Goal: Use online tool/utility: Utilize a website feature to perform a specific function

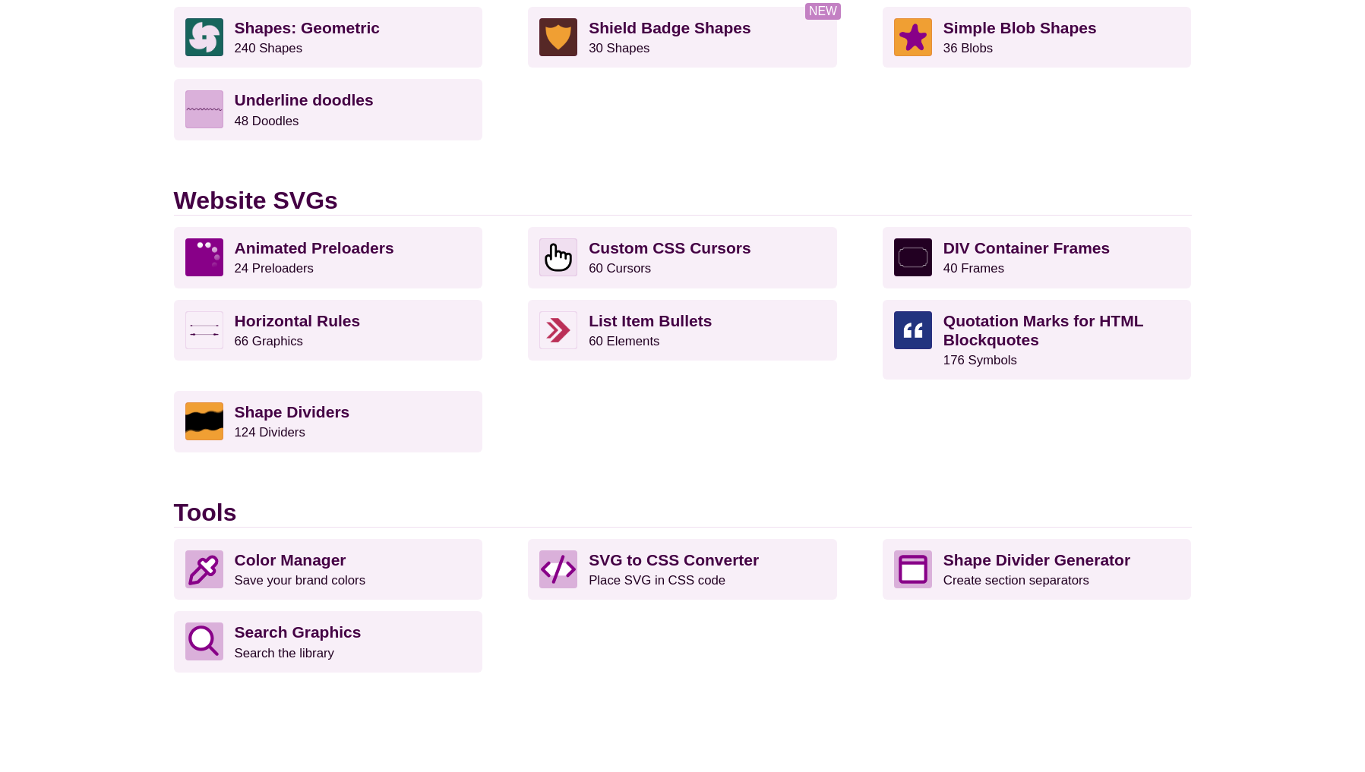
scroll to position [1375, 0]
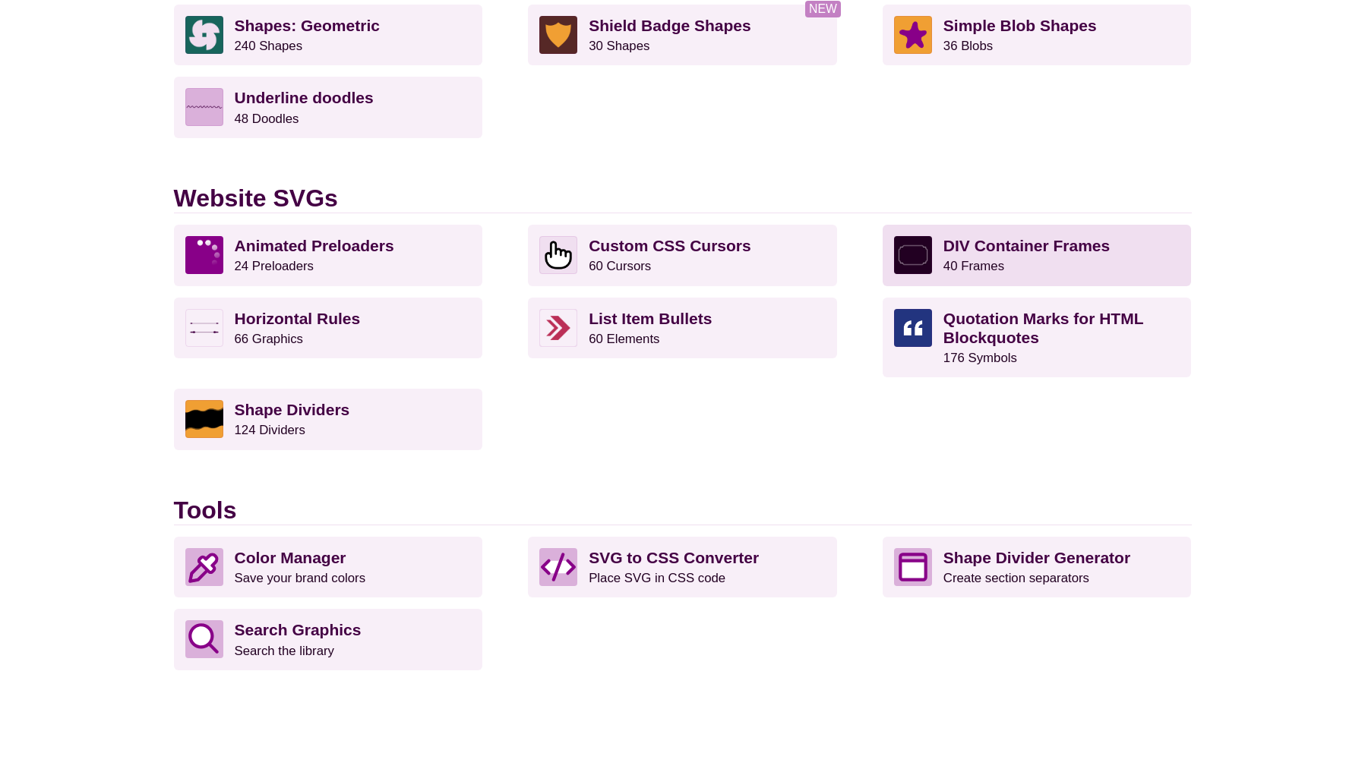
click at [1006, 257] on p "DIV Container Frames 40 Frames" at bounding box center [1061, 255] width 237 height 38
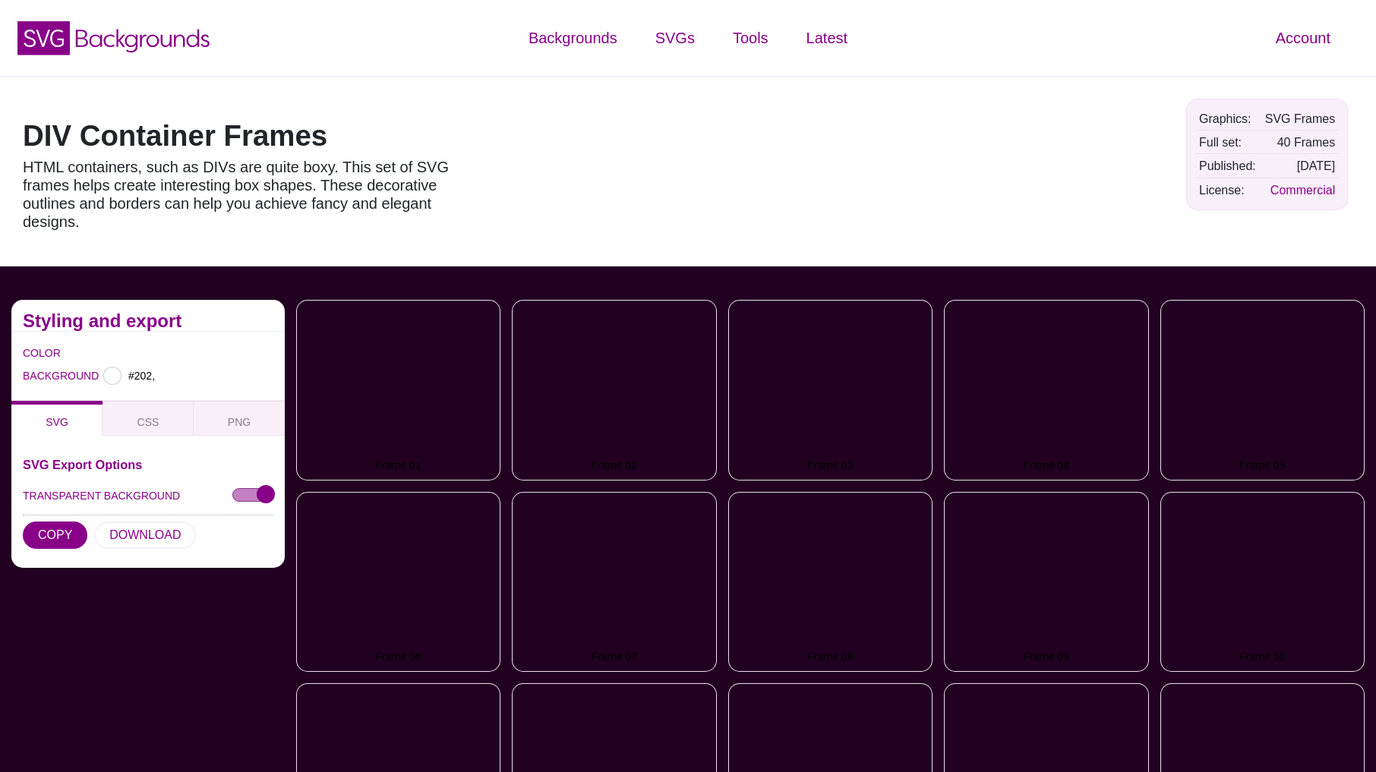
type input "#220022"
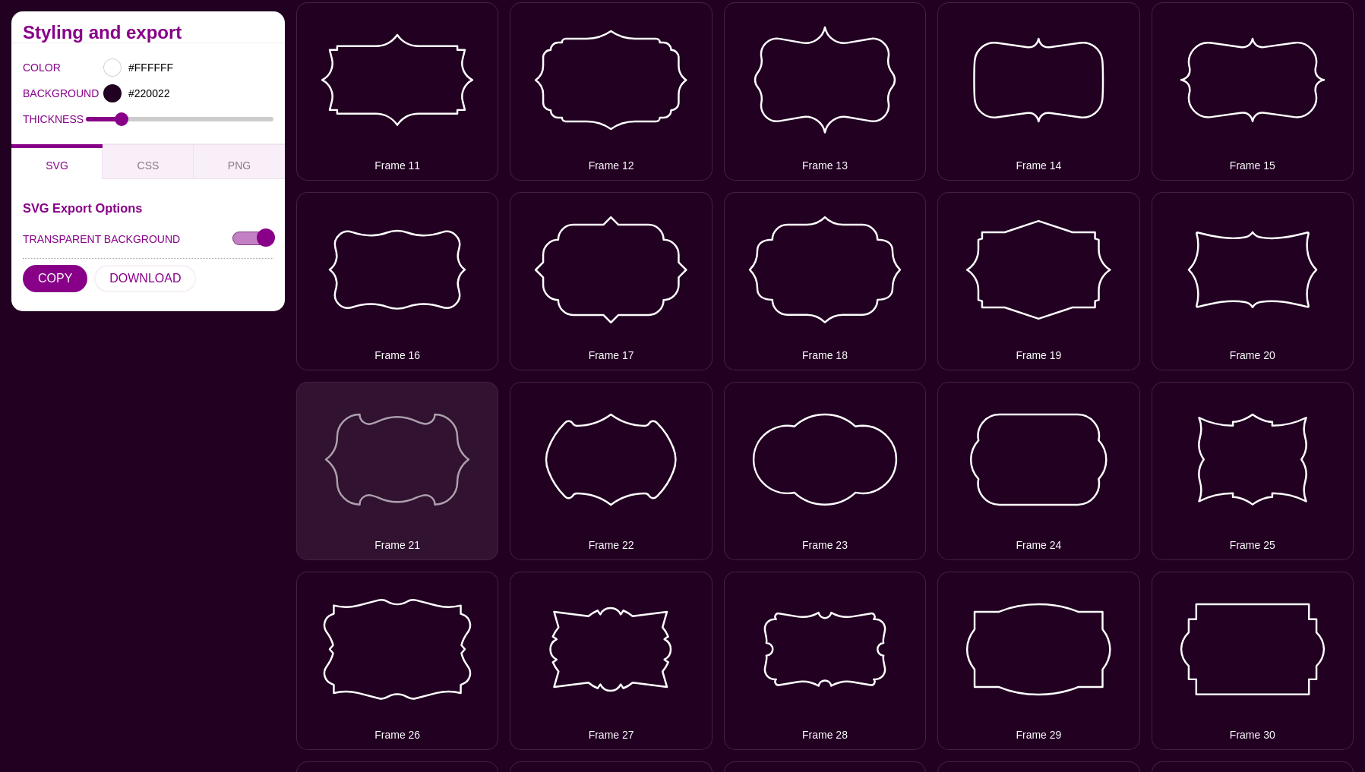
scroll to position [697, 0]
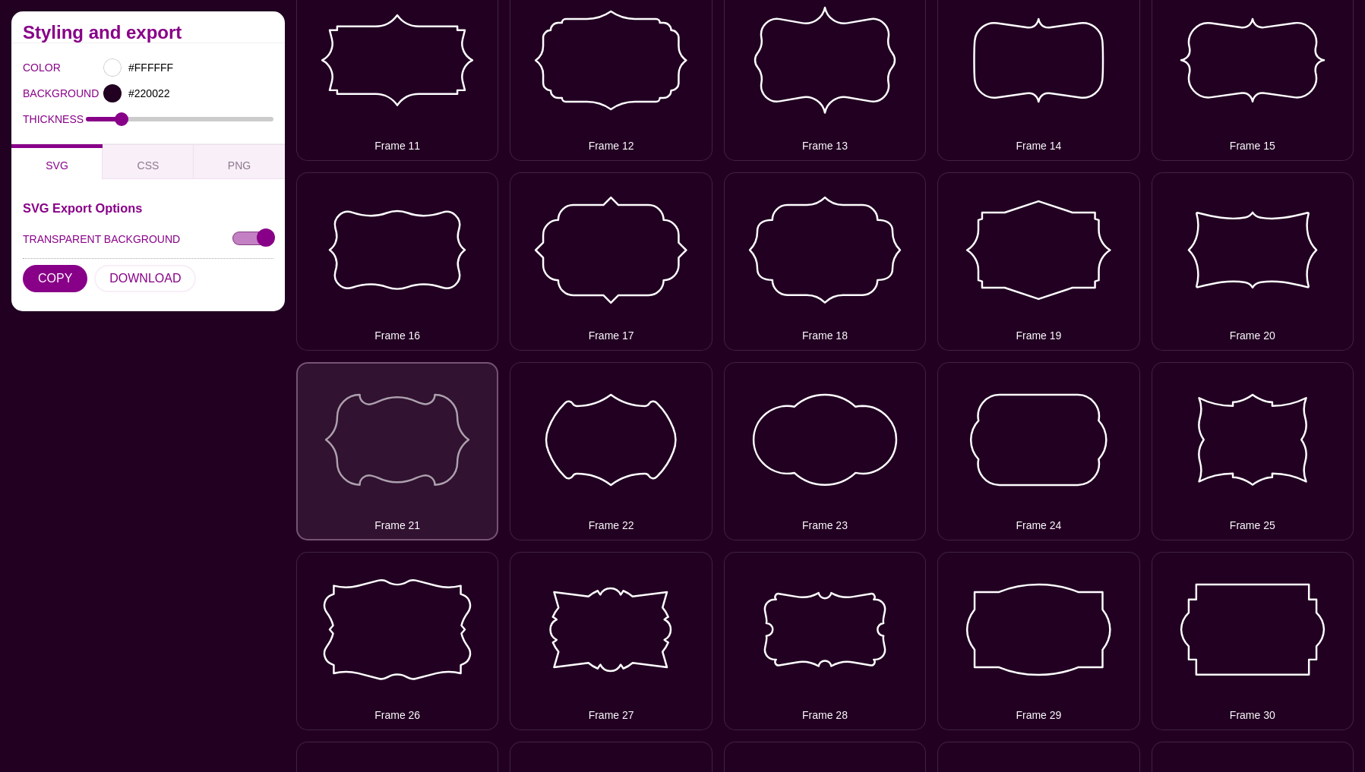
click at [431, 467] on button "Frame 21" at bounding box center [397, 451] width 202 height 178
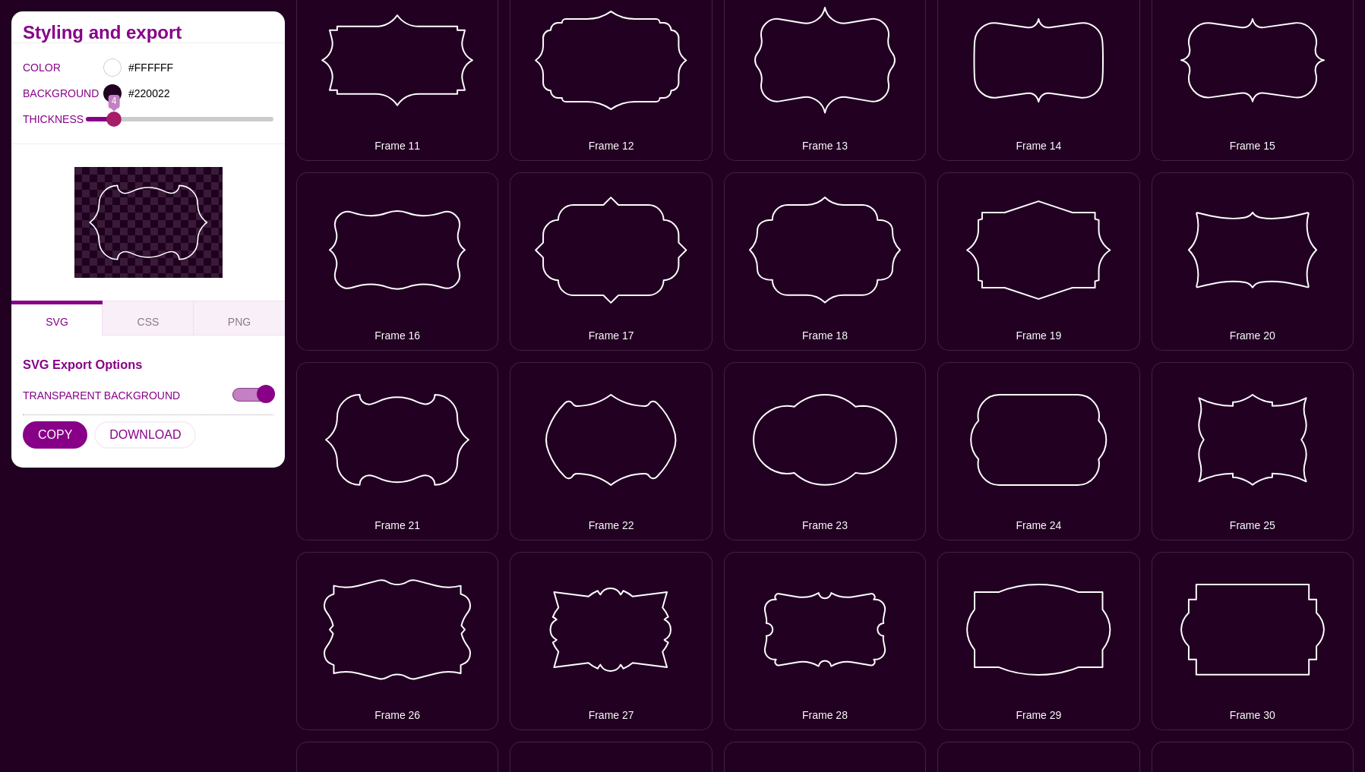
drag, startPoint x: 118, startPoint y: 118, endPoint x: 114, endPoint y: 129, distance: 12.0
click at [114, 122] on input "THICKNESS" at bounding box center [180, 119] width 188 height 6
type input "5"
click at [118, 121] on input "THICKNESS" at bounding box center [180, 119] width 188 height 6
click at [113, 65] on div at bounding box center [112, 67] width 18 height 18
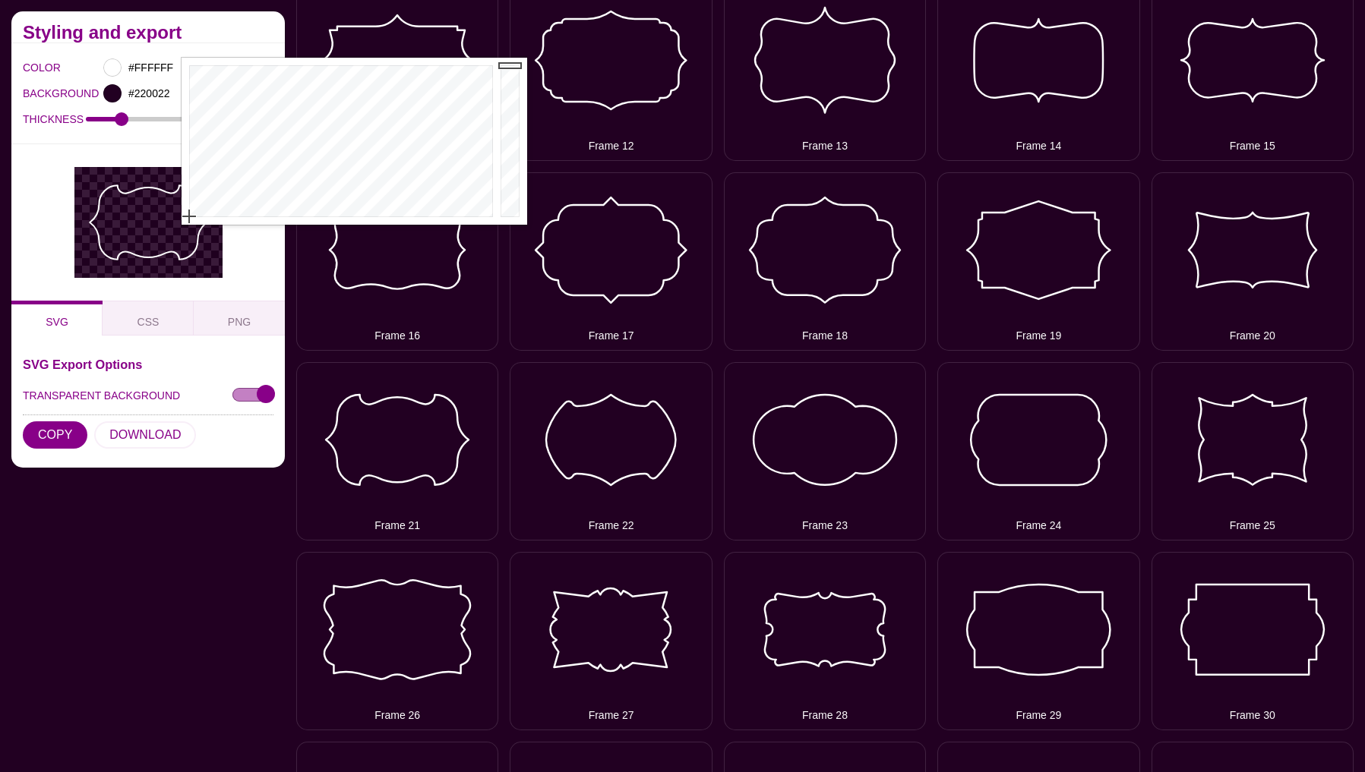
click at [67, 453] on div "SVG Export Options TRANSPARENT BACKGROUND COPY DOWNLOAD" at bounding box center [148, 407] width 251 height 98
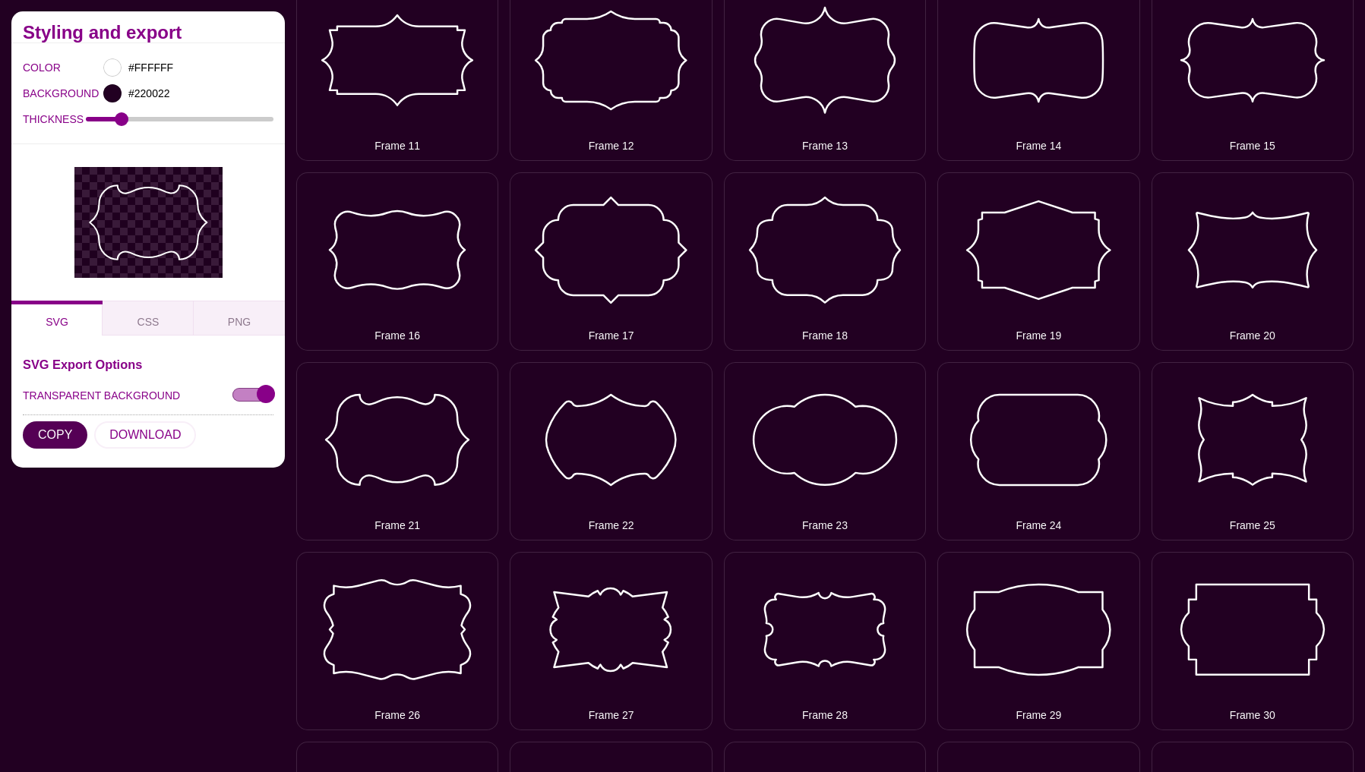
click at [48, 431] on button "COPY" at bounding box center [55, 435] width 65 height 27
click at [151, 330] on button "CSS" at bounding box center [148, 318] width 91 height 35
click at [52, 318] on span "SVG" at bounding box center [56, 322] width 35 height 17
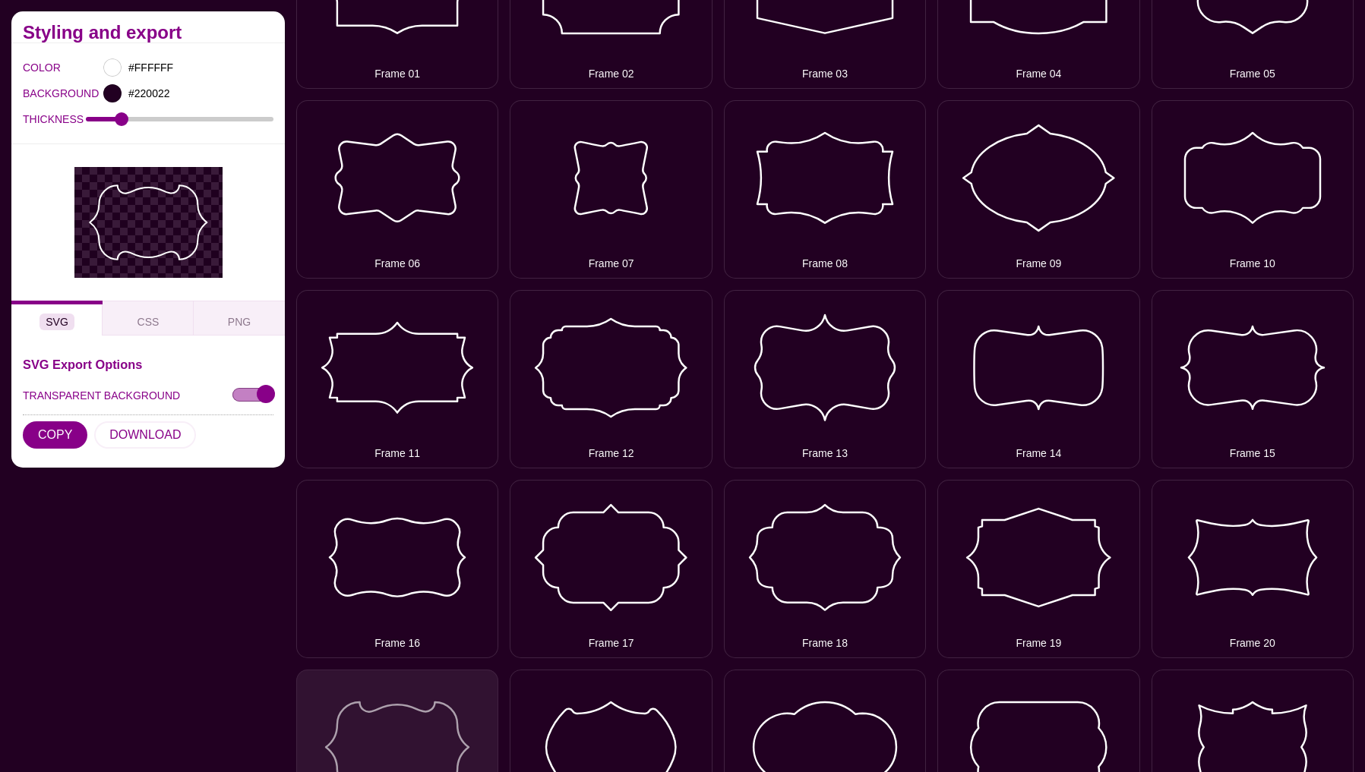
scroll to position [0, 0]
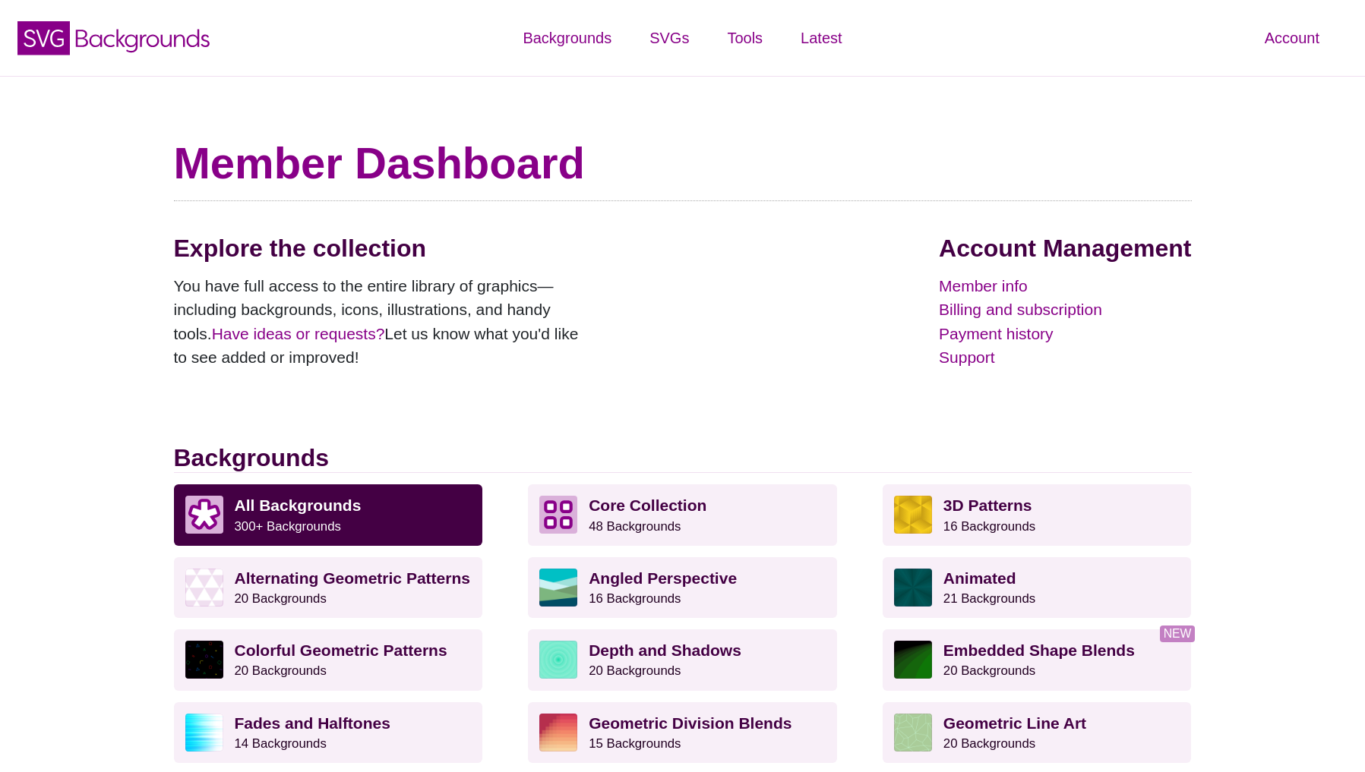
scroll to position [1372, 0]
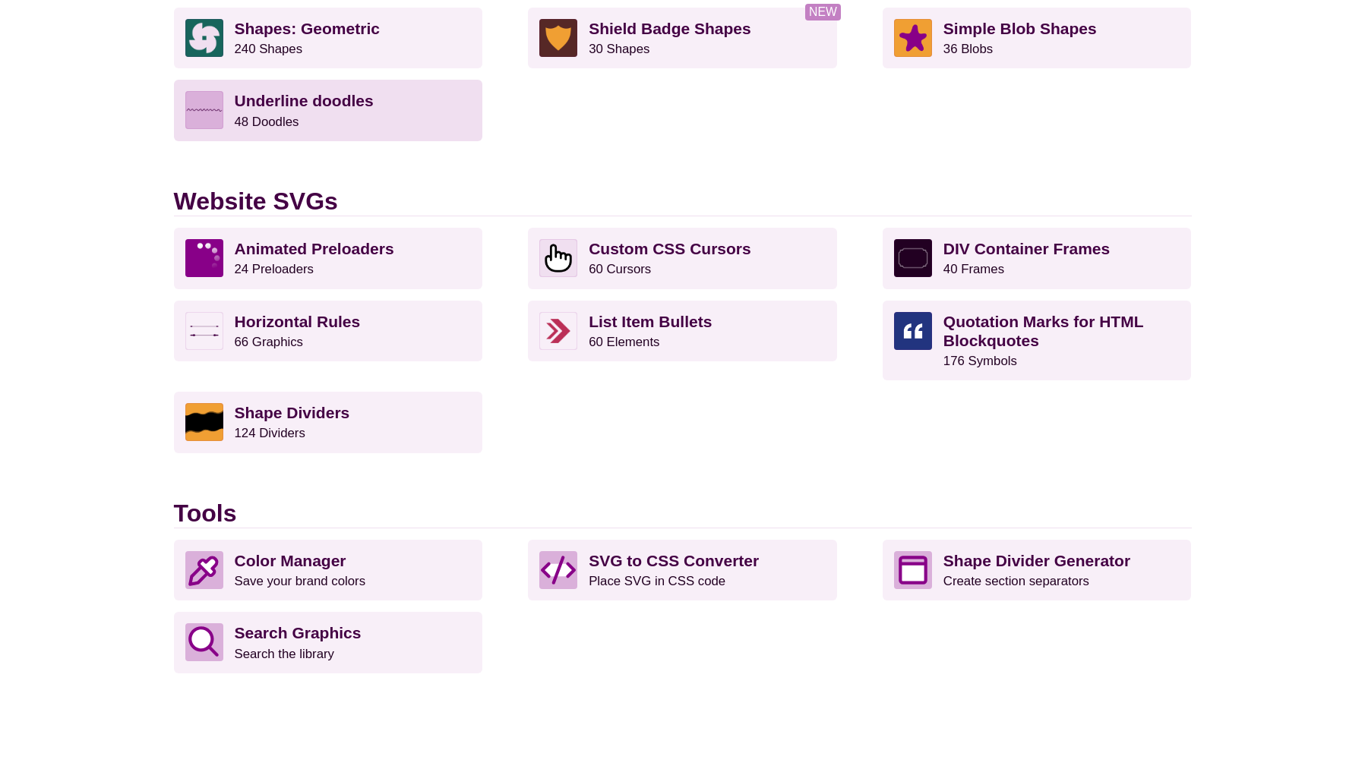
click at [370, 113] on p "Underline doodles 48 Doodles" at bounding box center [353, 110] width 237 height 38
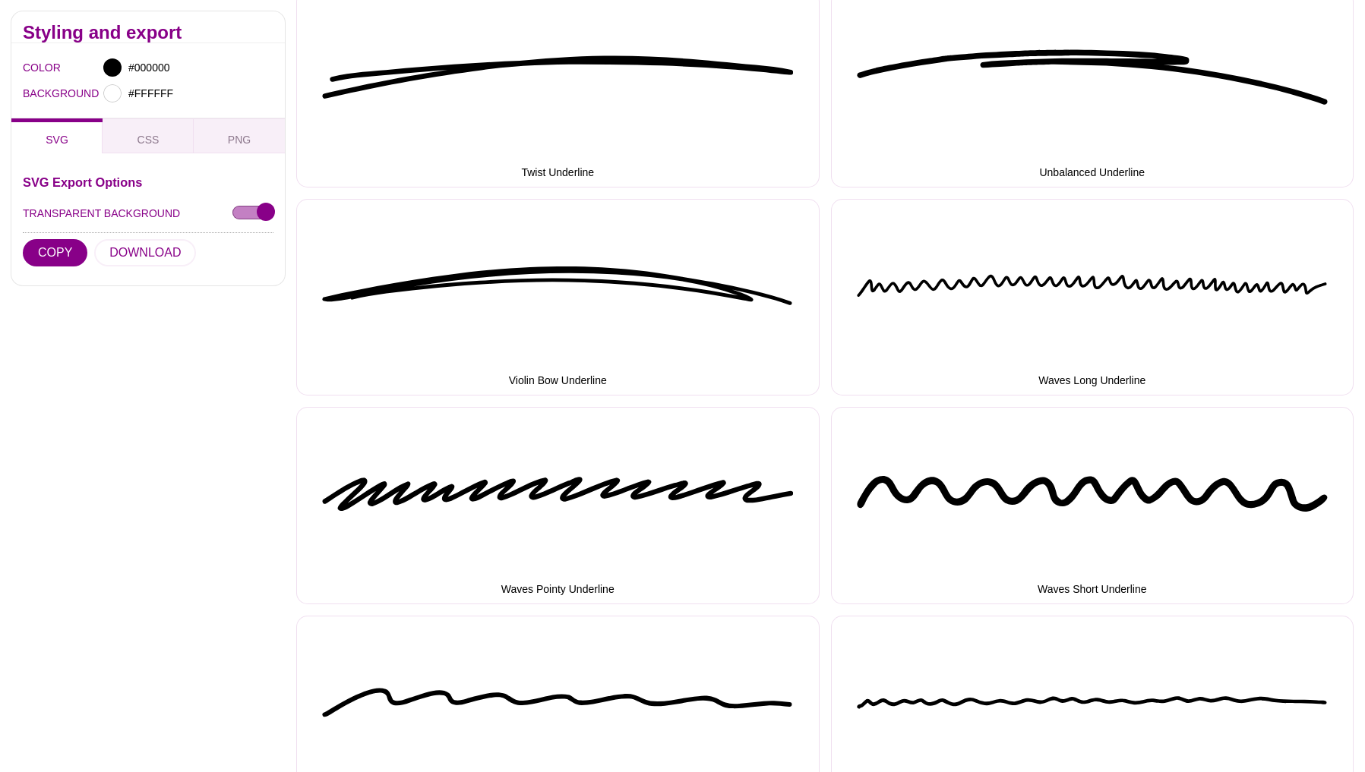
scroll to position [3634, 0]
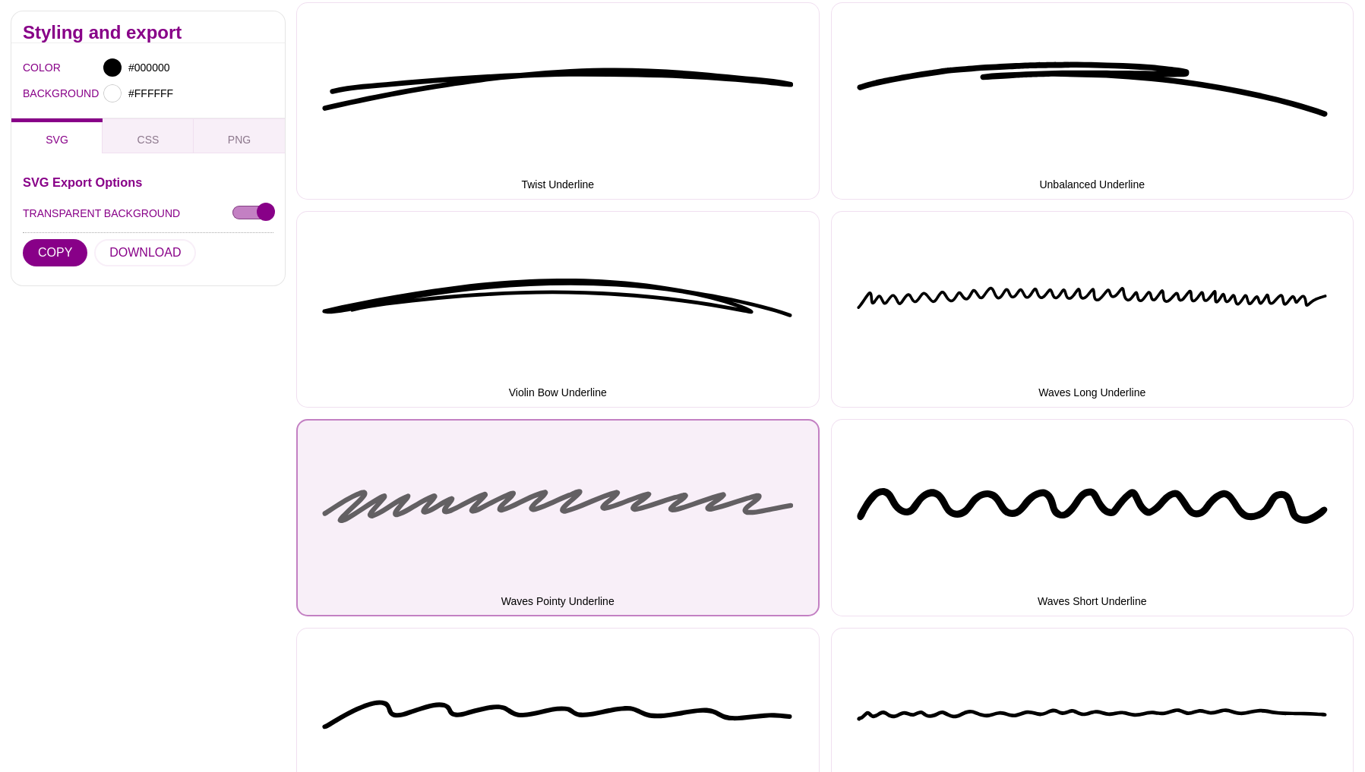
click at [630, 504] on button "Waves Pointy Underline" at bounding box center [557, 517] width 523 height 197
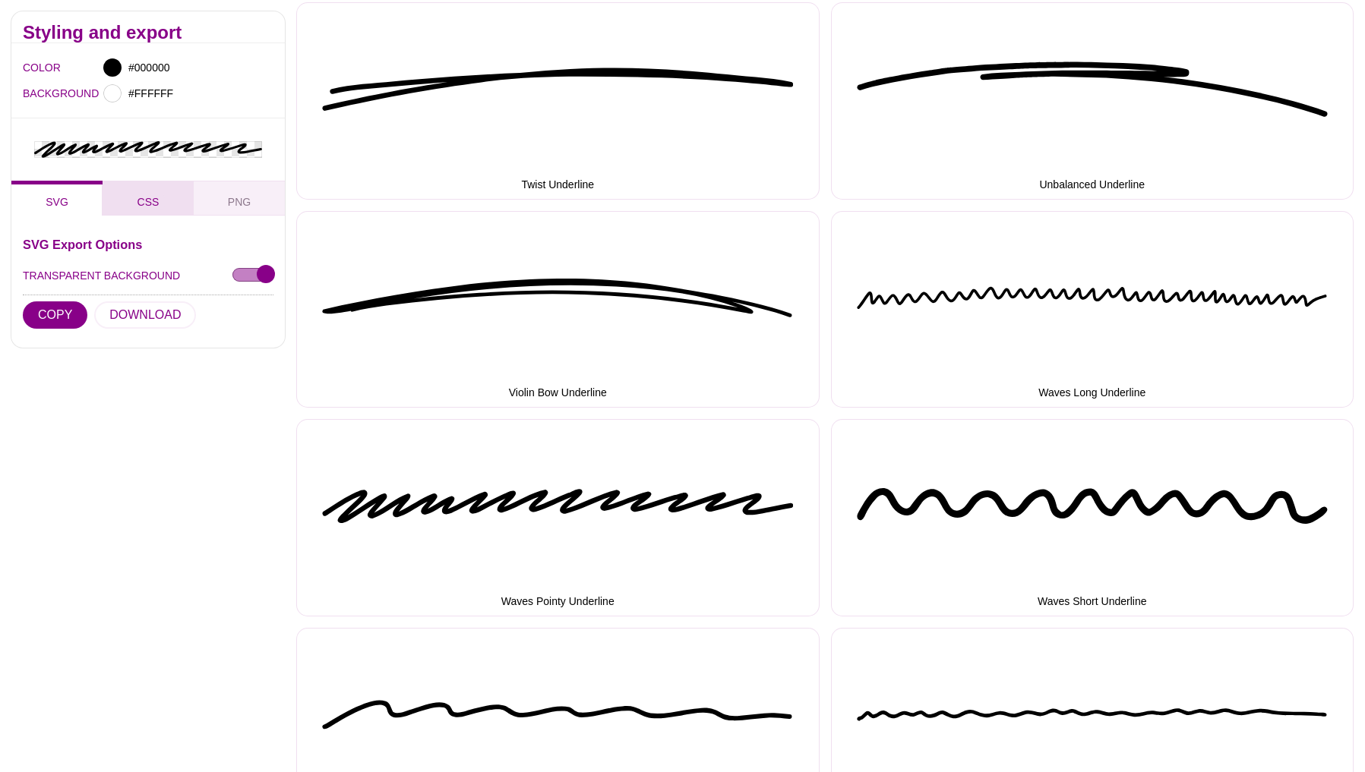
click at [134, 204] on button "CSS" at bounding box center [148, 198] width 91 height 35
click at [223, 202] on button "PNG" at bounding box center [239, 198] width 91 height 35
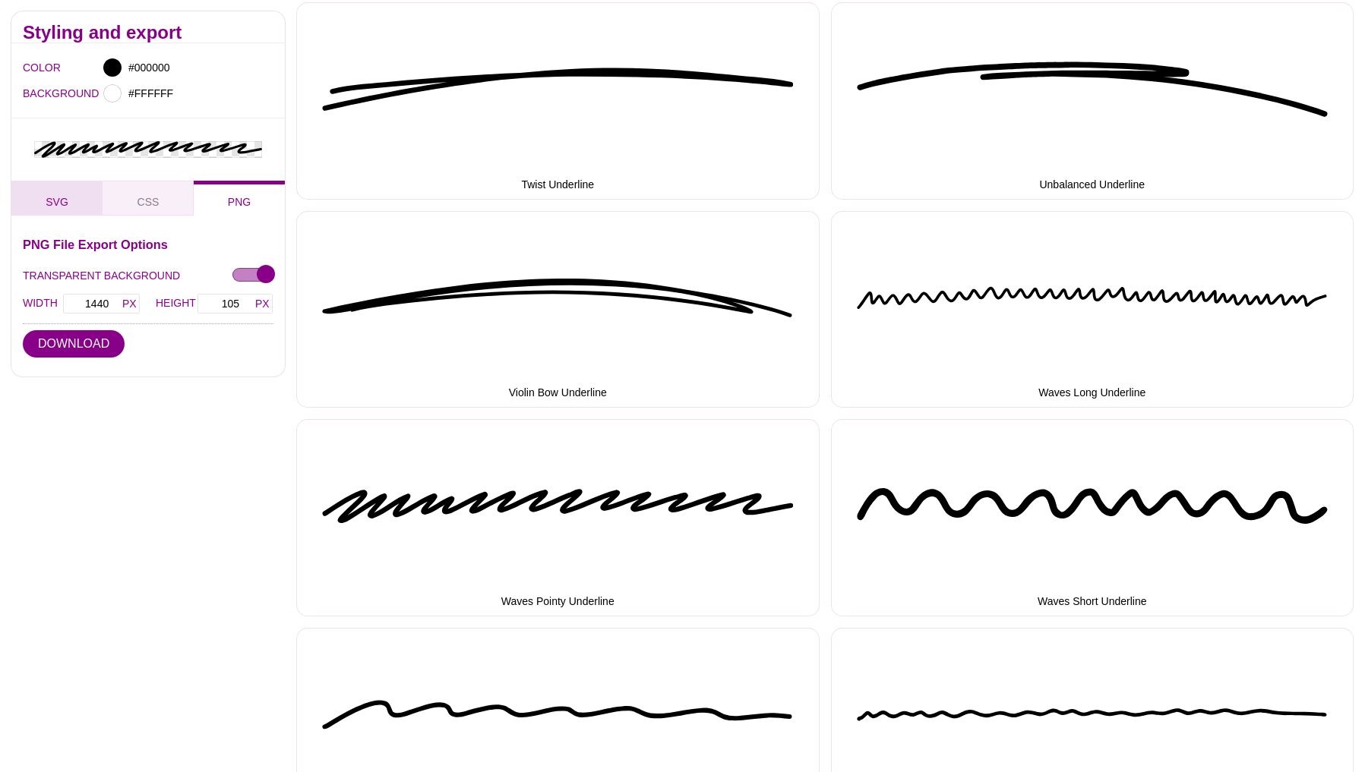
click at [68, 208] on button "SVG" at bounding box center [56, 198] width 91 height 35
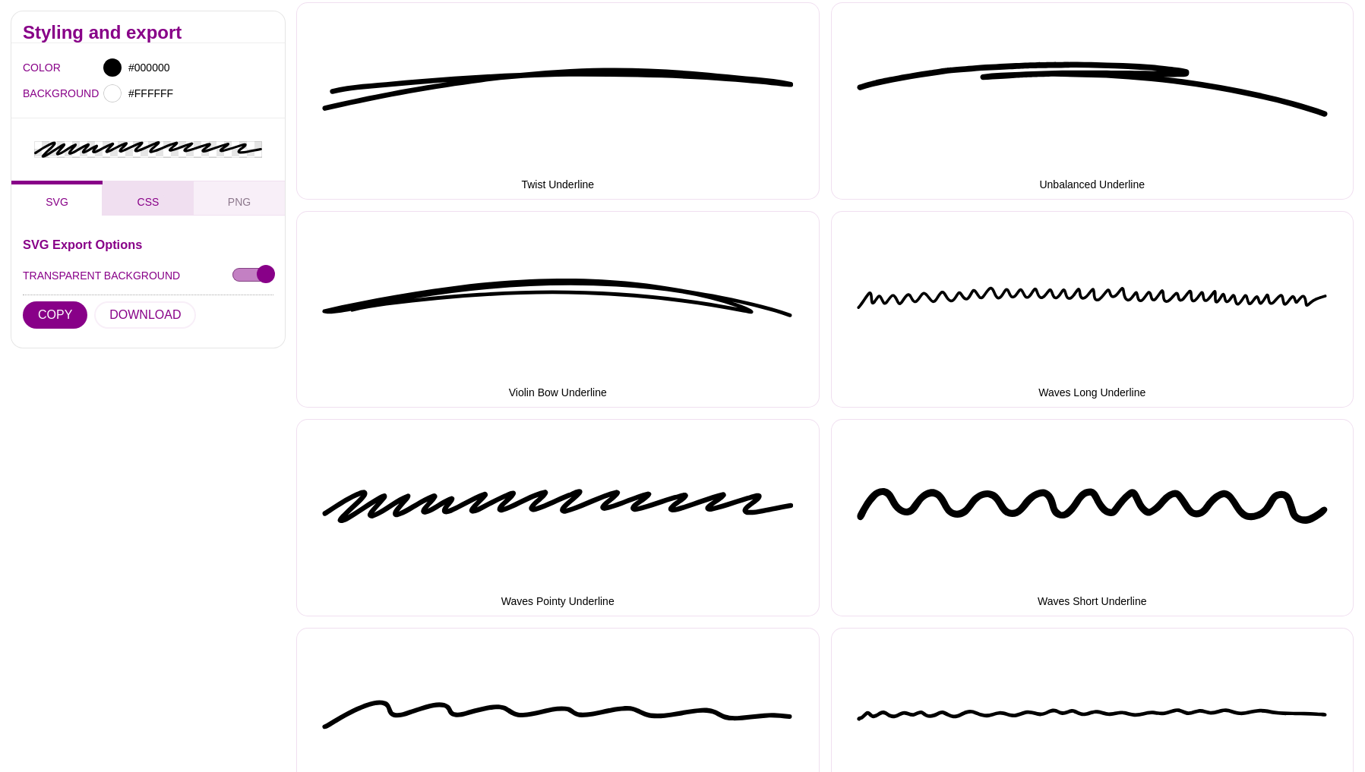
click at [147, 199] on span "CSS" at bounding box center [148, 202] width 34 height 17
click at [154, 247] on h3 "CSS DataURI Export Options" at bounding box center [148, 244] width 251 height 12
click at [60, 320] on button "COPY" at bounding box center [55, 315] width 65 height 27
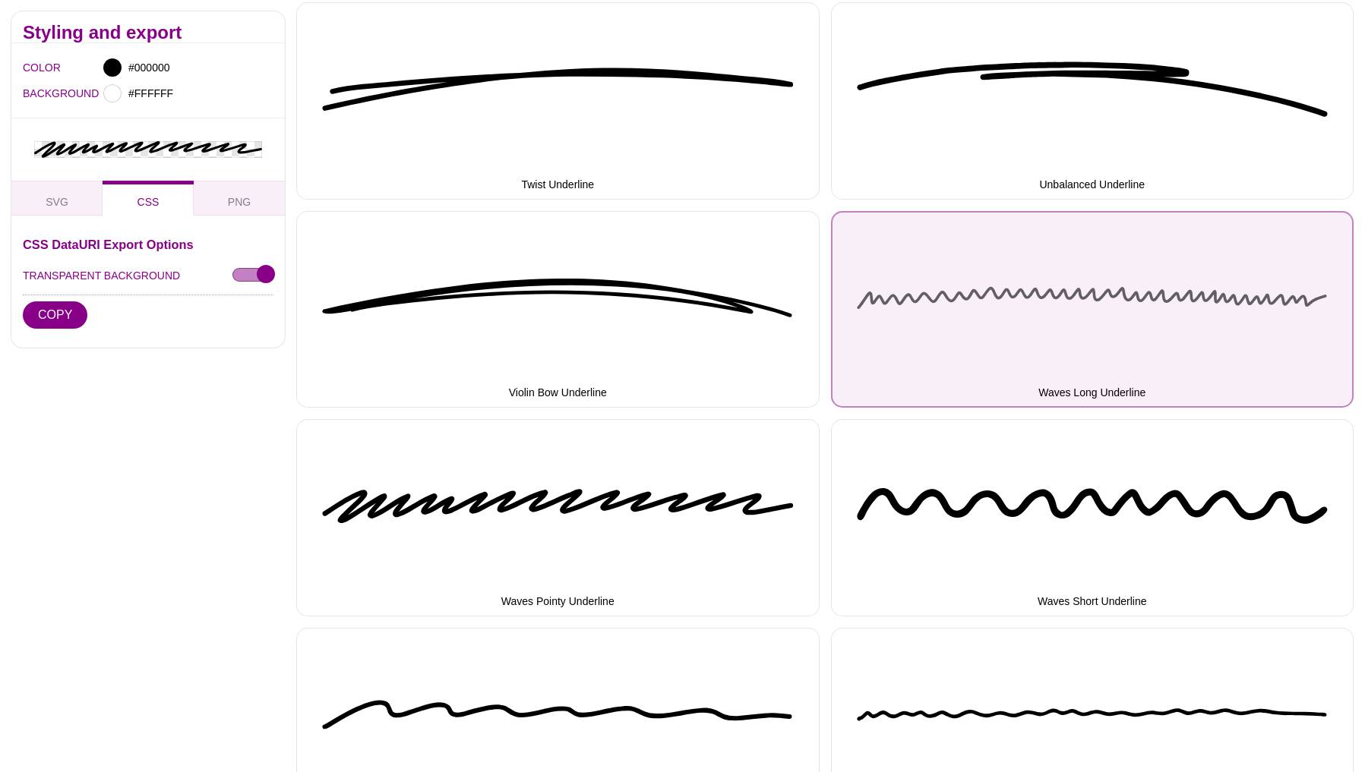
click at [1000, 308] on button "Waves Long Underline" at bounding box center [1092, 309] width 523 height 197
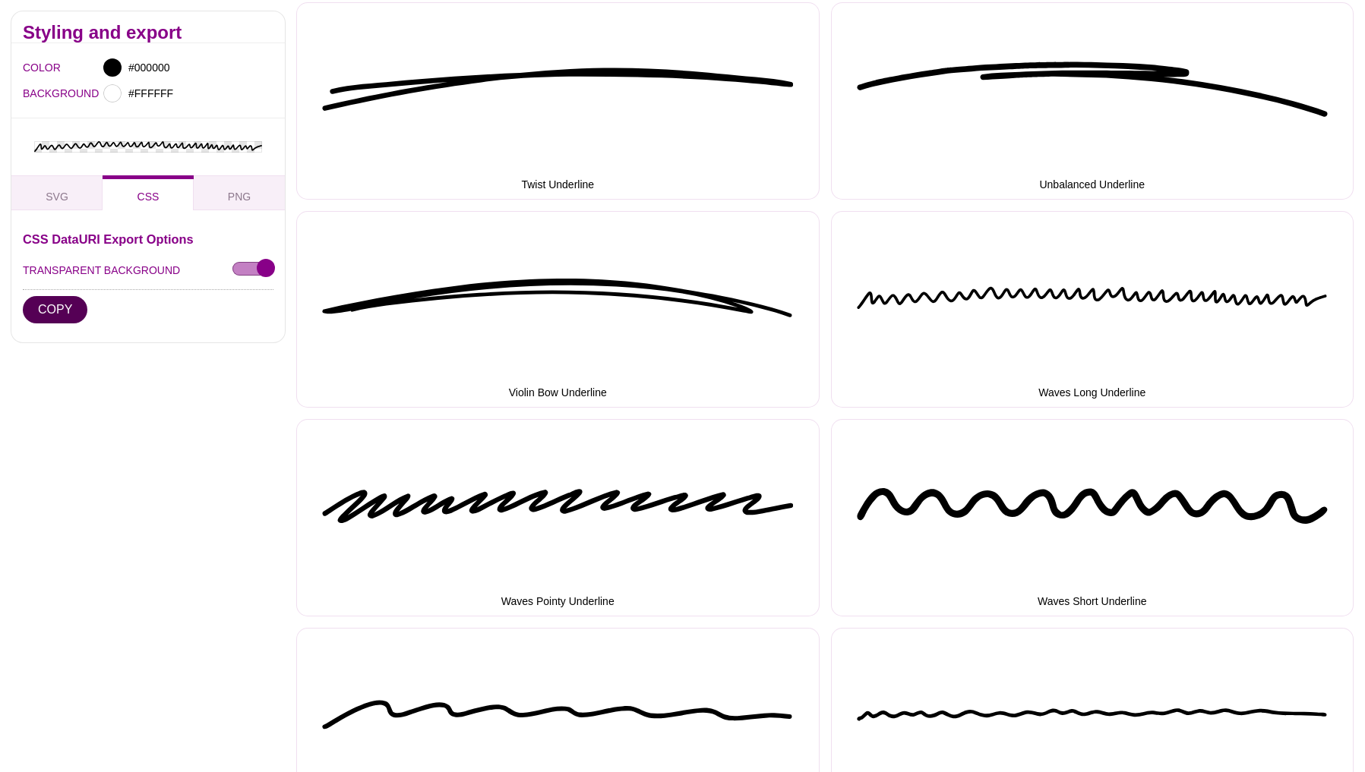
click at [57, 311] on button "COPY" at bounding box center [55, 308] width 65 height 27
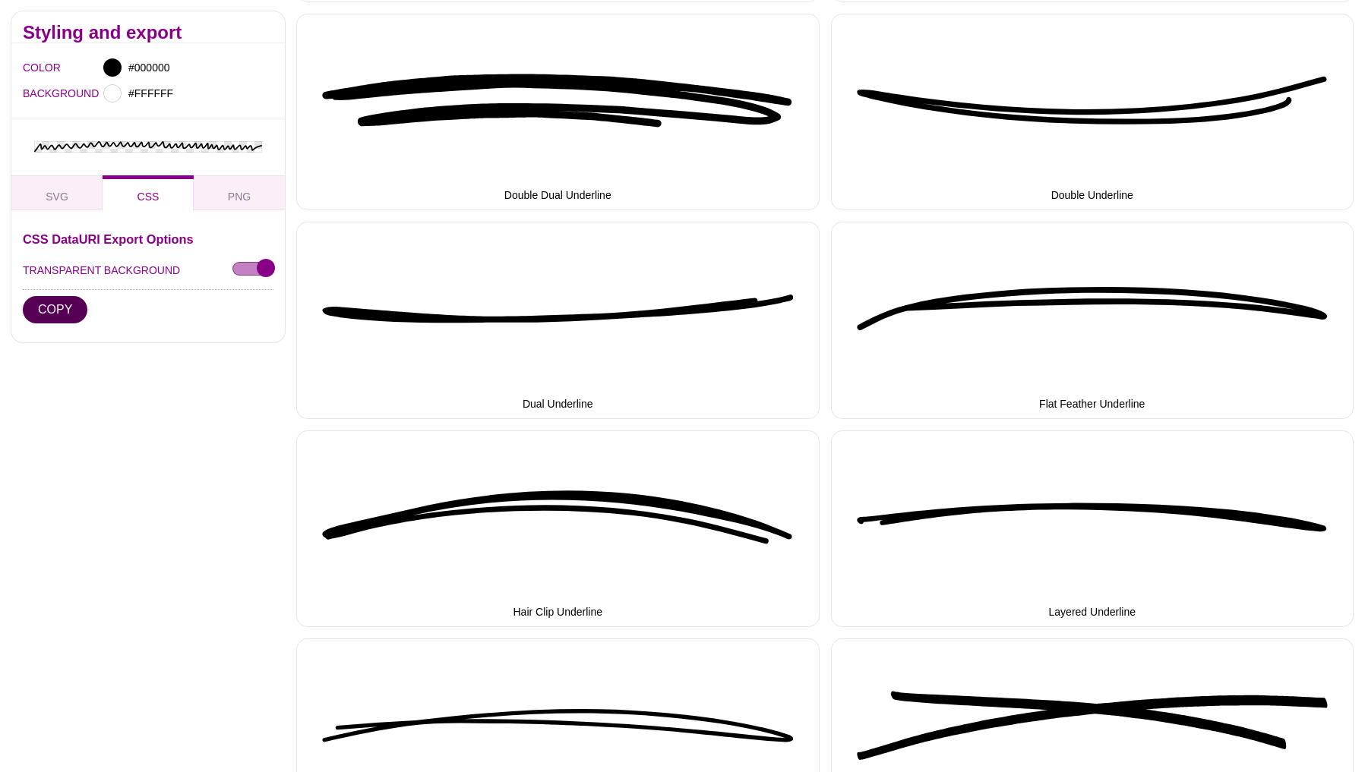
scroll to position [0, 0]
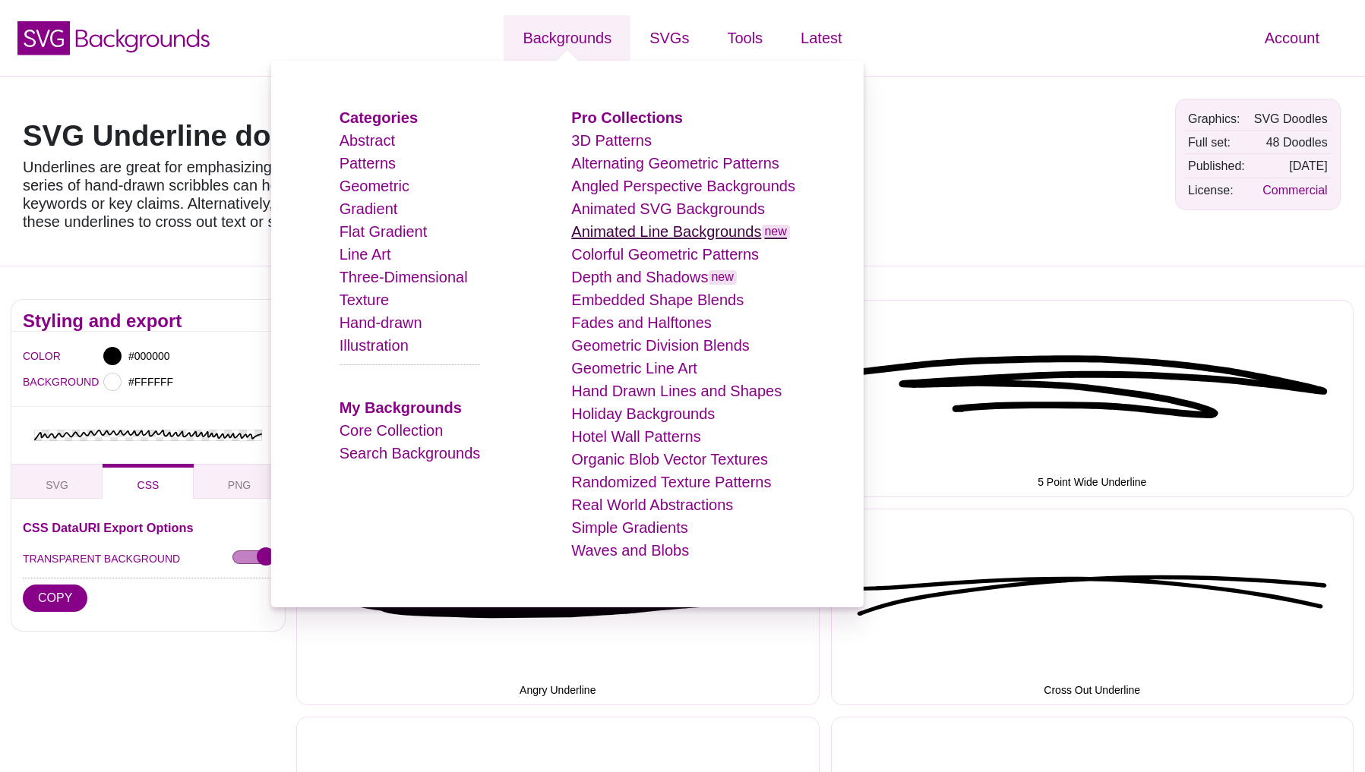
click at [646, 232] on link "Animated Line Backgrounds new" at bounding box center [680, 231] width 219 height 17
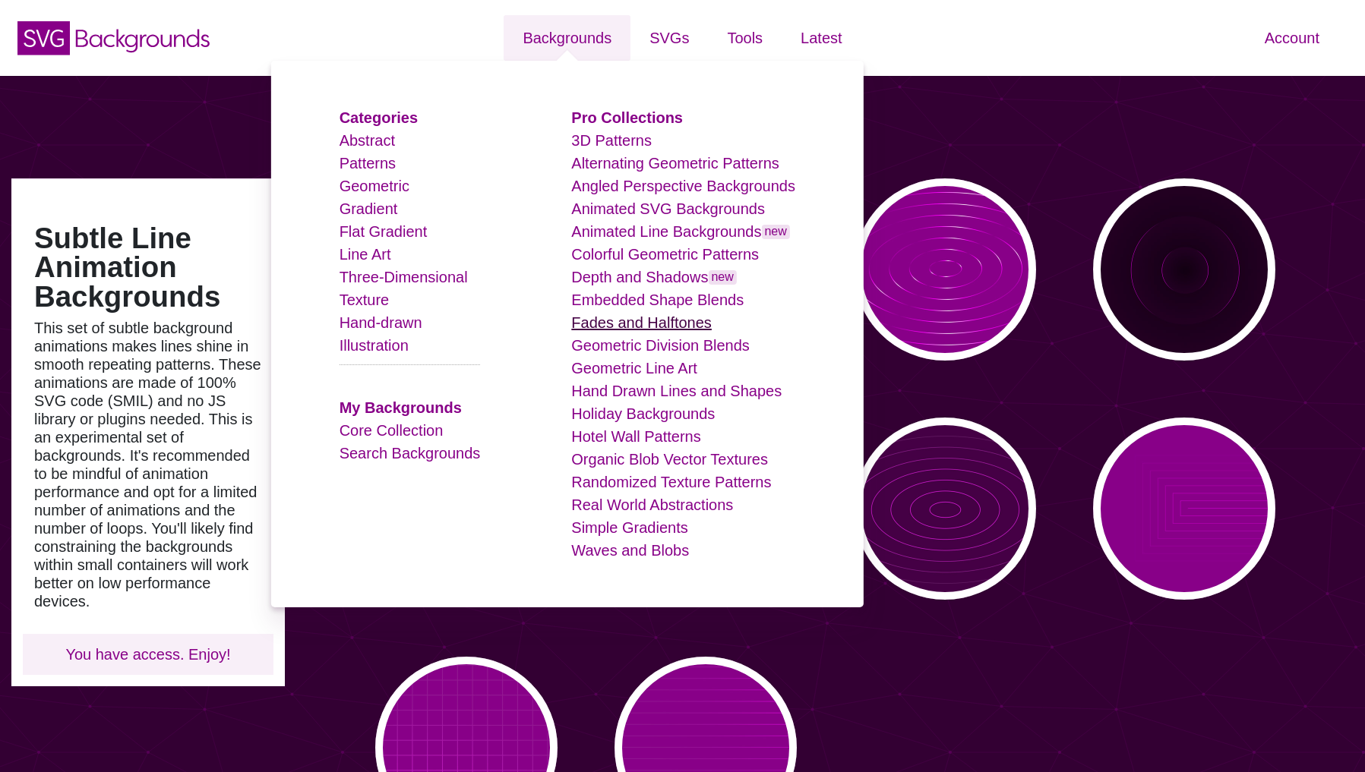
click at [627, 327] on link "Fades and Halftones" at bounding box center [641, 322] width 141 height 17
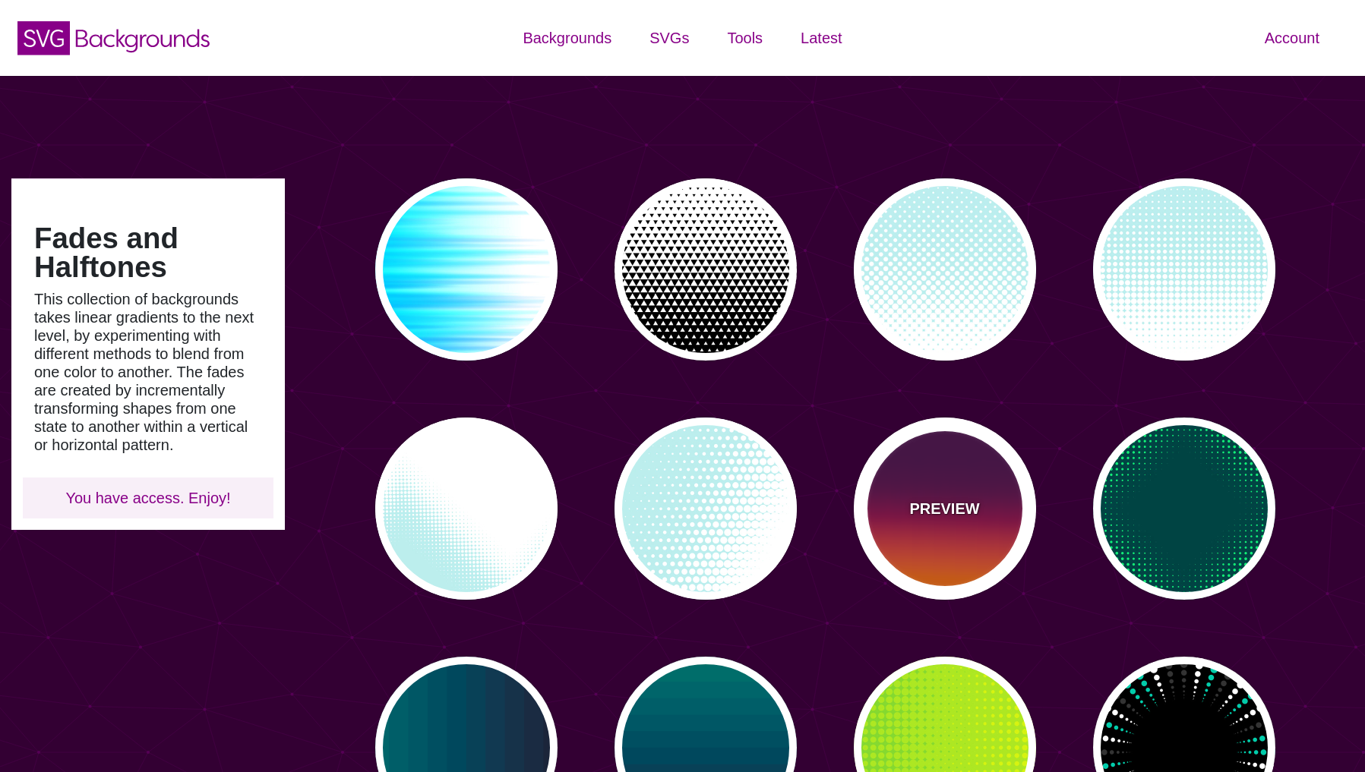
click at [921, 493] on div "PREVIEW" at bounding box center [945, 509] width 182 height 182
type input "#440044"
type input "#FF6600"
type input "0"
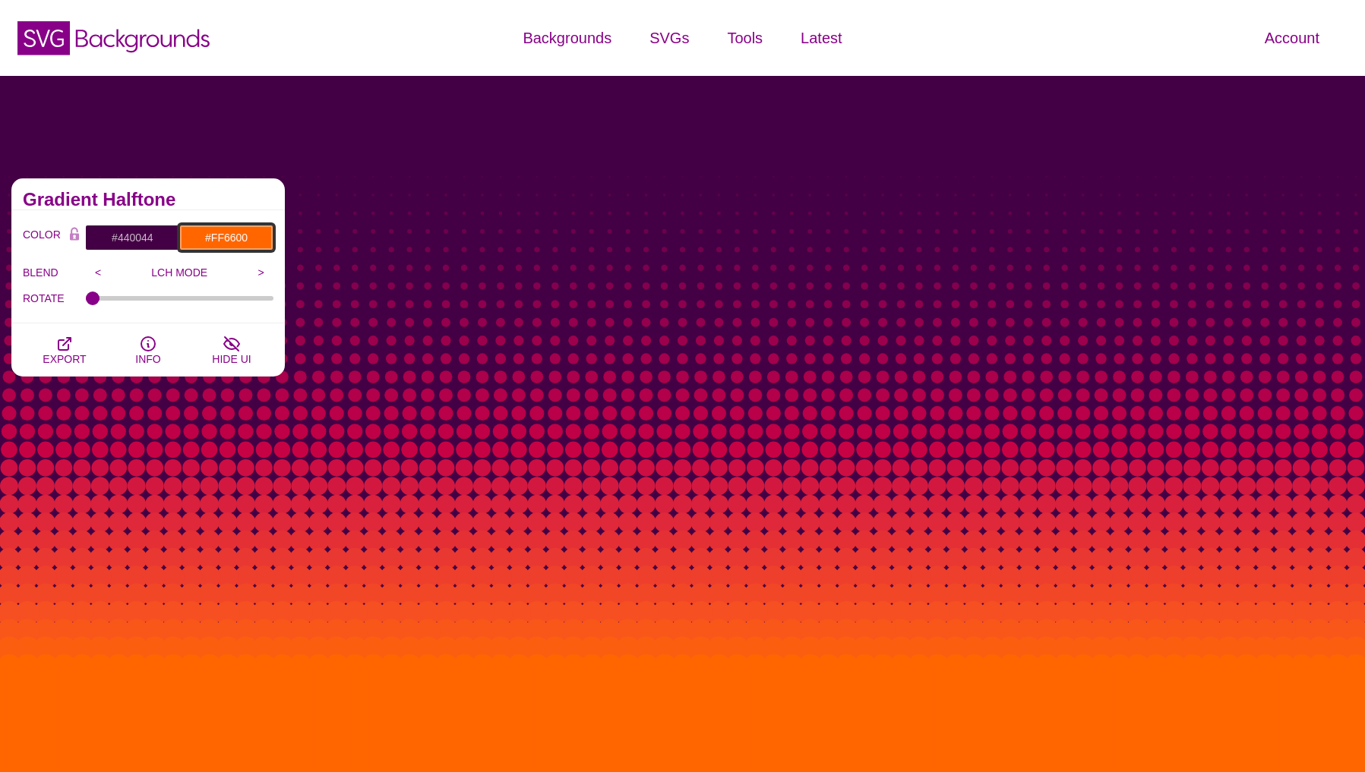
click at [235, 238] on input "#FF6600" at bounding box center [226, 238] width 94 height 26
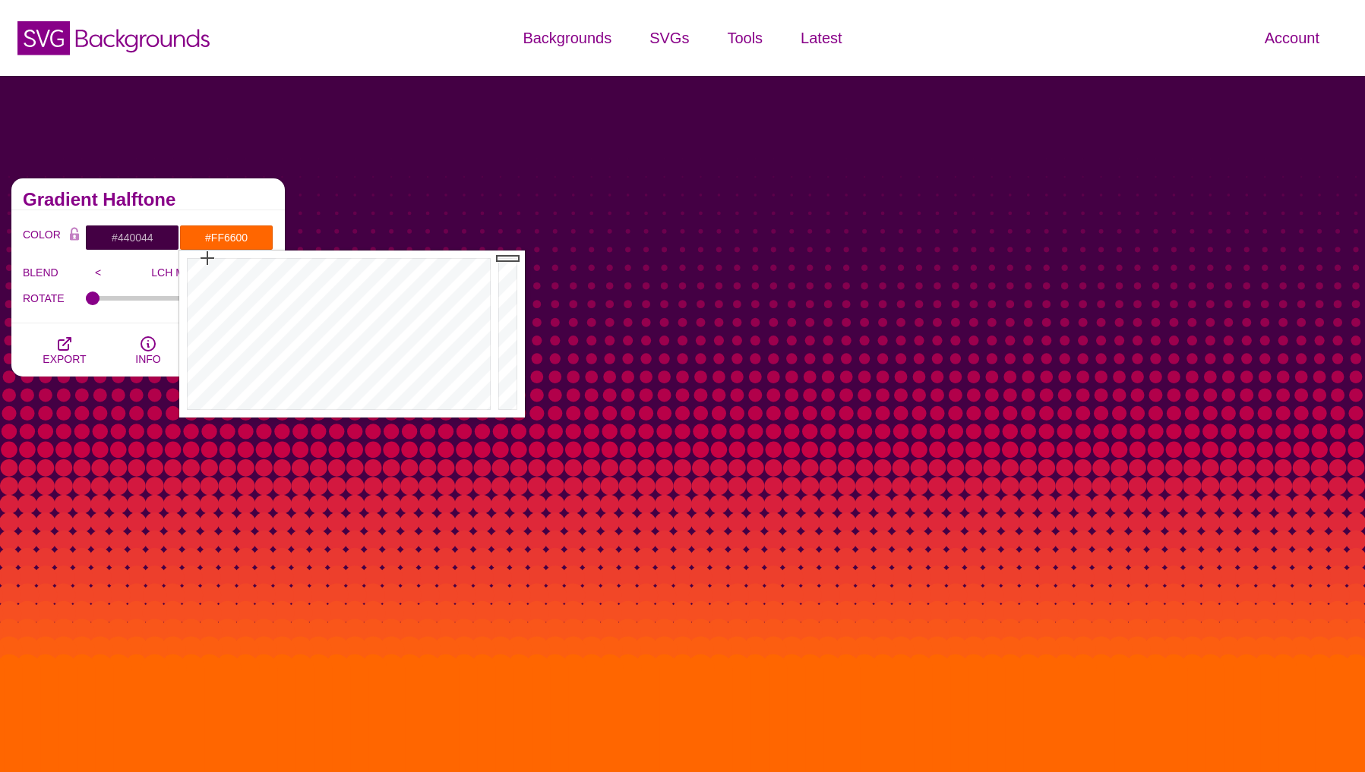
click at [230, 206] on div "Gradient Halftone" at bounding box center [147, 194] width 273 height 32
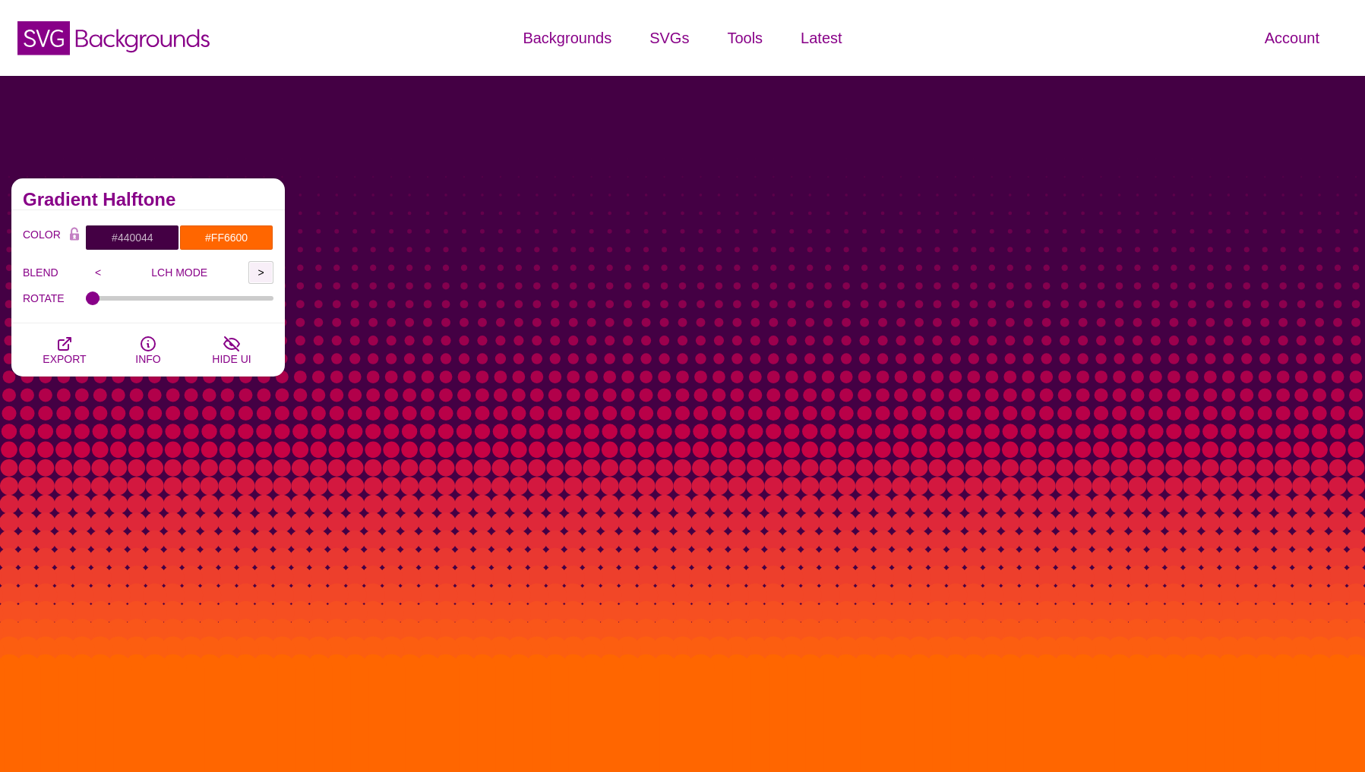
click at [257, 269] on input ">" at bounding box center [260, 272] width 25 height 23
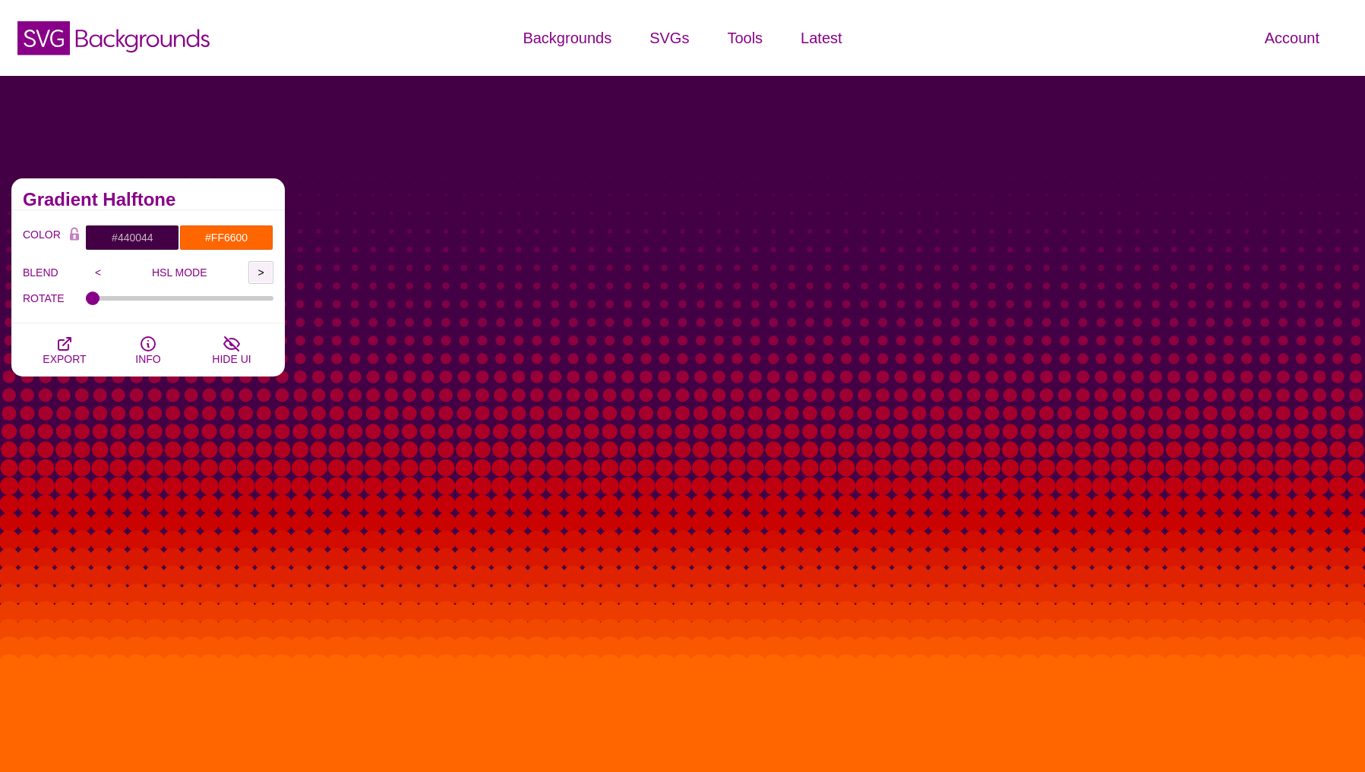
click at [257, 269] on input ">" at bounding box center [260, 272] width 25 height 23
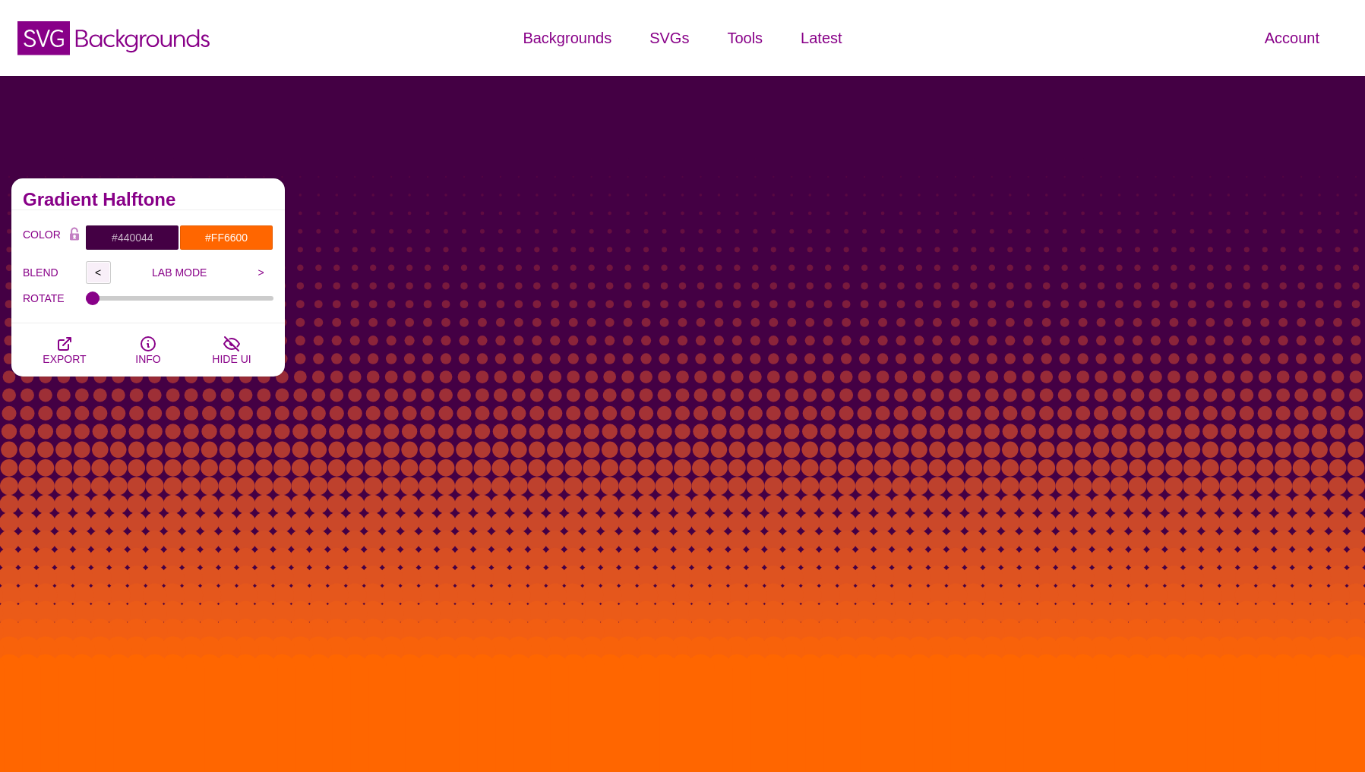
click at [96, 273] on input "<" at bounding box center [98, 272] width 25 height 23
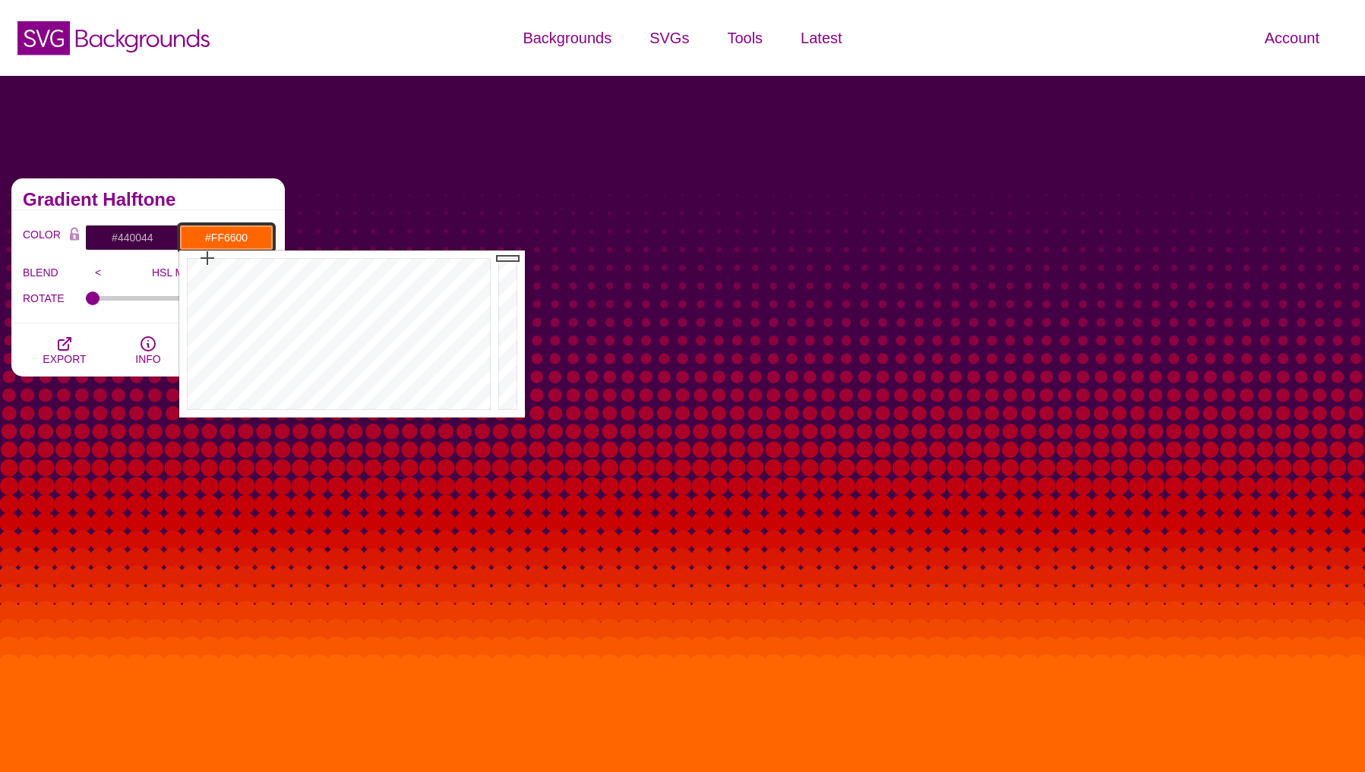
click at [216, 242] on input "#FF6600" at bounding box center [226, 238] width 94 height 26
type input "#FFFFFF"
drag, startPoint x: 434, startPoint y: 366, endPoint x: 313, endPoint y: 444, distance: 143.5
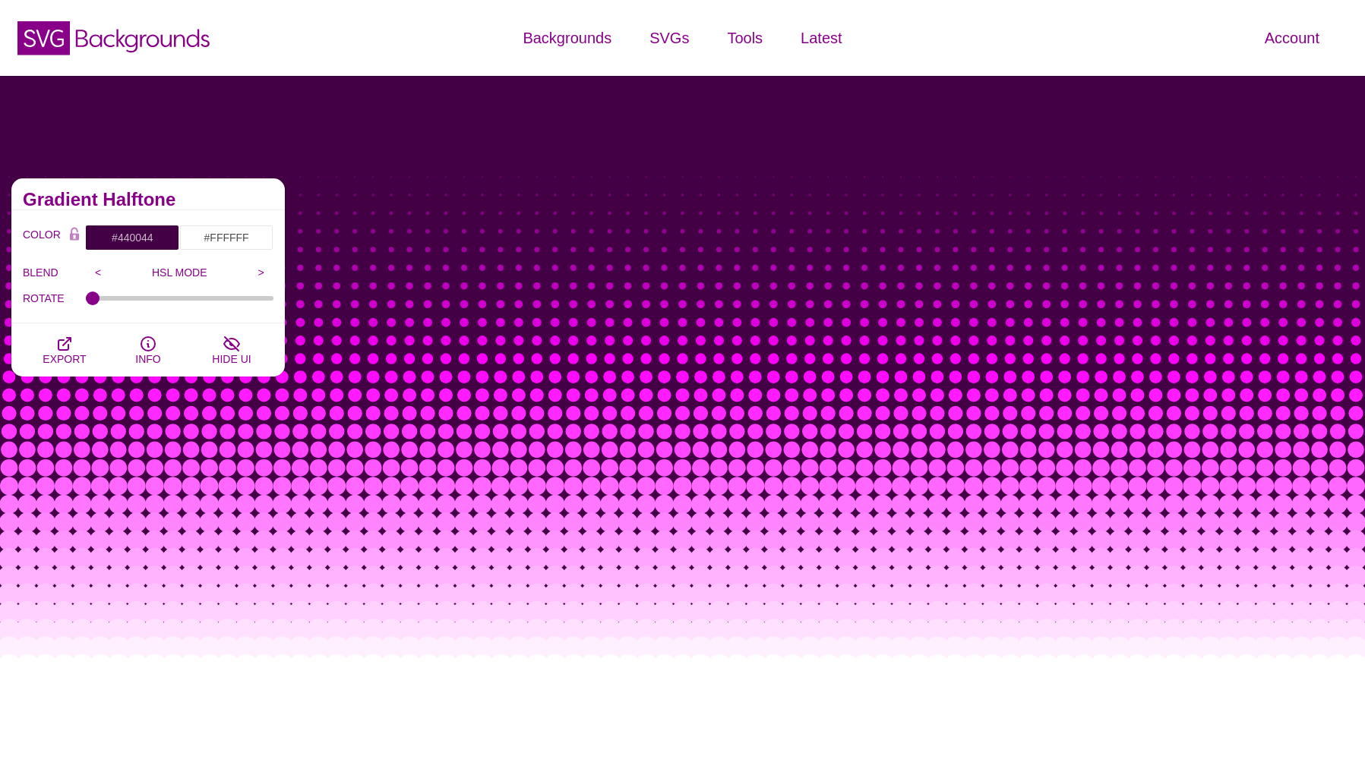
click at [205, 209] on div "Gradient Halftone" at bounding box center [147, 194] width 273 height 32
click at [258, 273] on input ">" at bounding box center [260, 272] width 25 height 23
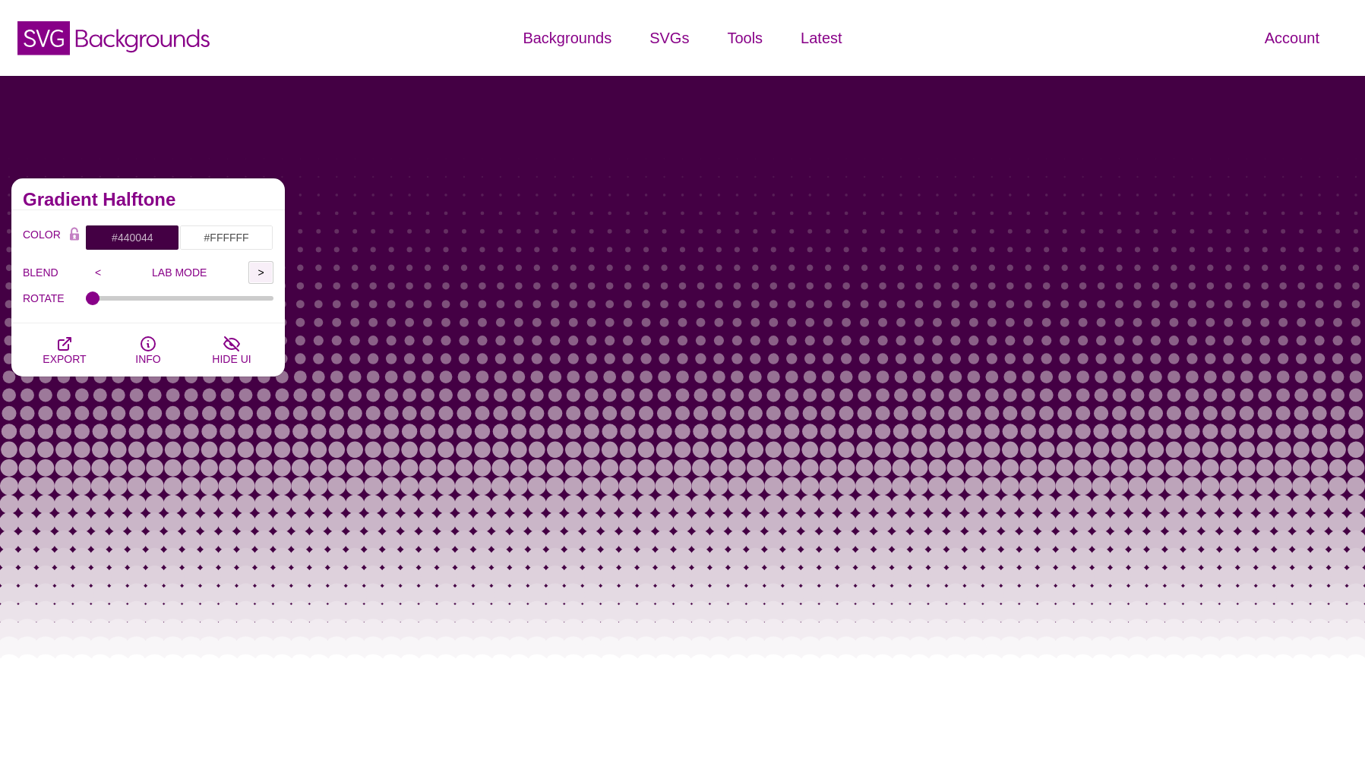
click at [258, 273] on input ">" at bounding box center [260, 272] width 25 height 23
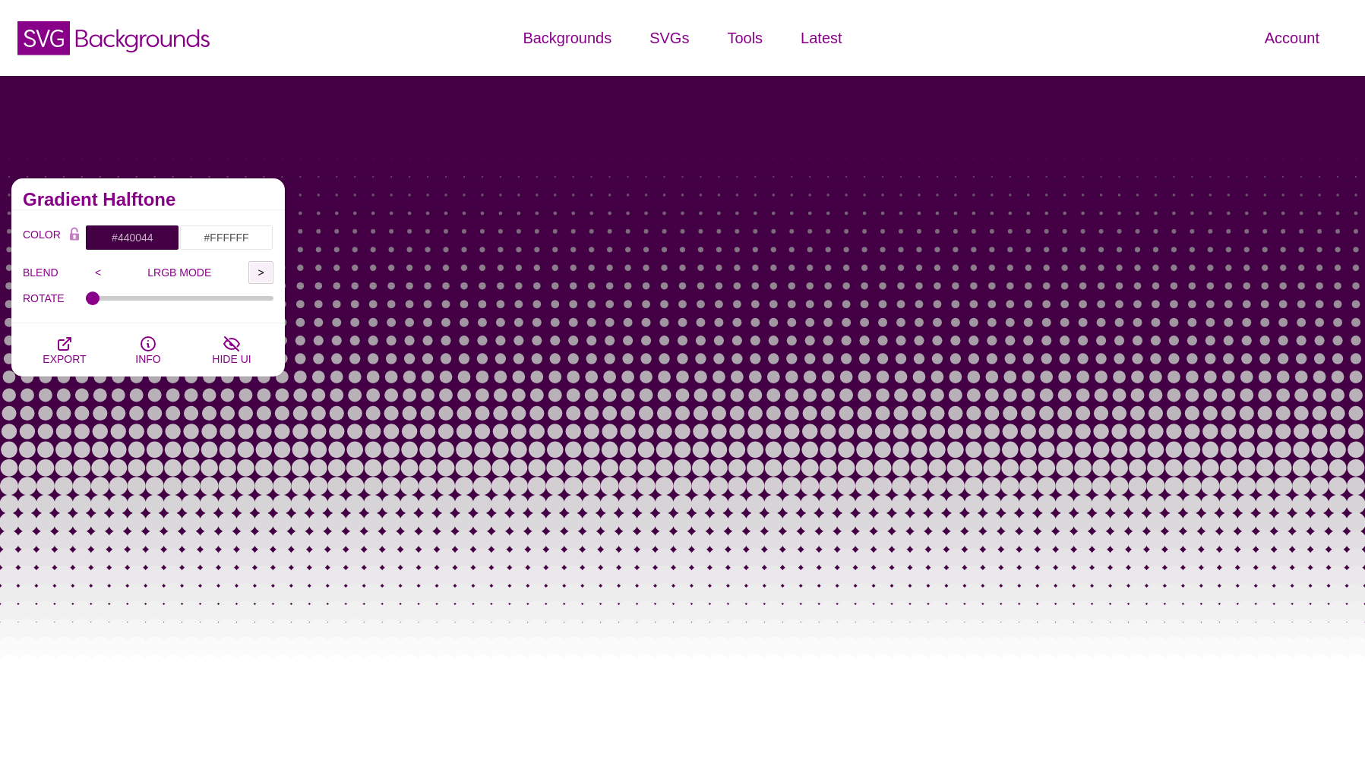
click at [258, 273] on input ">" at bounding box center [260, 272] width 25 height 23
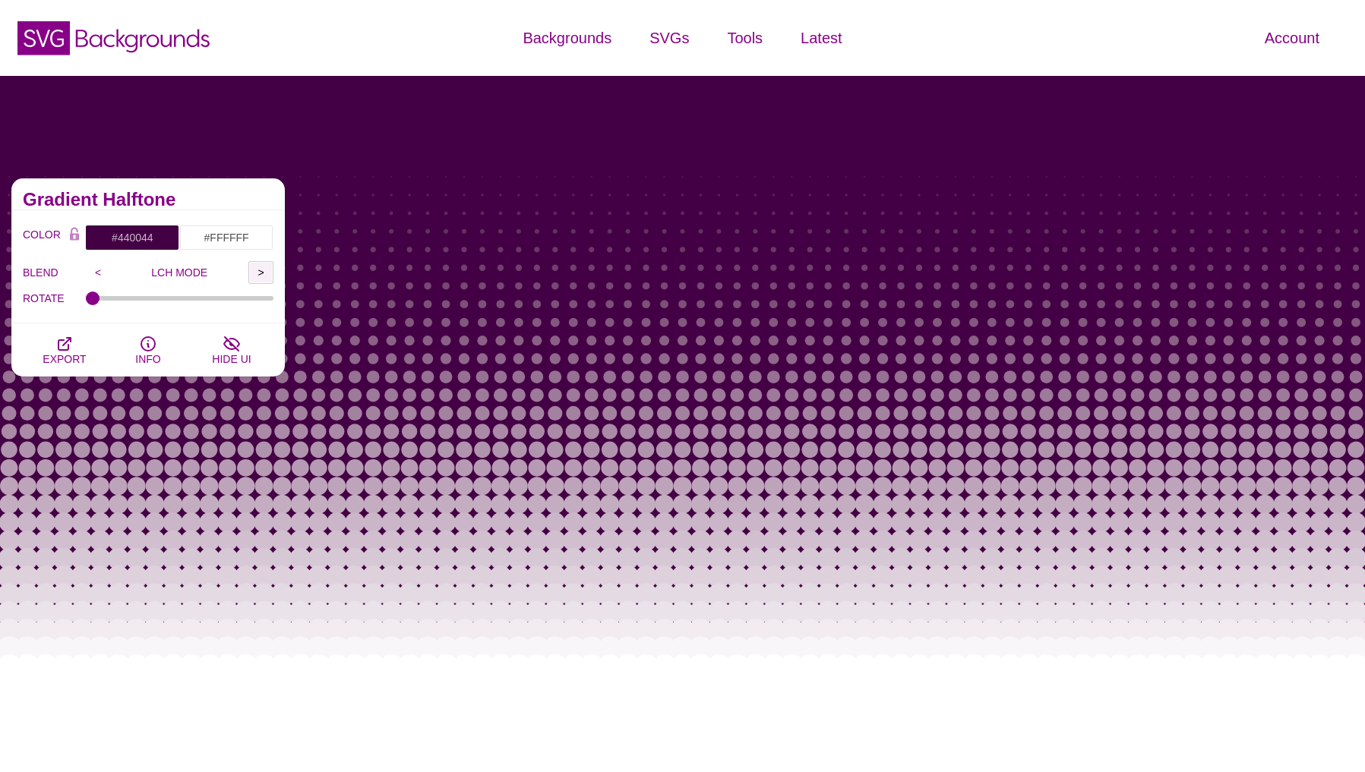
click at [258, 273] on input ">" at bounding box center [260, 272] width 25 height 23
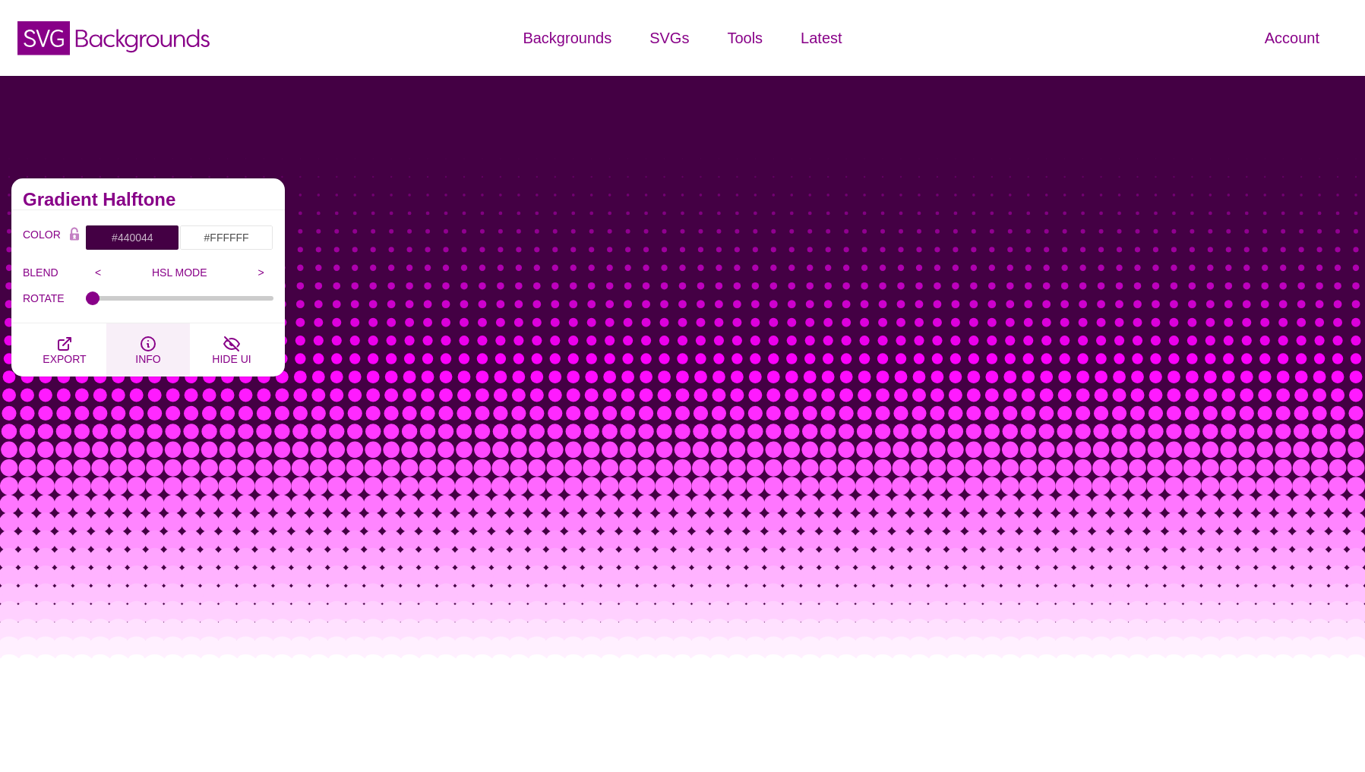
click at [149, 342] on icon "button" at bounding box center [148, 344] width 18 height 18
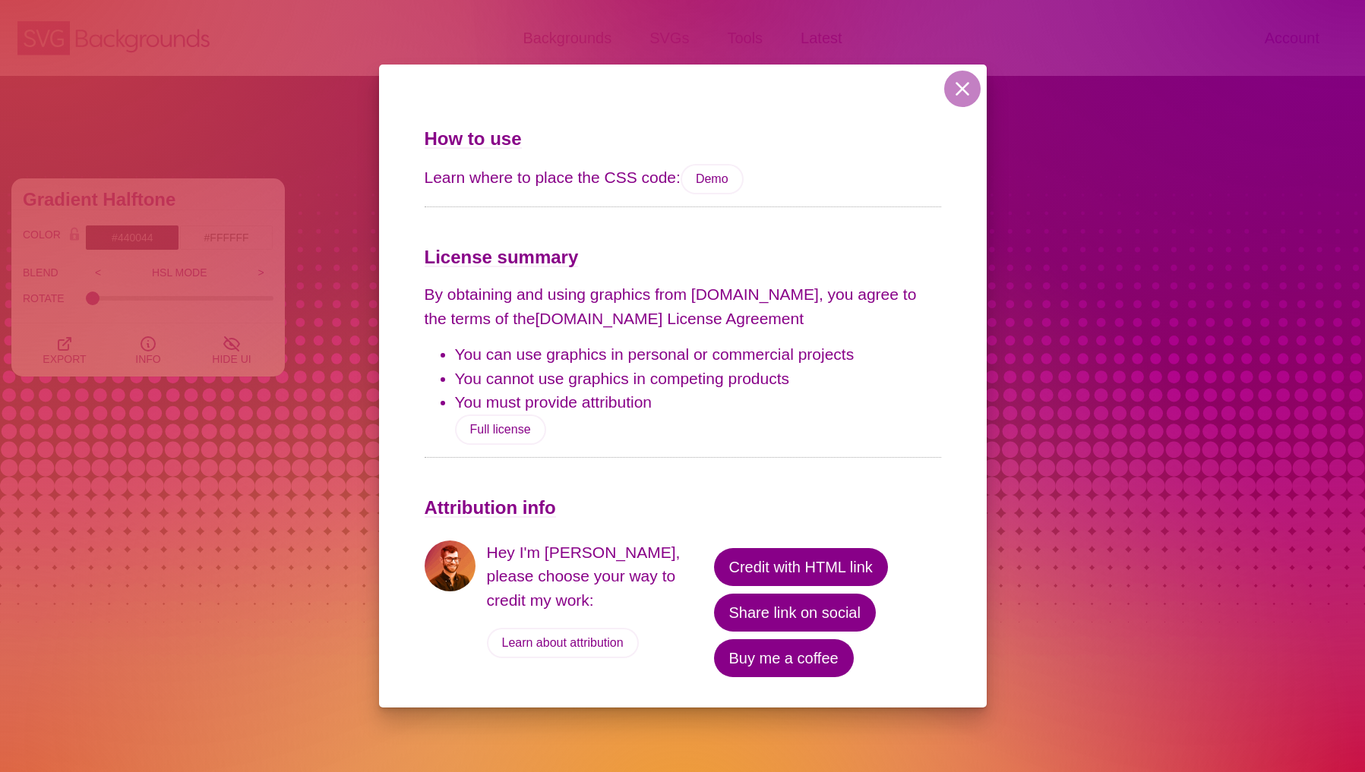
click at [941, 84] on div "How to use Learn where to place the CSS code: Demo License summary By obtaining…" at bounding box center [683, 375] width 608 height 621
click at [962, 88] on button at bounding box center [962, 89] width 36 height 36
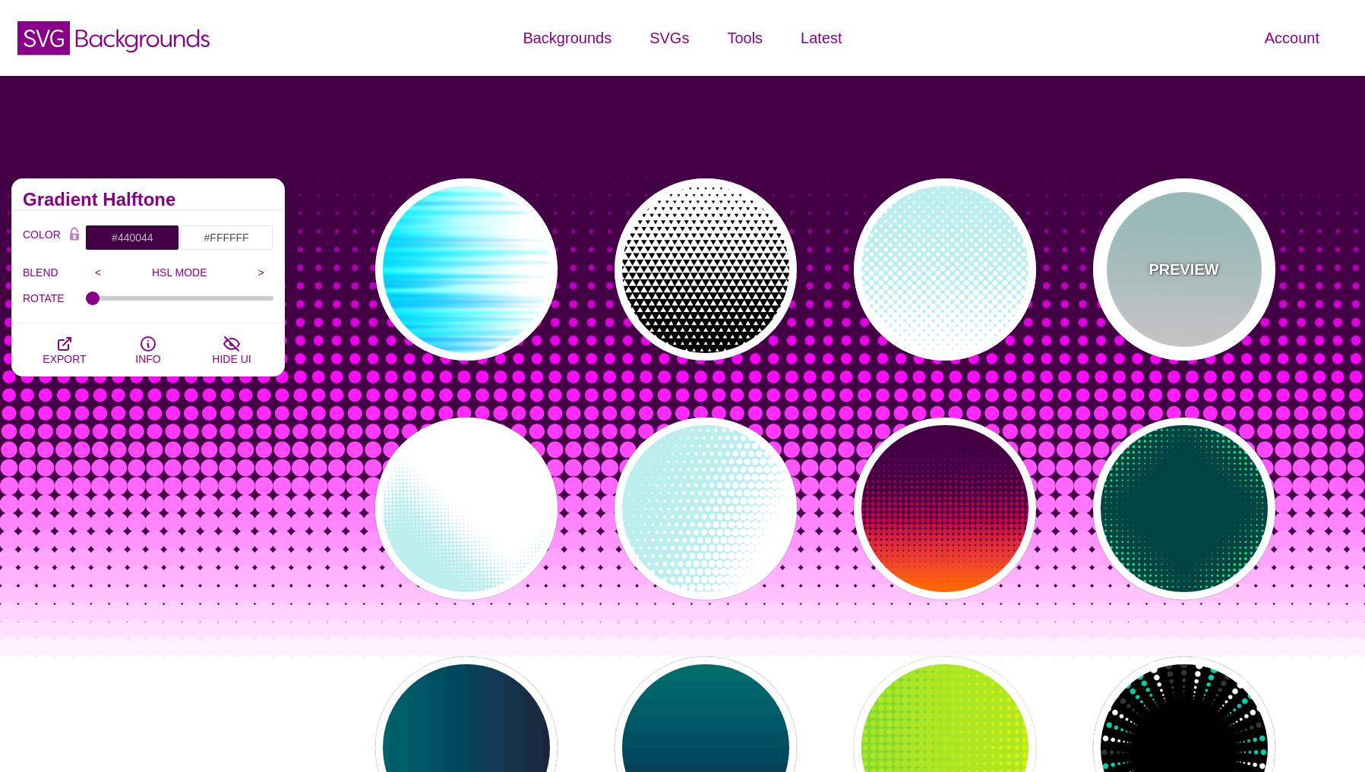
click at [1211, 305] on div "PREVIEW" at bounding box center [1184, 269] width 182 height 182
type input "#BBEEEE"
type input "0"
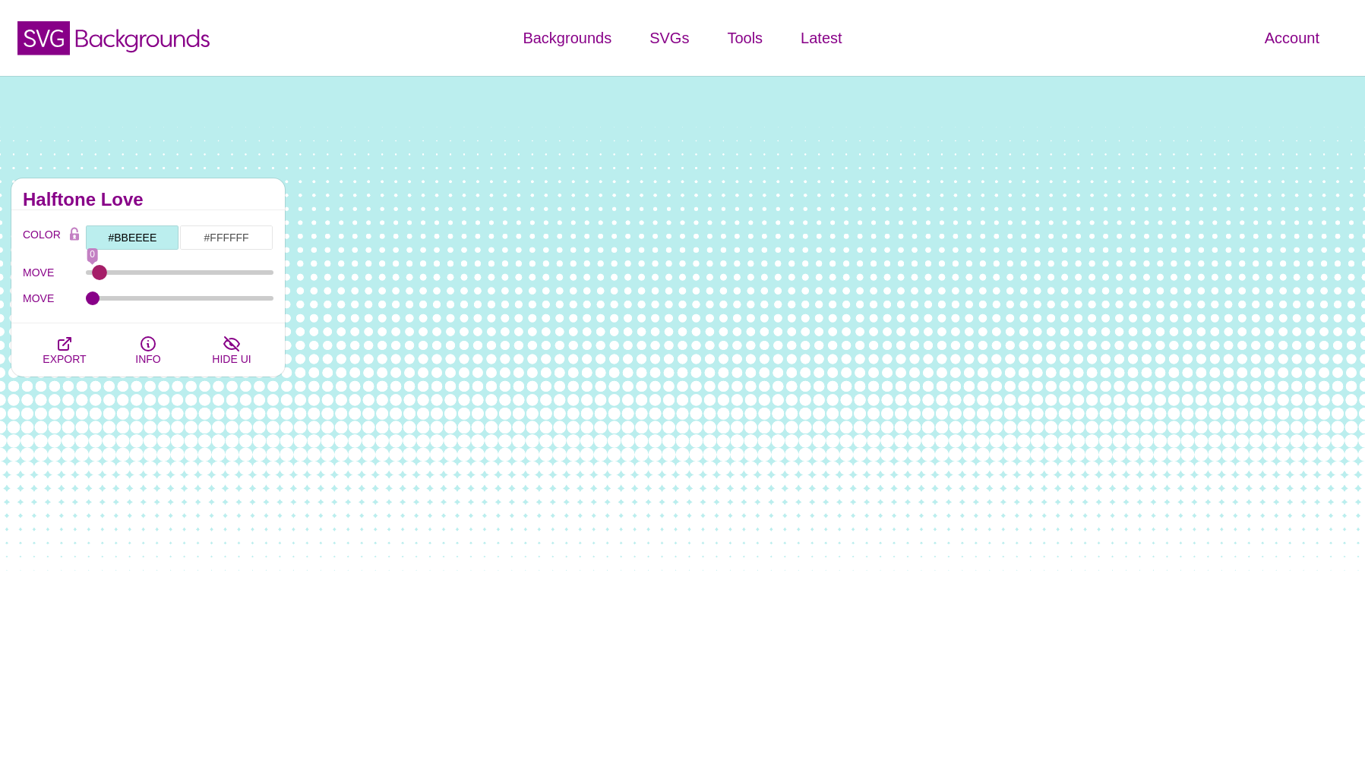
type input "0"
drag, startPoint x: 89, startPoint y: 275, endPoint x: 44, endPoint y: 282, distance: 45.3
click at [86, 276] on input "MOVE" at bounding box center [180, 273] width 188 height 6
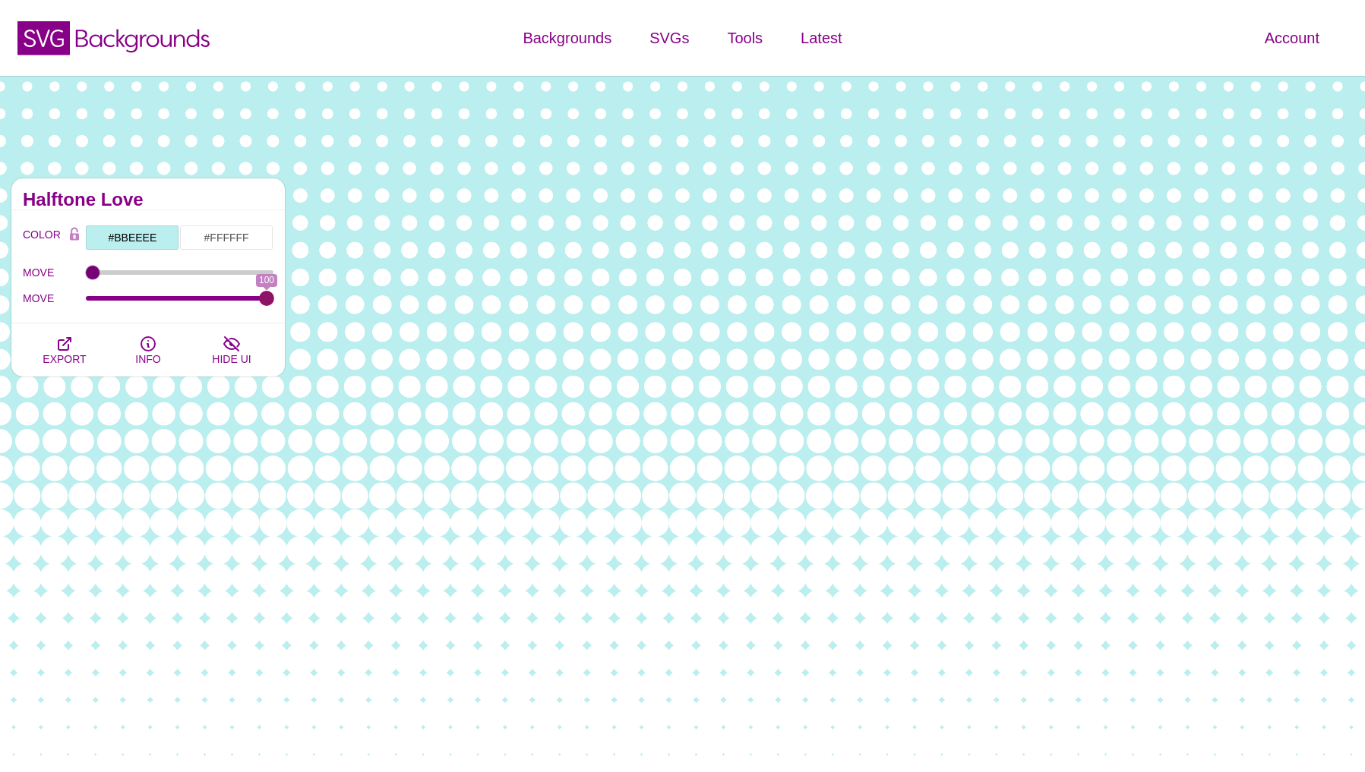
type input "0"
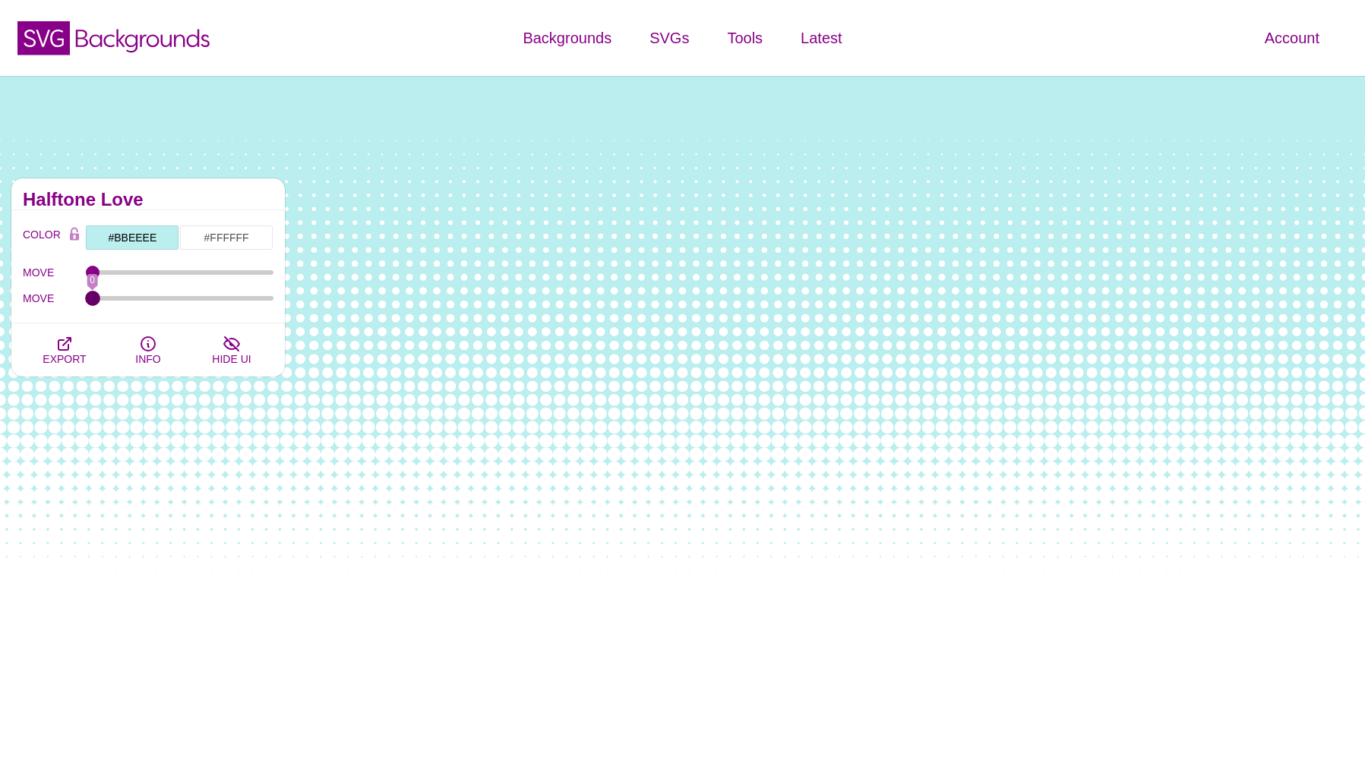
drag, startPoint x: 93, startPoint y: 300, endPoint x: -49, endPoint y: 334, distance: 146.1
click at [86, 302] on input "MOVE" at bounding box center [180, 298] width 188 height 6
click at [58, 347] on icon "button" at bounding box center [64, 344] width 12 height 12
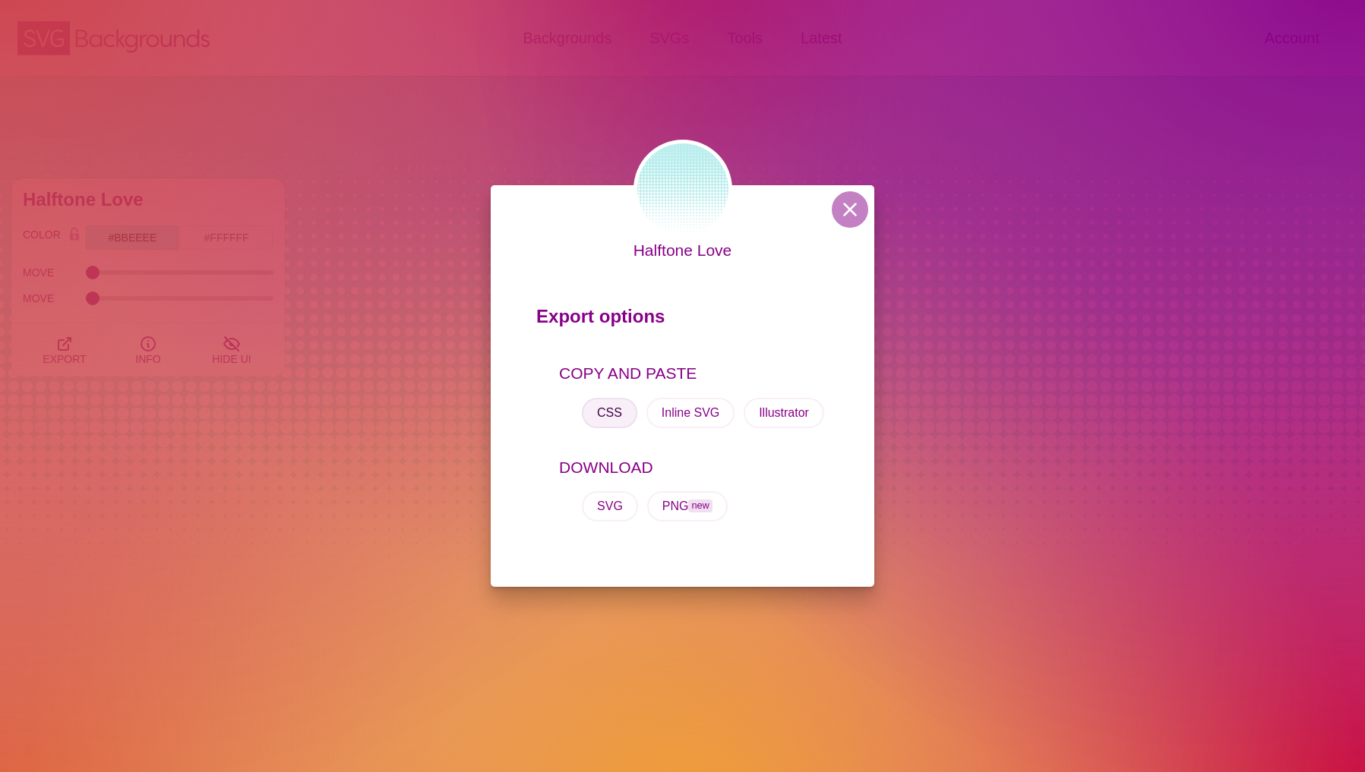
click at [621, 416] on button "CSS" at bounding box center [609, 413] width 55 height 30
click at [854, 199] on button at bounding box center [850, 209] width 36 height 36
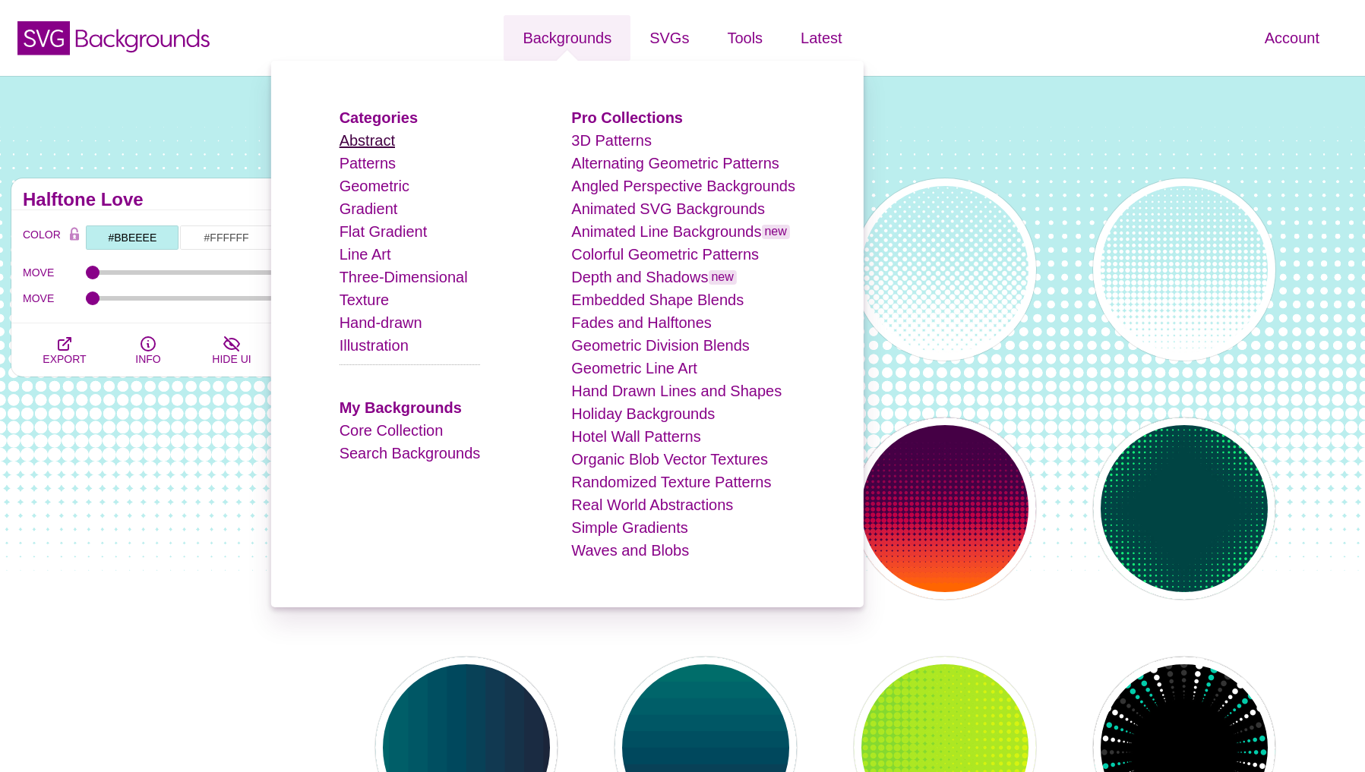
click at [383, 139] on link "Abstract" at bounding box center [367, 140] width 55 height 17
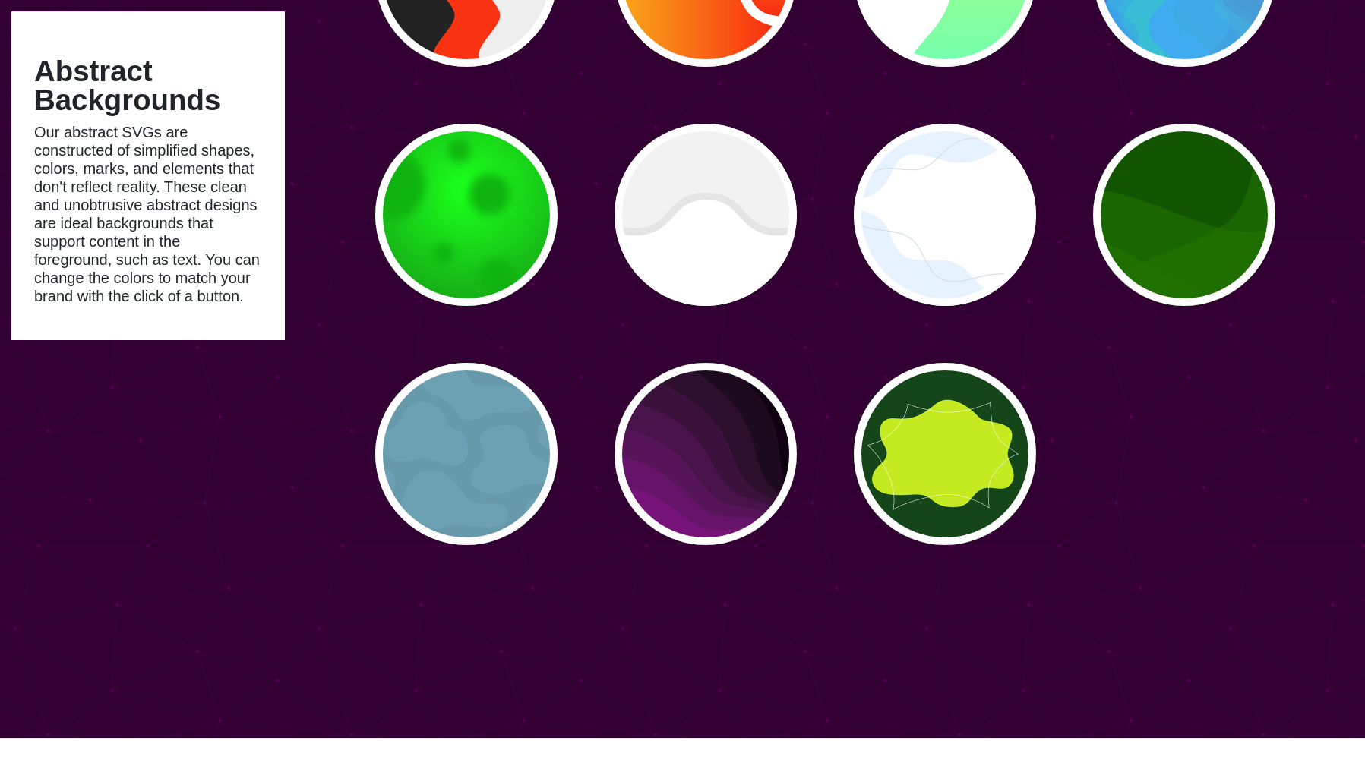
scroll to position [9618, 0]
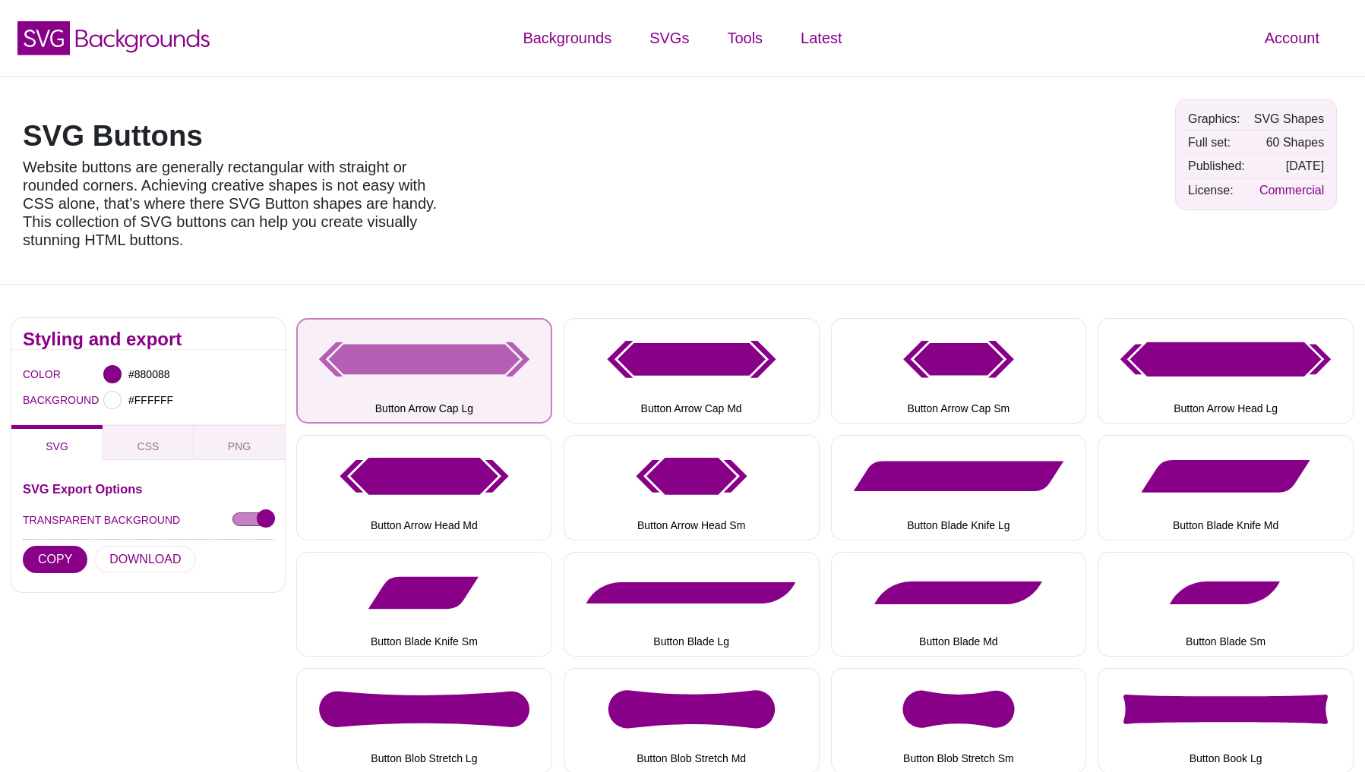
click at [408, 357] on button "Button Arrow Cap Lg" at bounding box center [424, 371] width 256 height 106
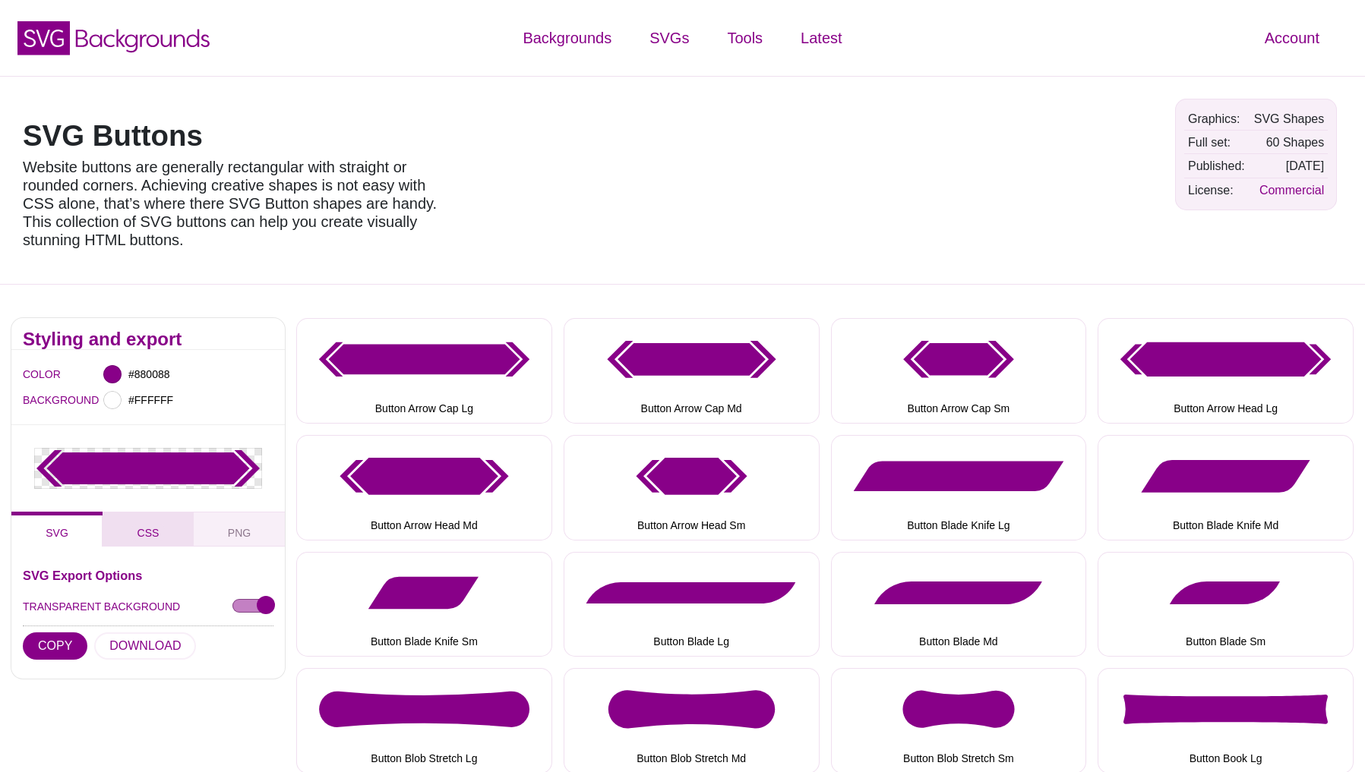
click at [155, 533] on span "CSS" at bounding box center [148, 533] width 34 height 17
click at [51, 649] on button "COPY" at bounding box center [55, 646] width 65 height 27
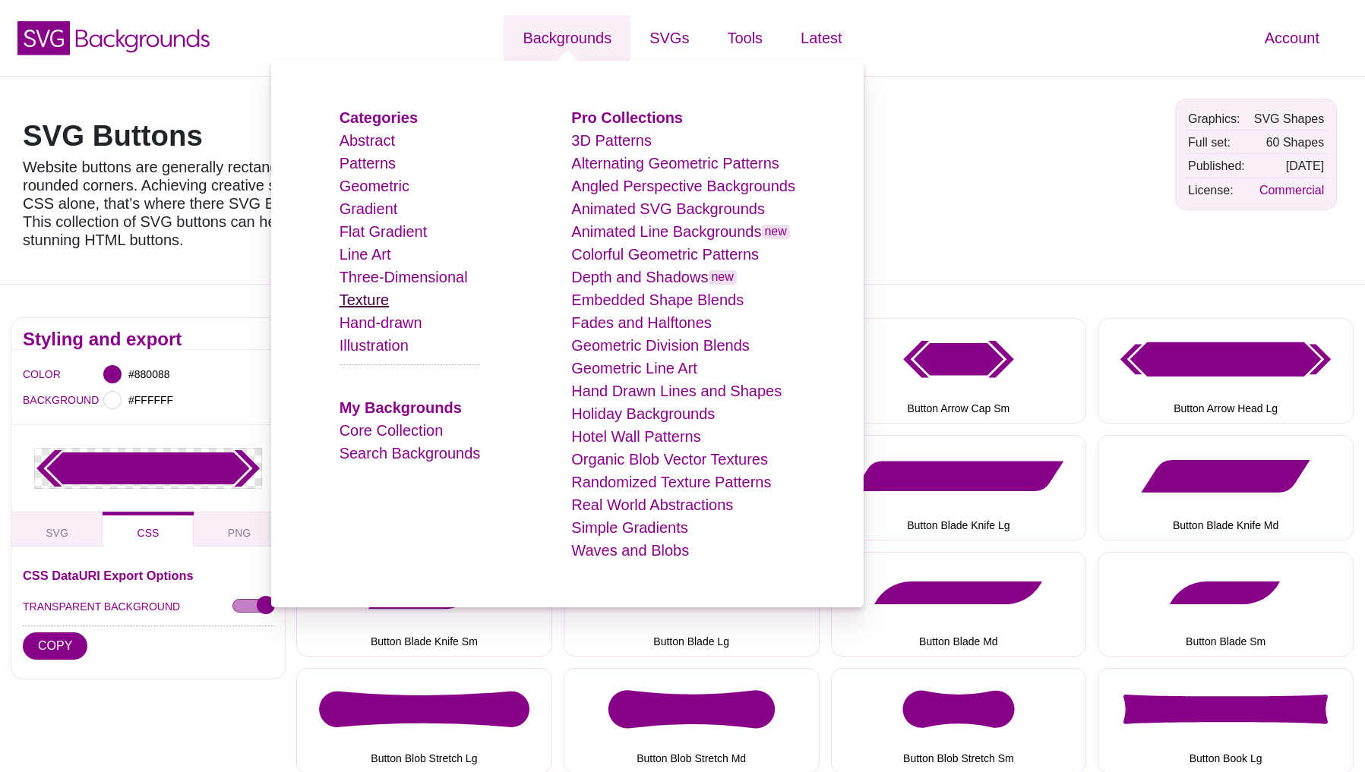
click at [371, 292] on link "Texture" at bounding box center [365, 300] width 50 height 17
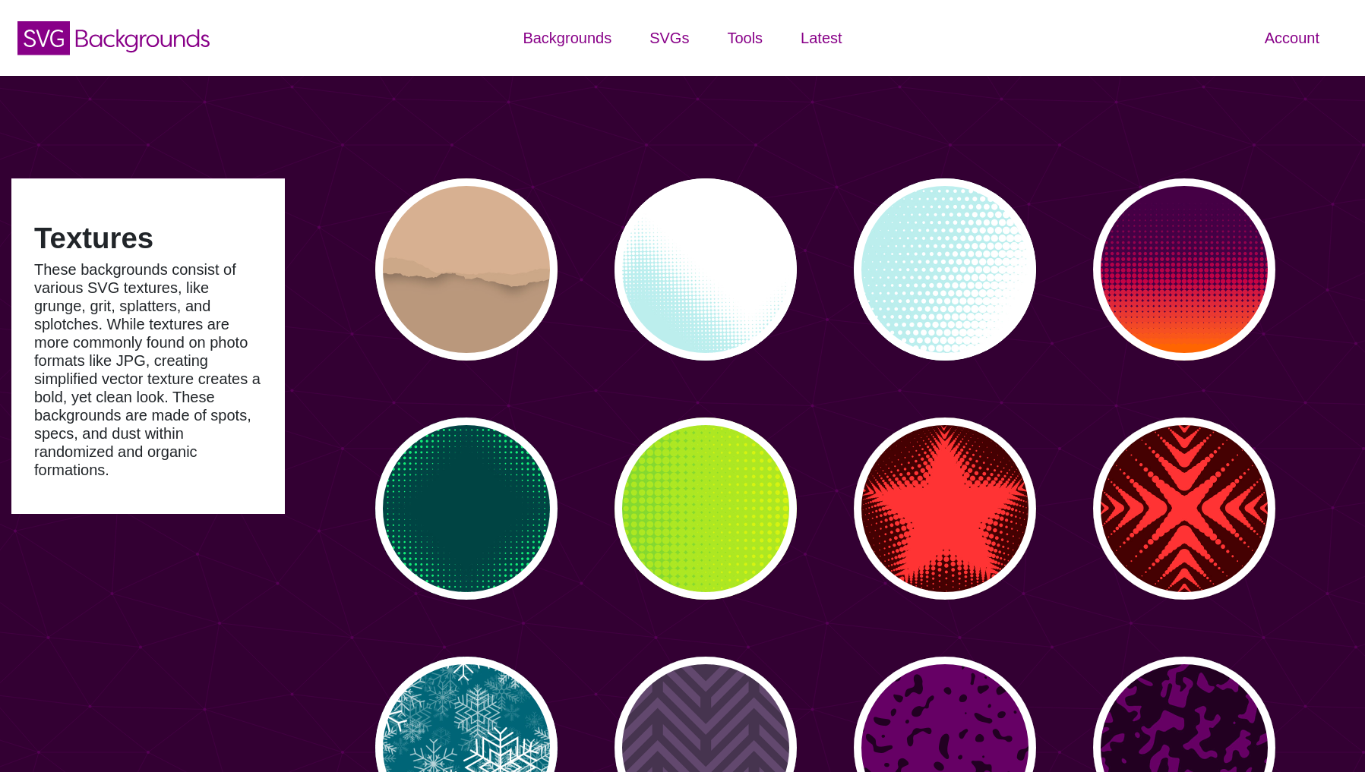
type input "#450057"
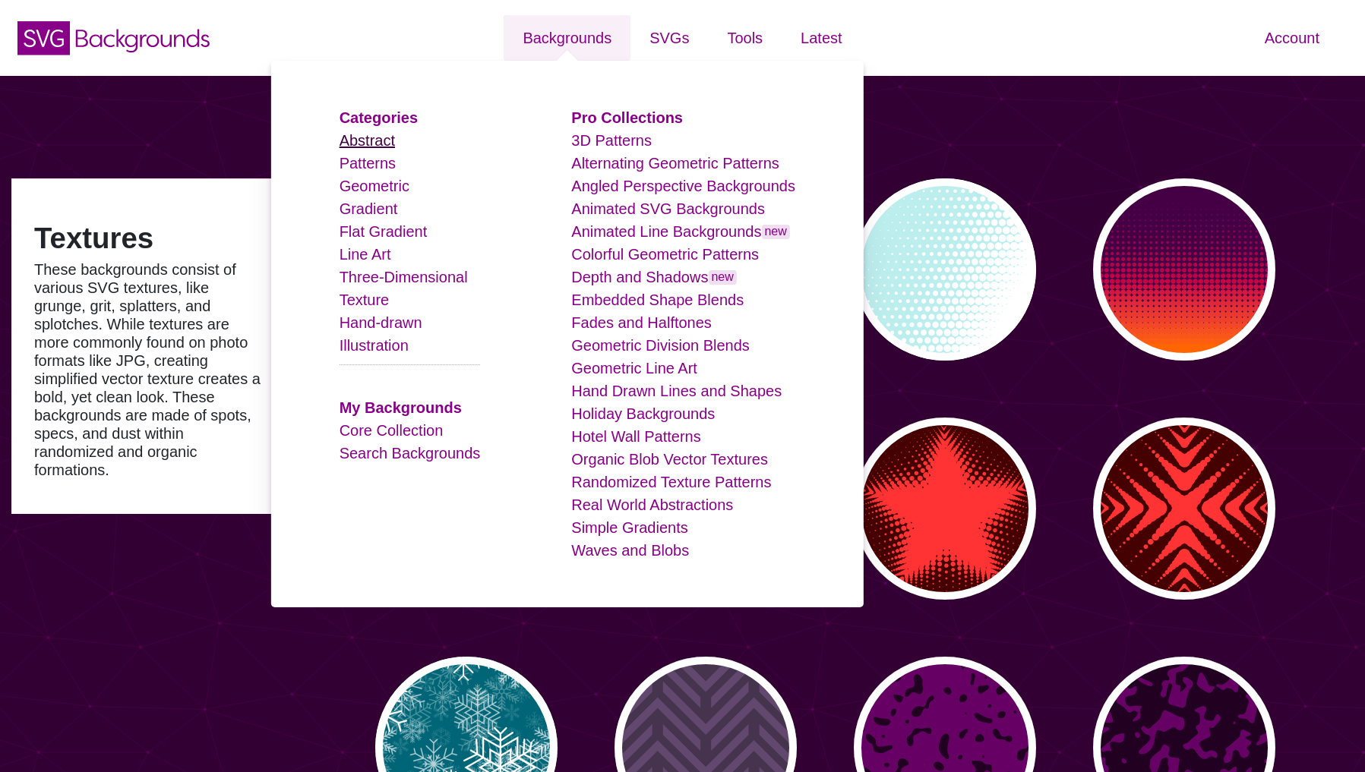
click at [356, 132] on link "Abstract" at bounding box center [367, 140] width 55 height 17
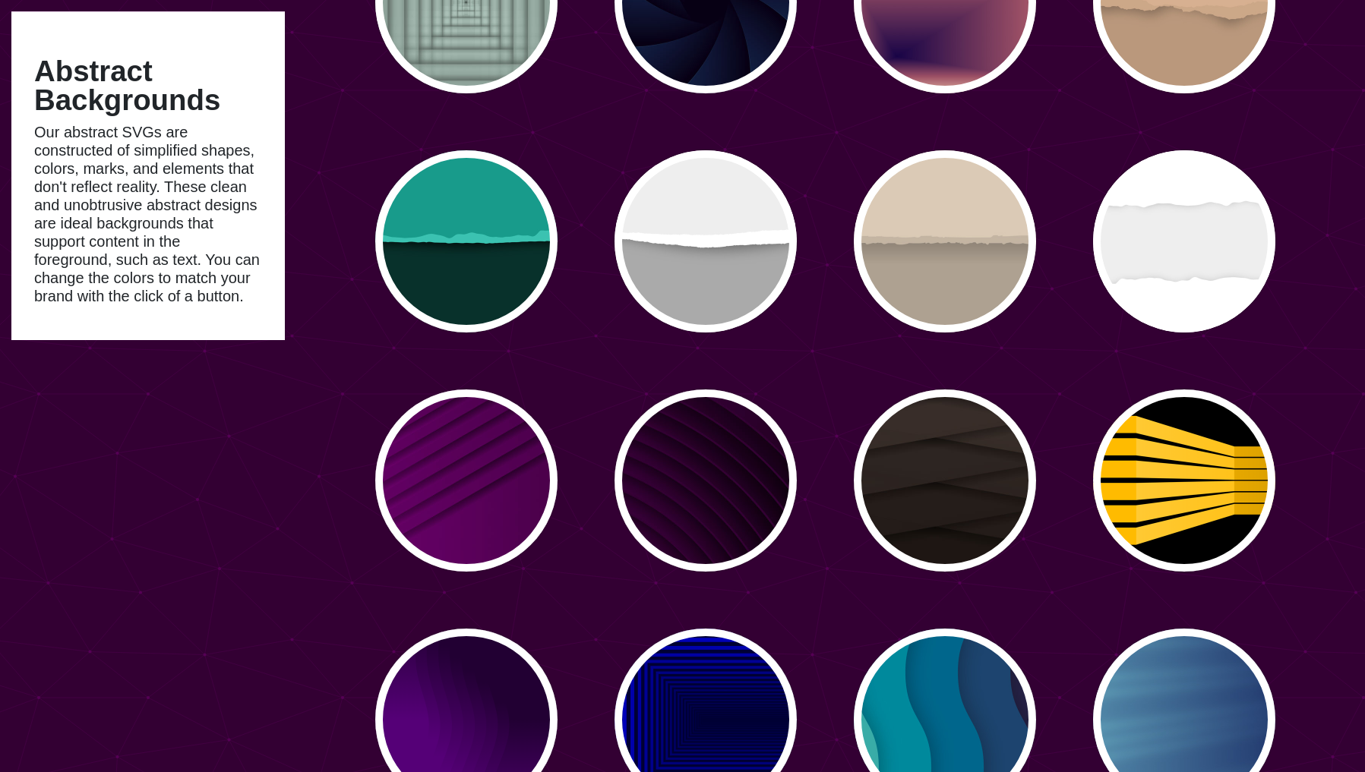
scroll to position [2193, 0]
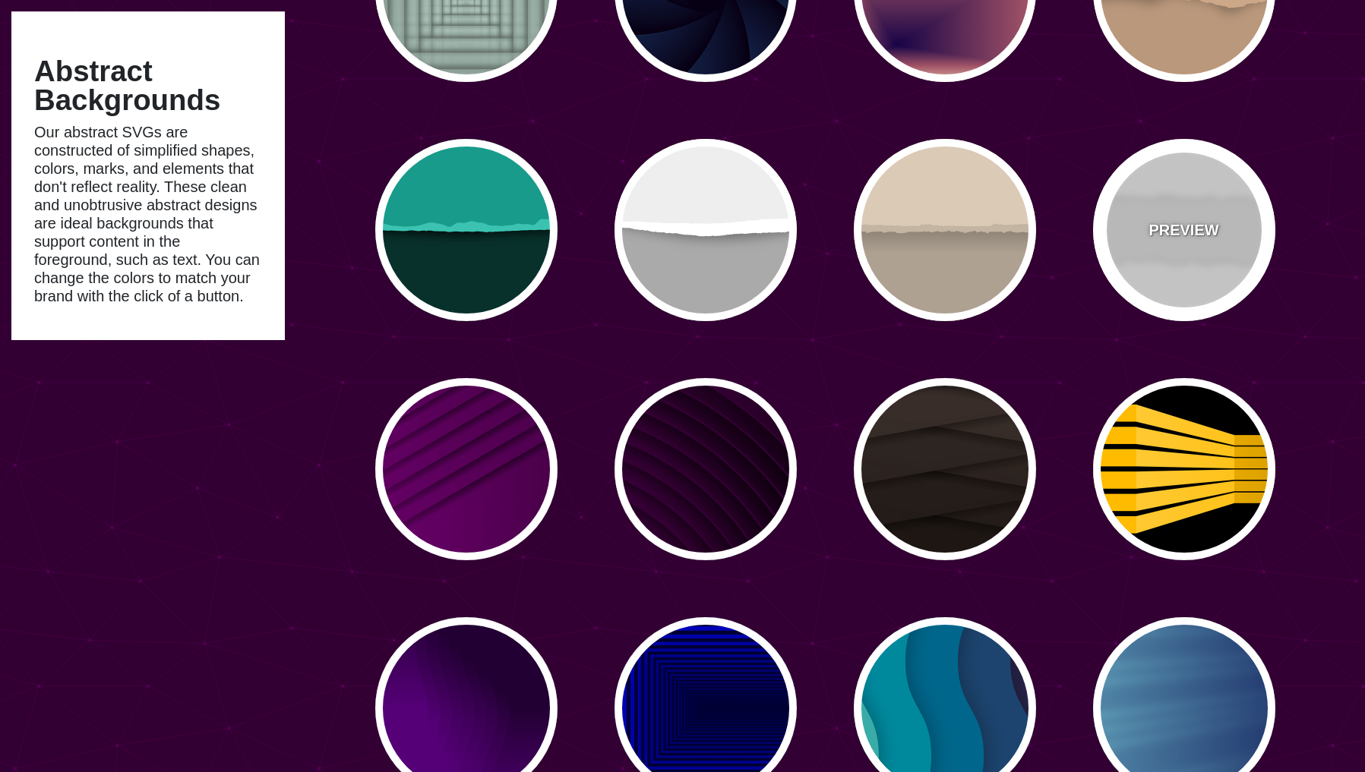
click at [1204, 321] on div "PREVIEW" at bounding box center [1184, 230] width 182 height 182
type input "#EEEEEE"
type input "0"
type input "0.2"
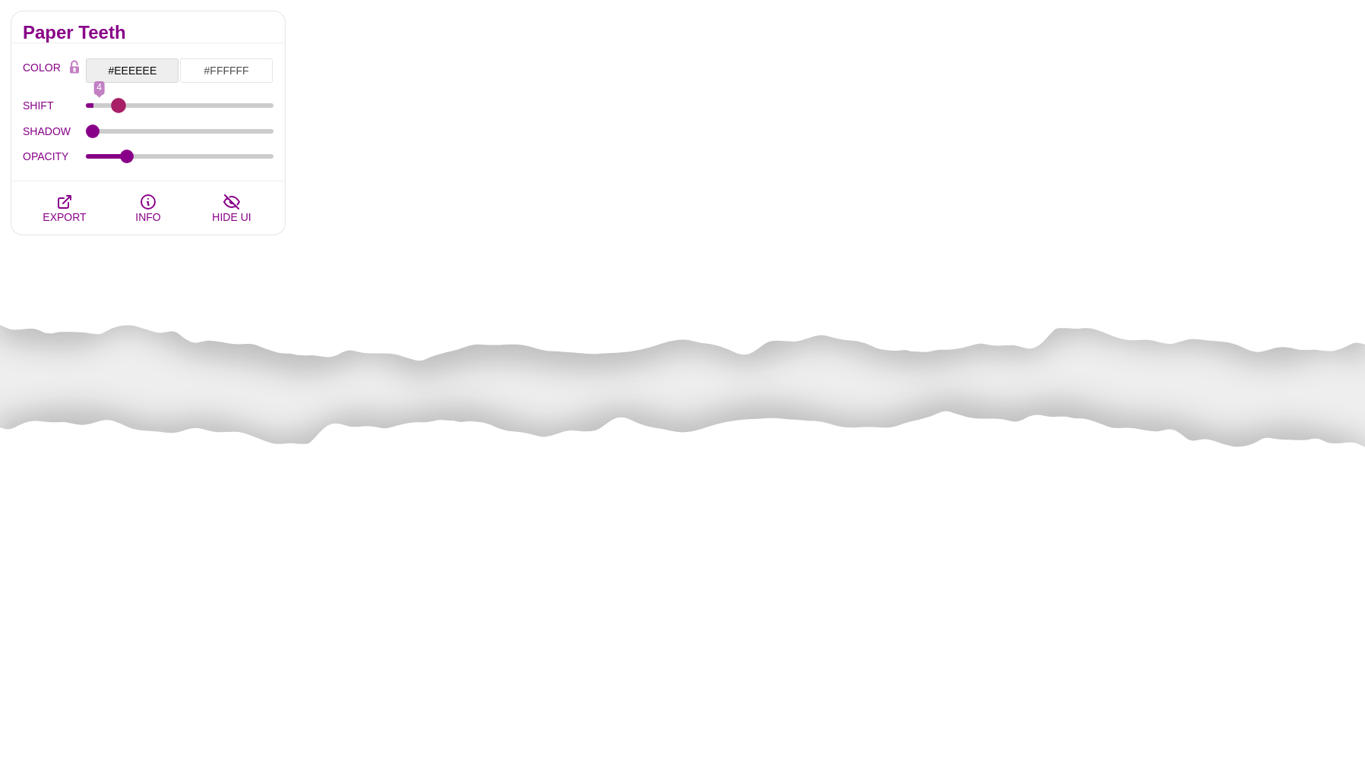
drag, startPoint x: 89, startPoint y: 105, endPoint x: 124, endPoint y: 108, distance: 35.1
type input "18"
click at [124, 108] on input "SHIFT" at bounding box center [180, 106] width 188 height 6
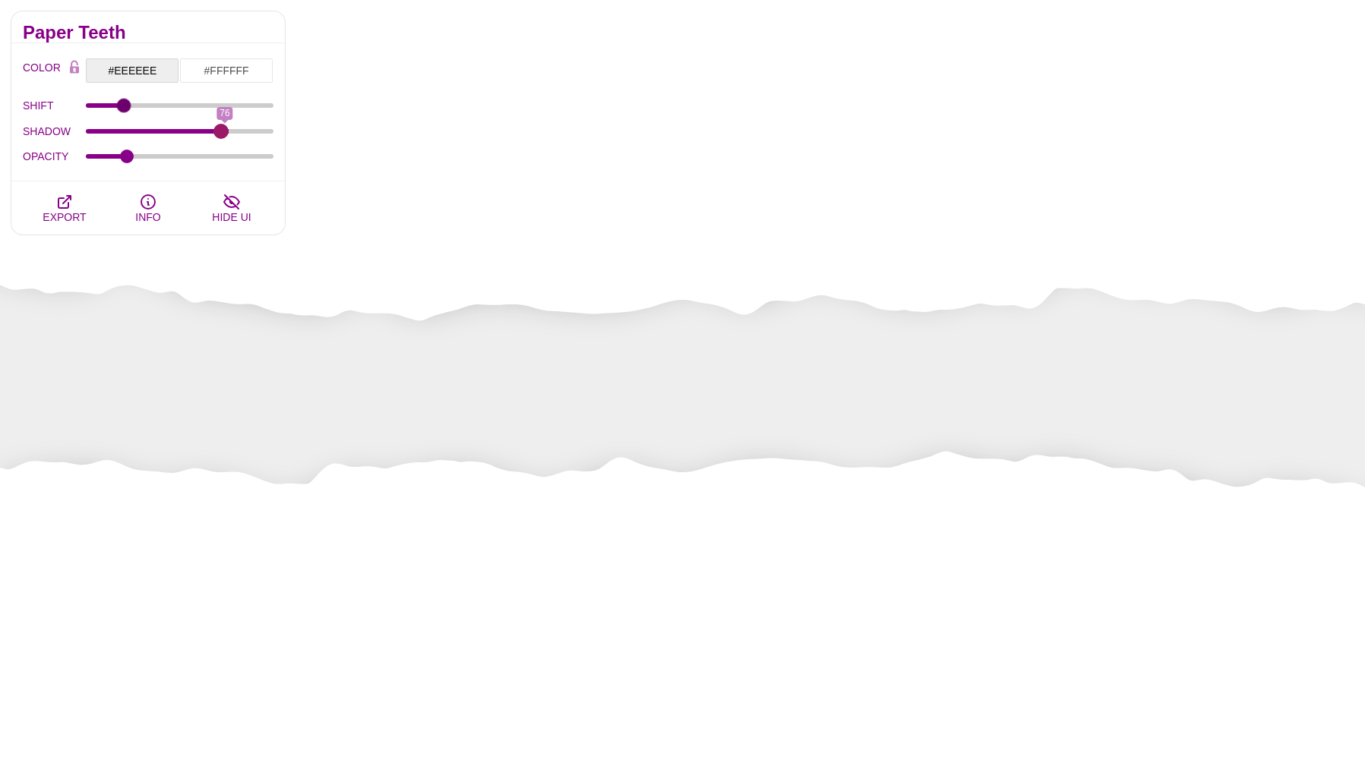
drag, startPoint x: 113, startPoint y: 127, endPoint x: 220, endPoint y: 135, distance: 107.4
type input "74"
click at [220, 134] on input "SHADOW" at bounding box center [180, 131] width 188 height 6
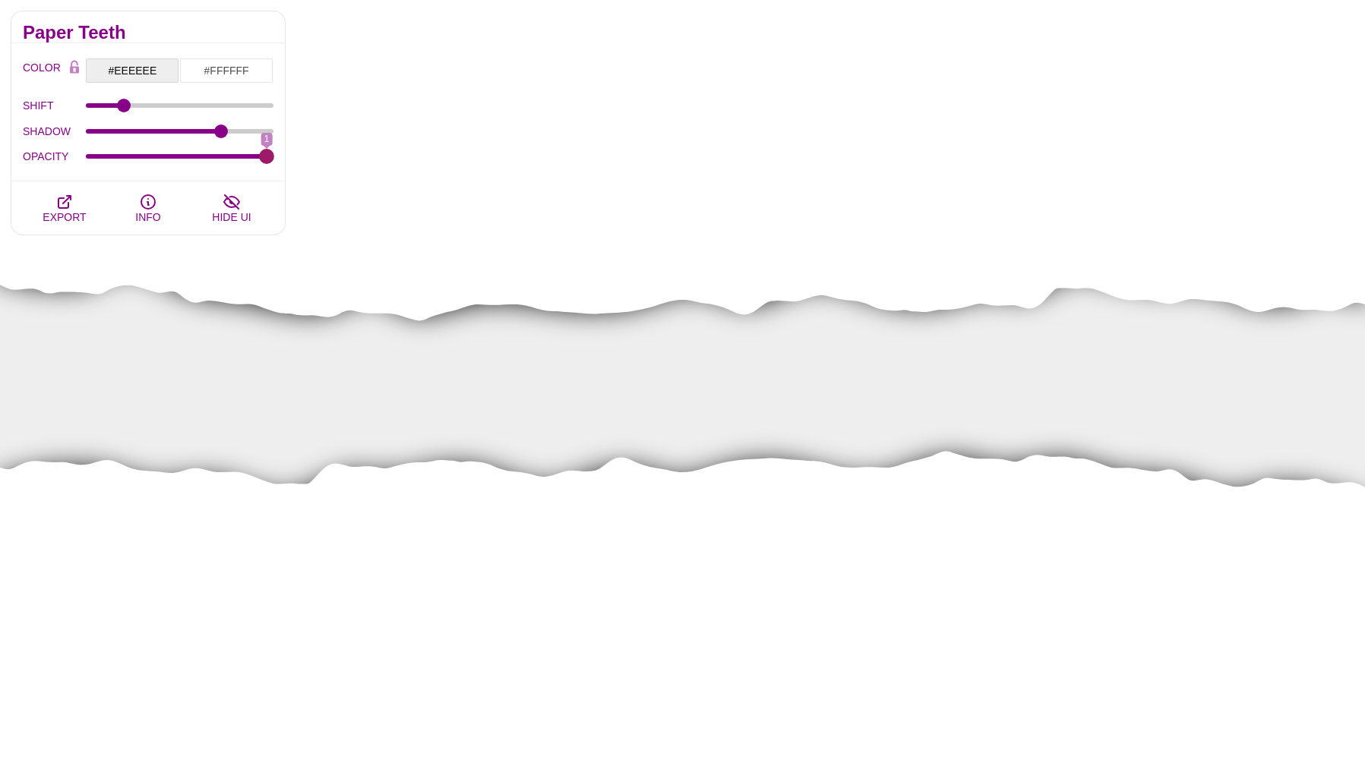
type input "1"
drag, startPoint x: 126, startPoint y: 155, endPoint x: 368, endPoint y: 142, distance: 241.9
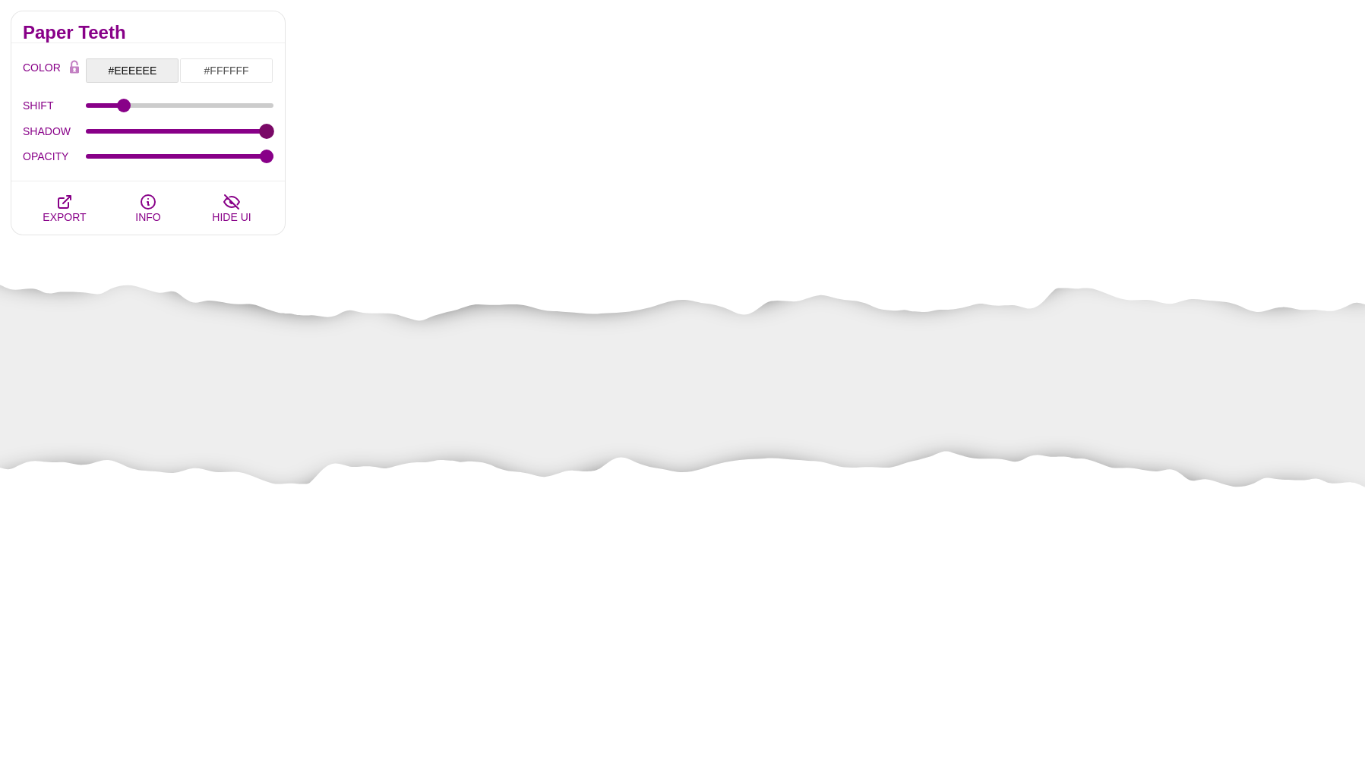
drag, startPoint x: 223, startPoint y: 125, endPoint x: 393, endPoint y: 136, distance: 169.7
type input "100"
click at [274, 134] on input "SHADOW" at bounding box center [180, 131] width 188 height 6
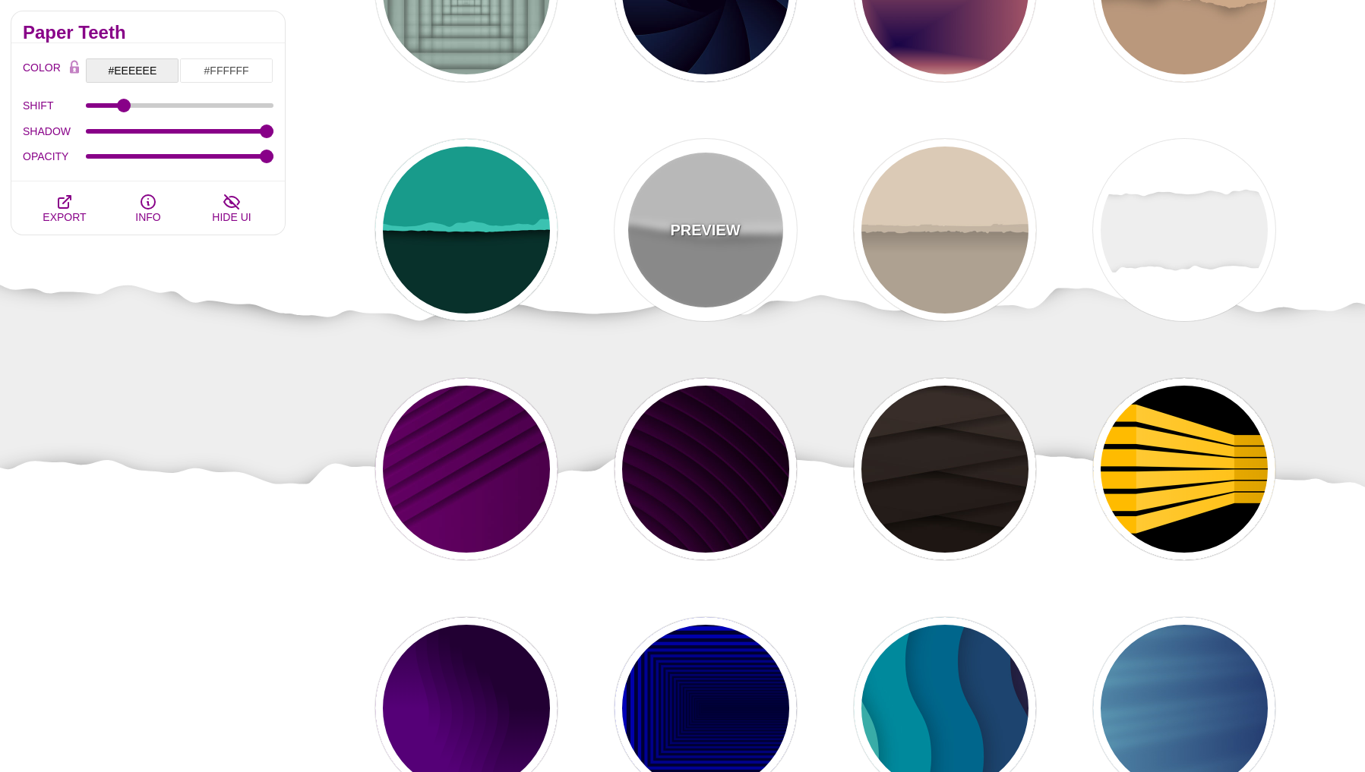
click at [693, 321] on div "PREVIEW" at bounding box center [705, 230] width 182 height 182
type input "#AAAAAA"
type input "#EEEEEE"
type input "0"
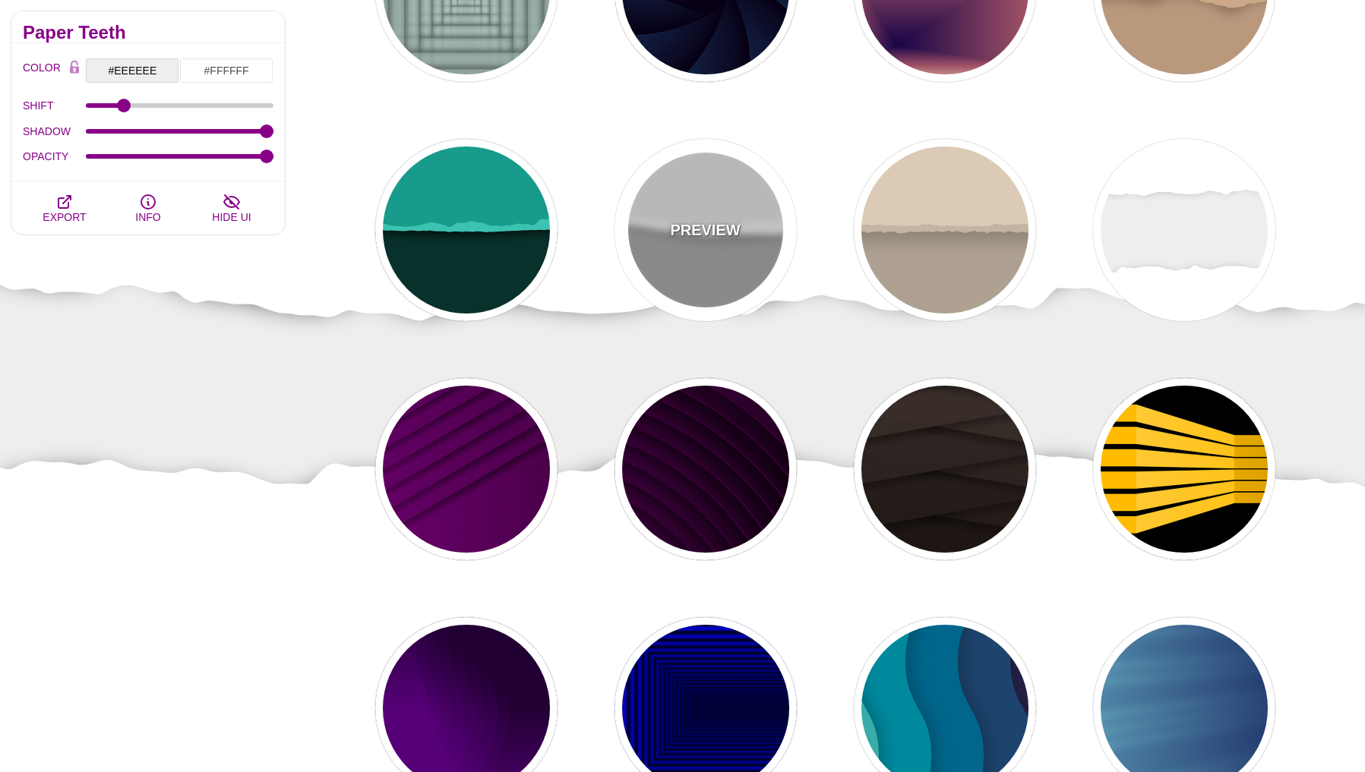
type input "0"
type input "0.5"
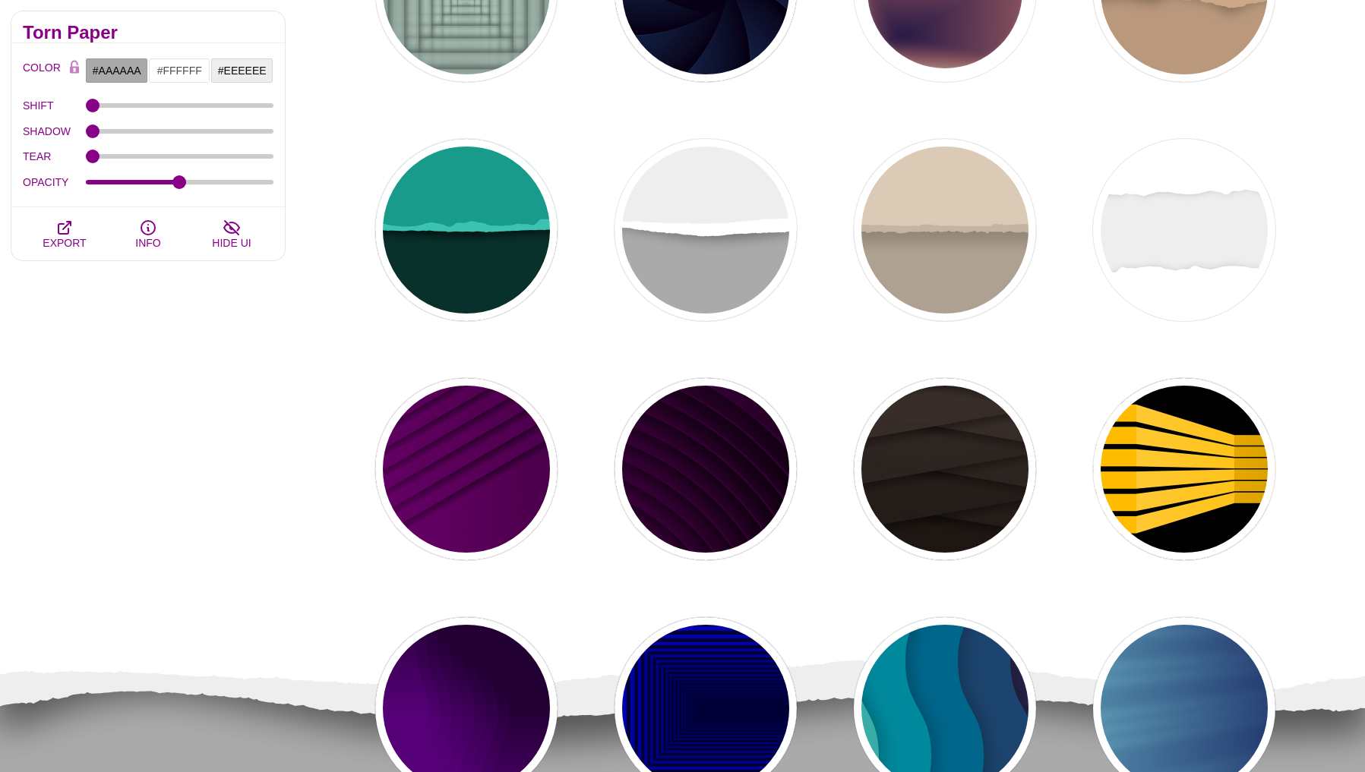
type input "#EEC6AB"
type input "#170346"
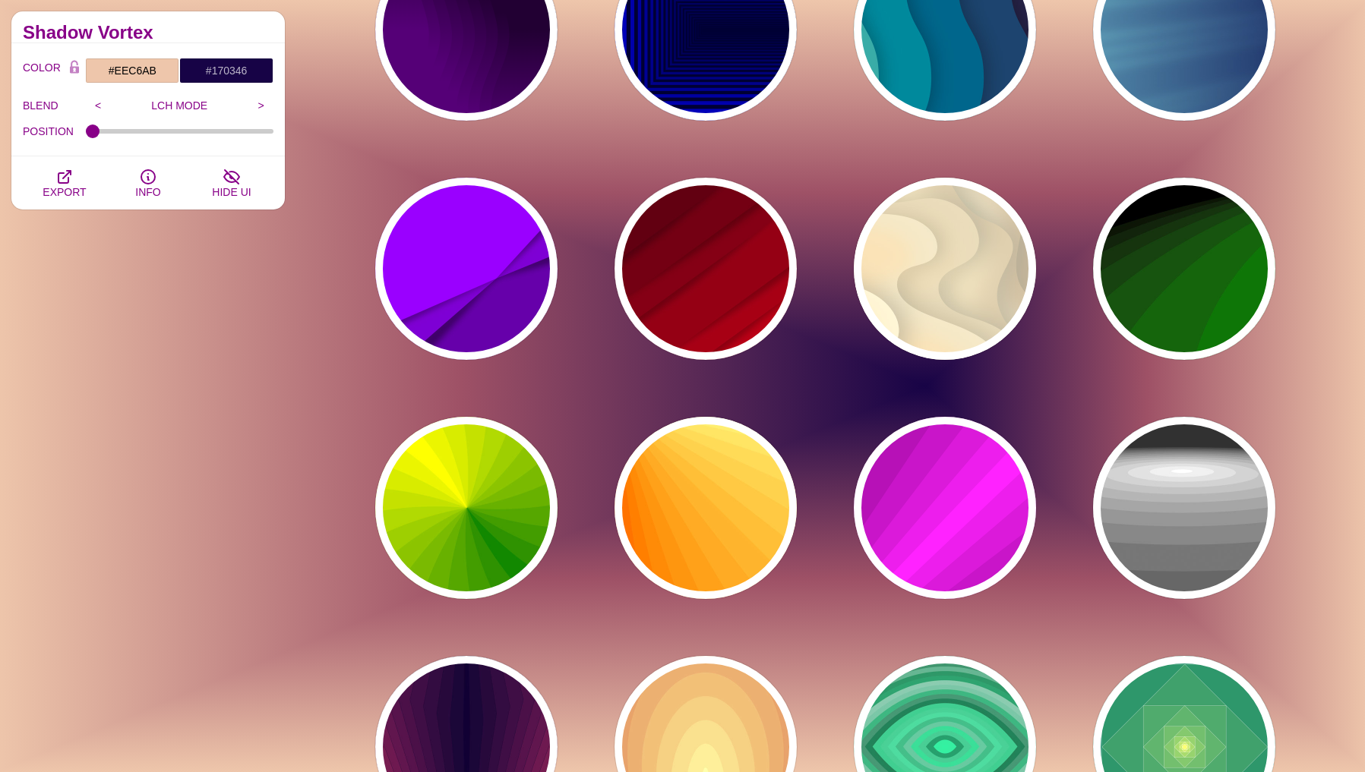
scroll to position [2876, 0]
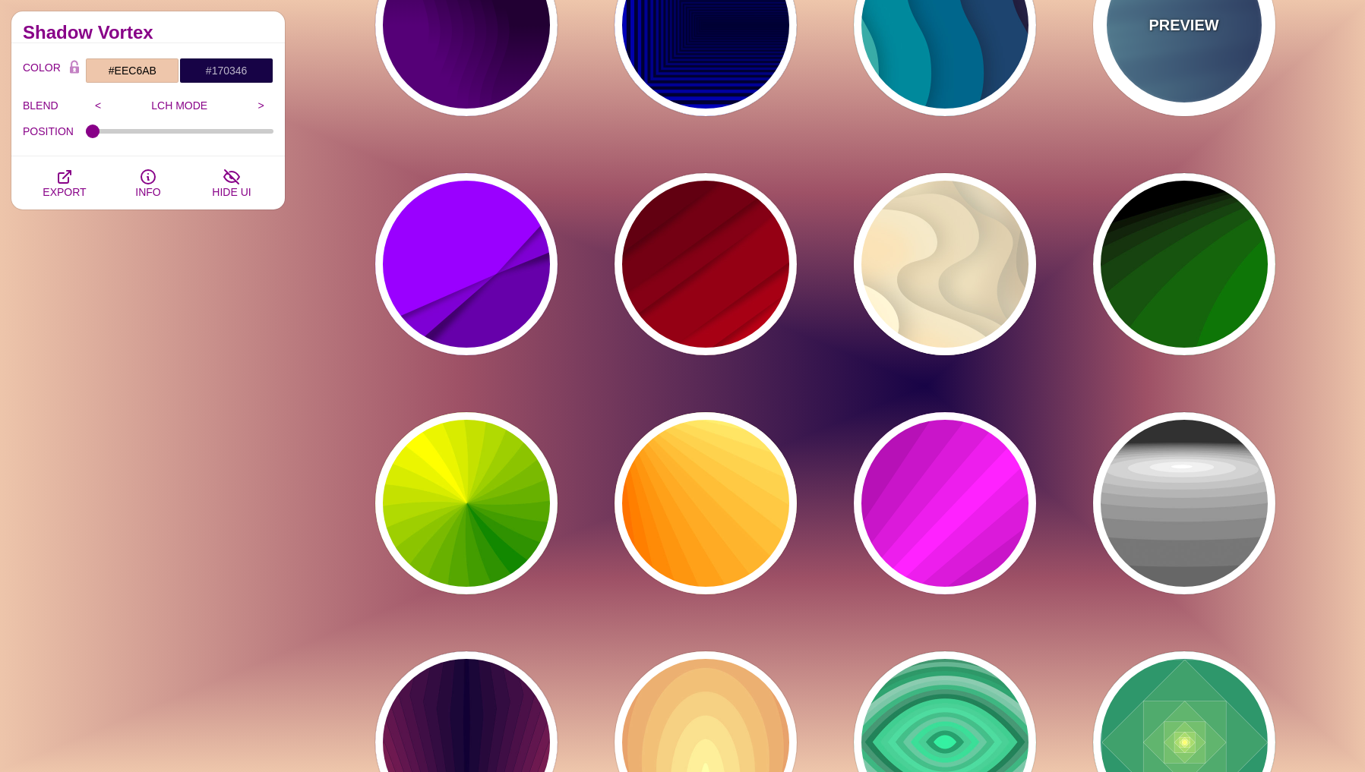
click at [1184, 116] on div "PREVIEW" at bounding box center [1184, 25] width 182 height 182
type input "#000044"
type input "#99FFFF"
type input "1"
type input "0.25"
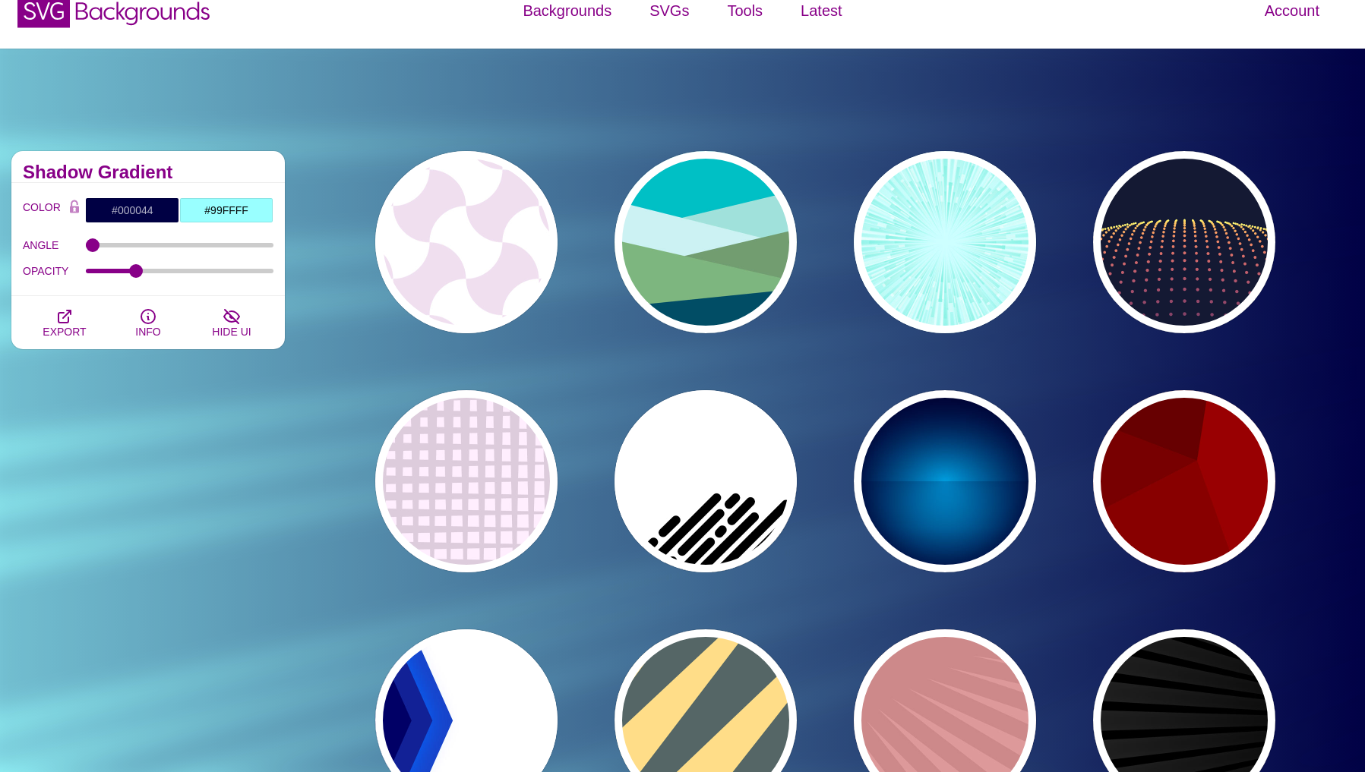
scroll to position [0, 0]
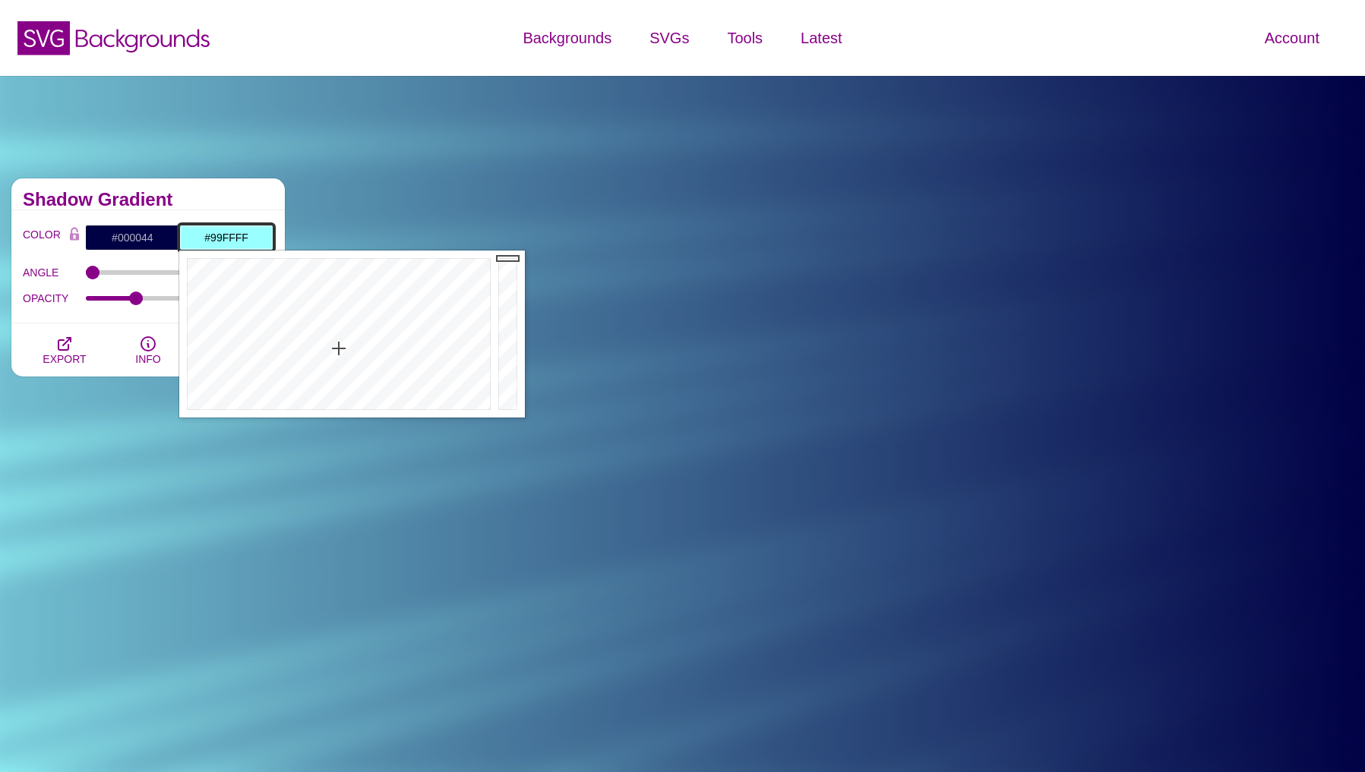
click at [210, 238] on input "#99FFFF" at bounding box center [226, 238] width 94 height 26
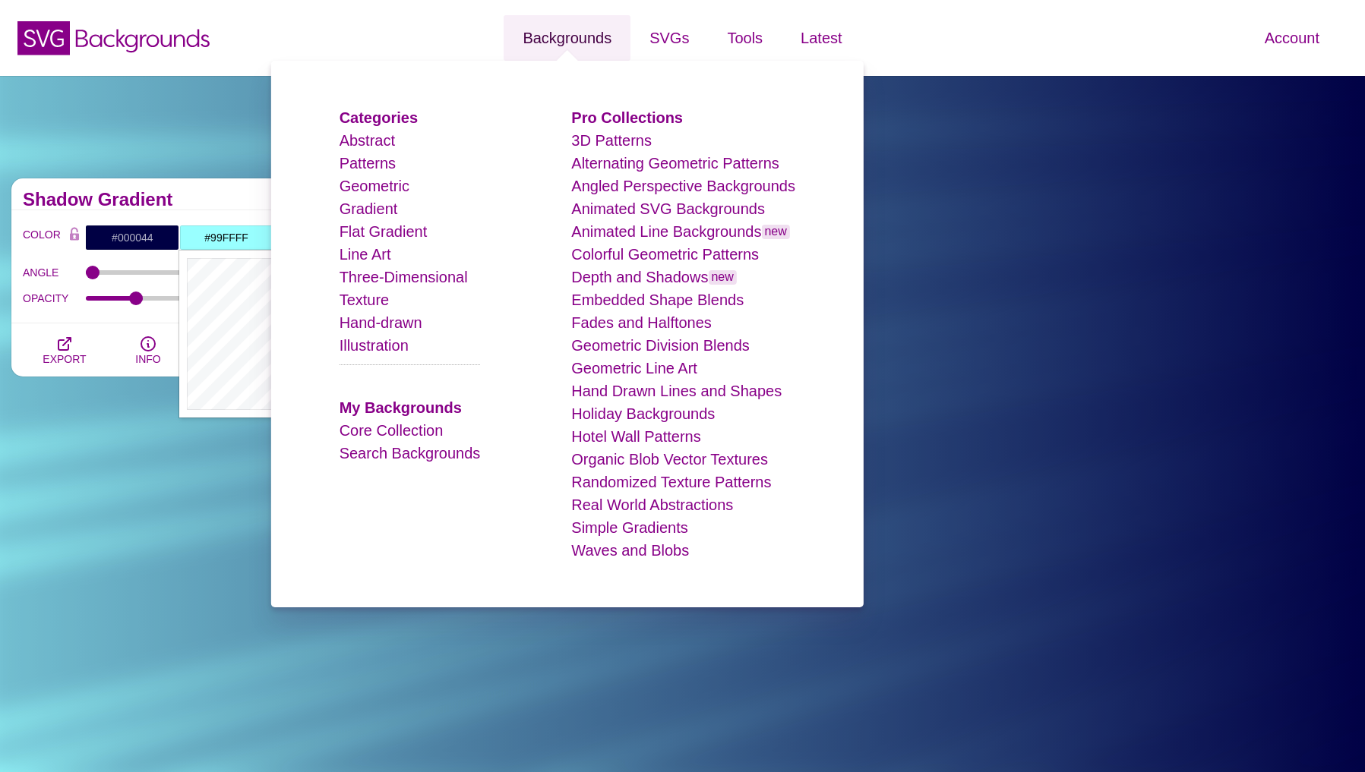
click at [545, 46] on link "Backgrounds" at bounding box center [567, 38] width 127 height 46
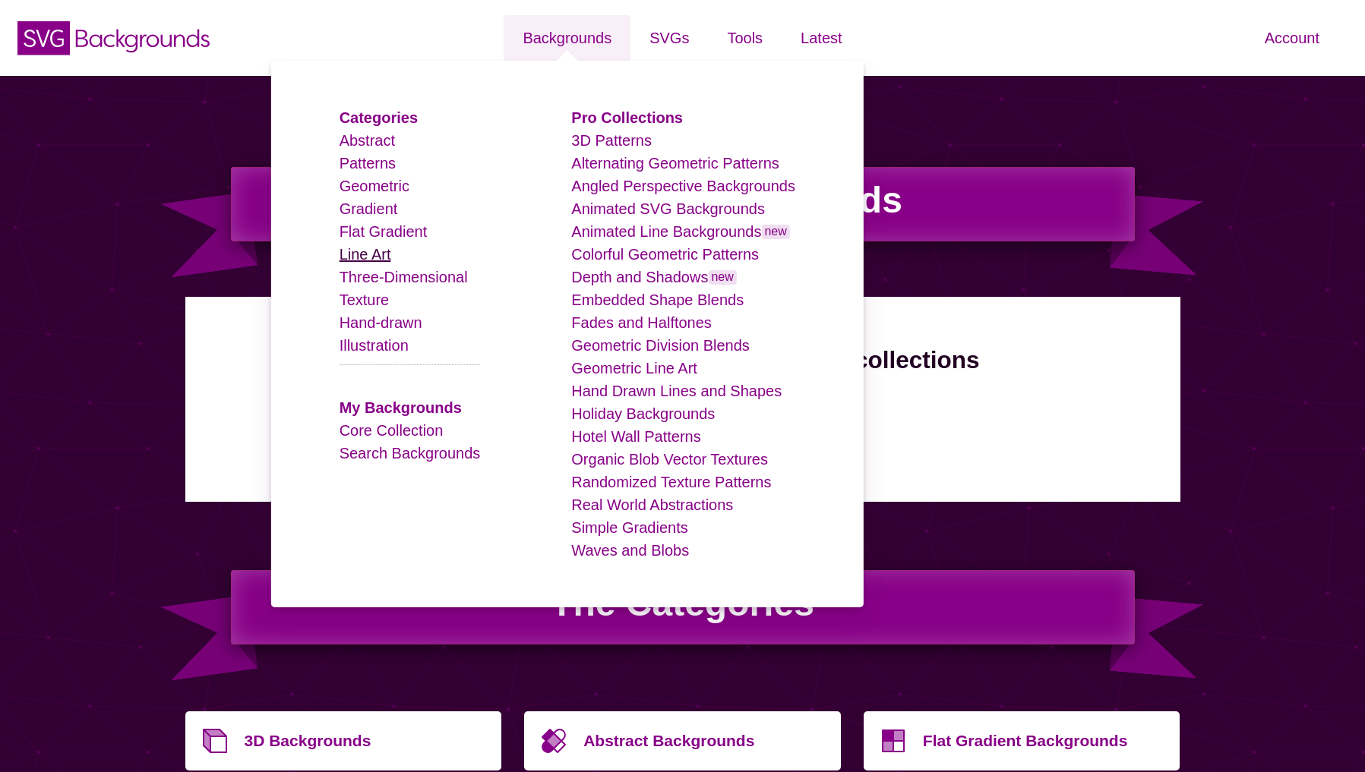
click at [367, 254] on link "Line Art" at bounding box center [366, 254] width 52 height 17
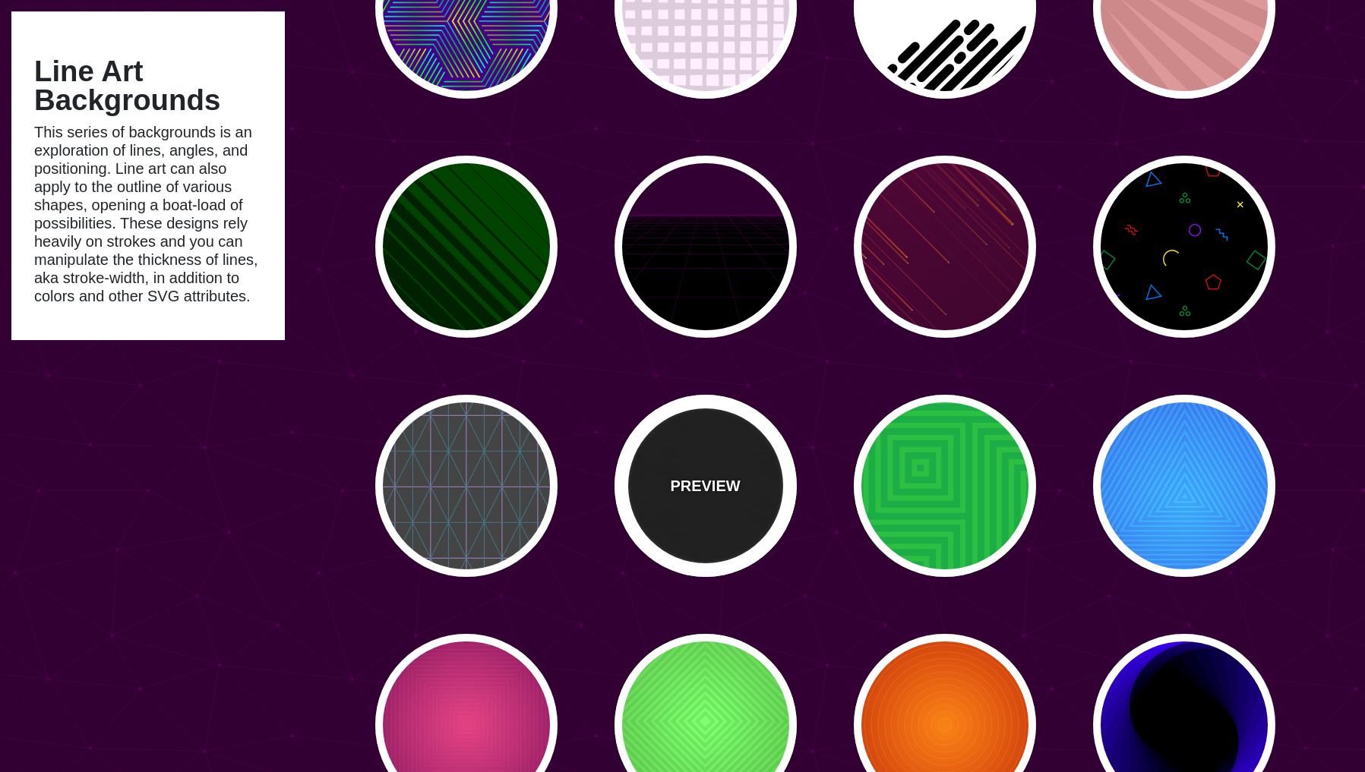
scroll to position [263, 0]
click at [680, 552] on div "PREVIEW" at bounding box center [705, 485] width 182 height 182
type input "#000000"
type input "#222222"
type input "250"
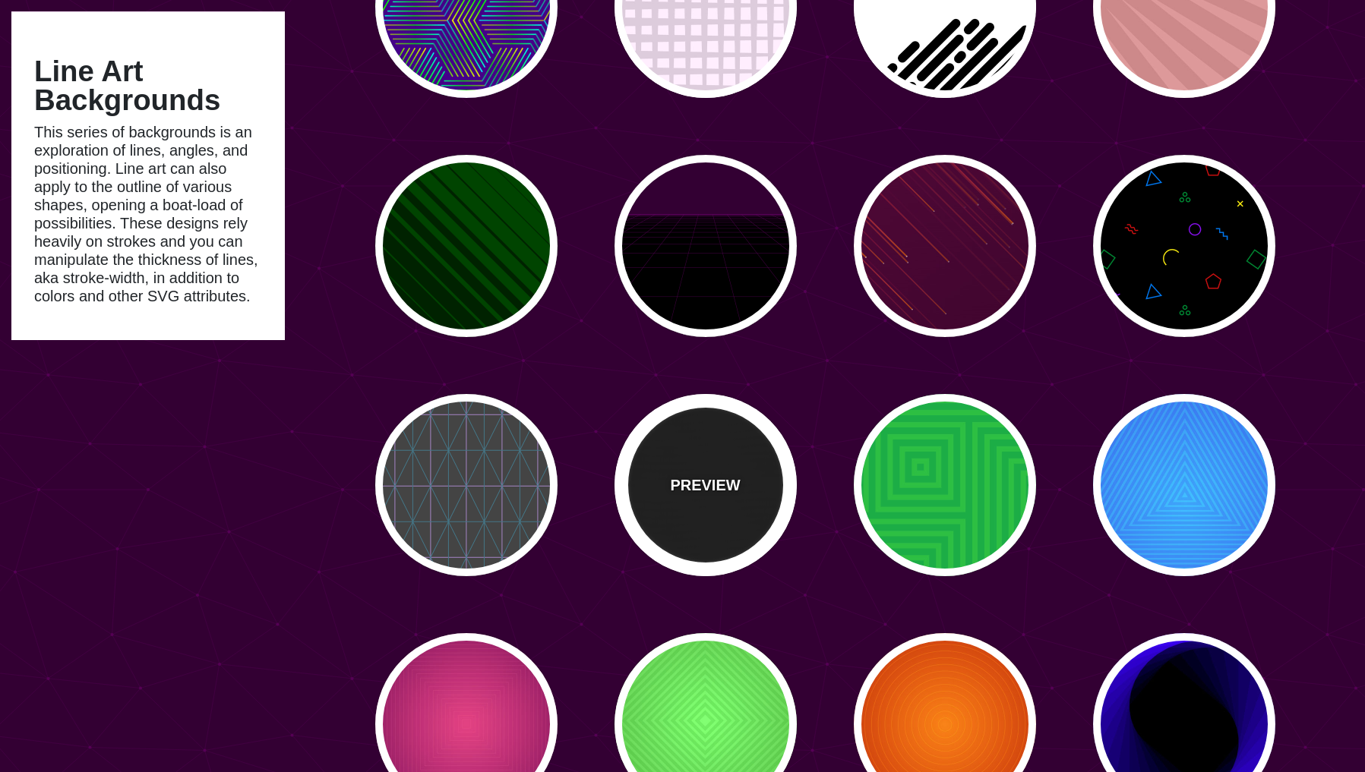
type input "10"
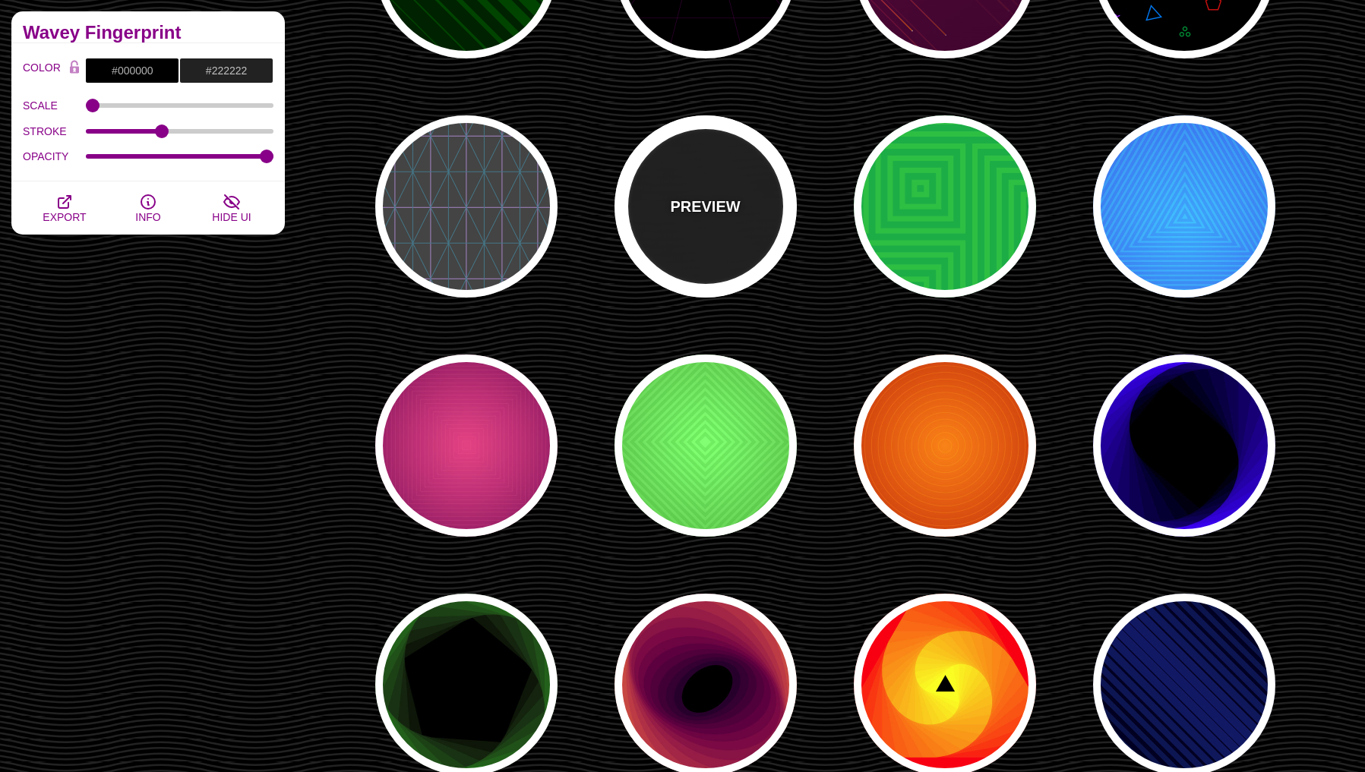
scroll to position [549, 0]
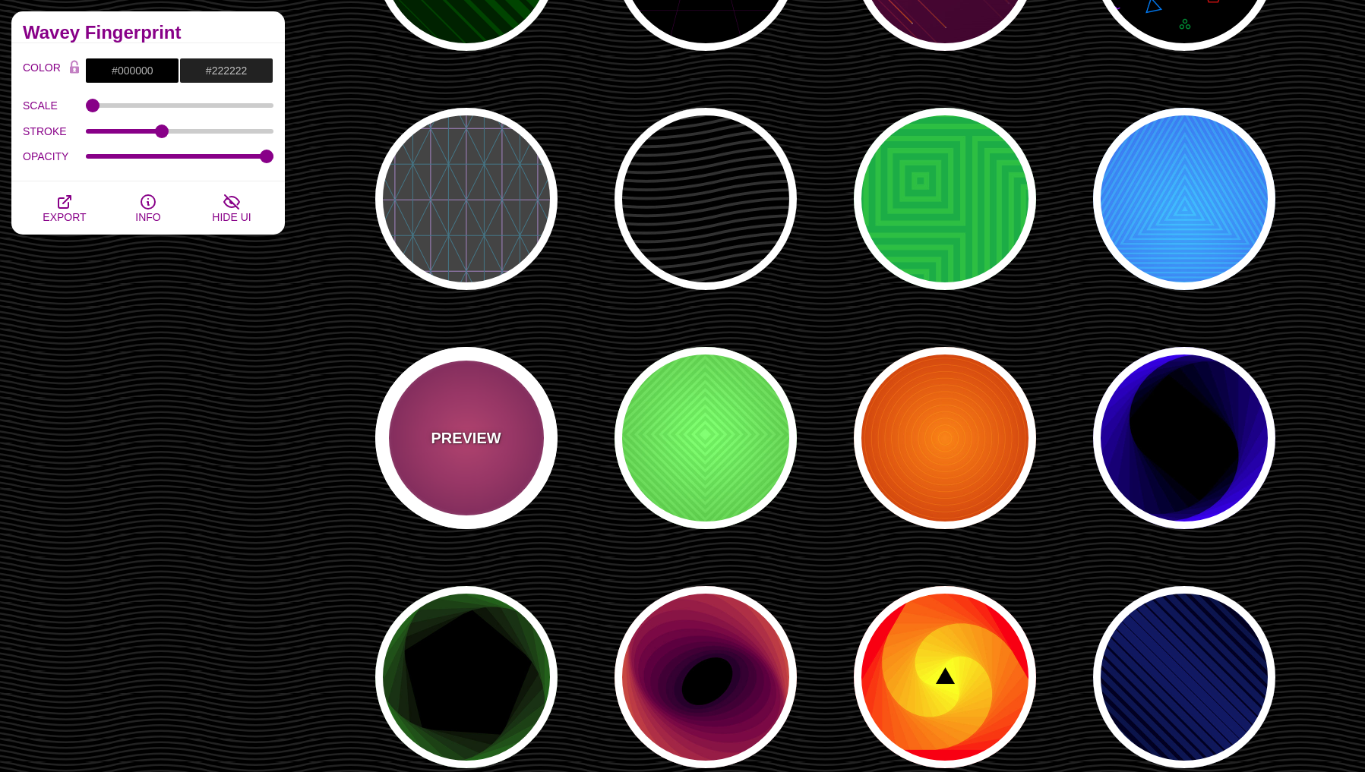
click at [491, 488] on div "PREVIEW" at bounding box center [466, 438] width 182 height 182
type input "#DD33BB"
type input "#440044"
type input "#FF7700"
type input "#FF66BB"
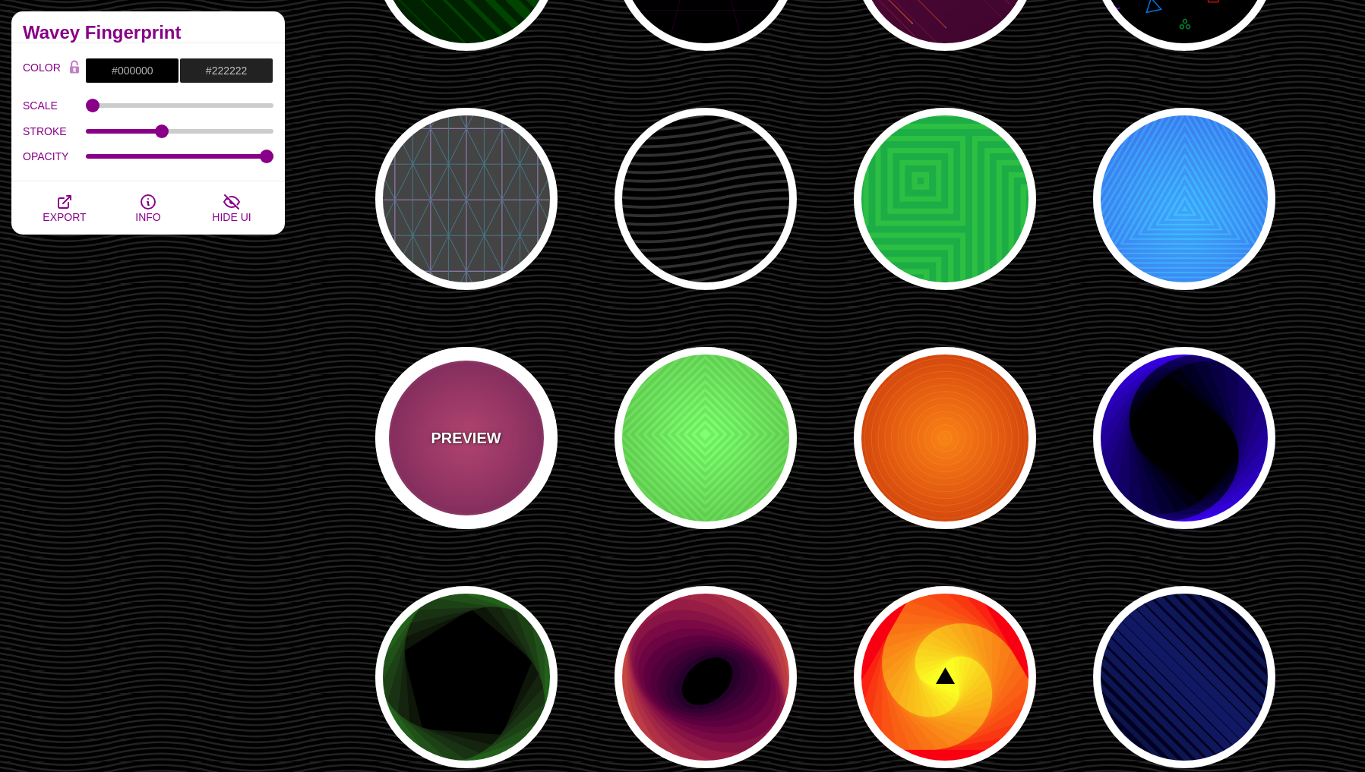
type input "1"
type input "50"
type input "60"
type input "0.3"
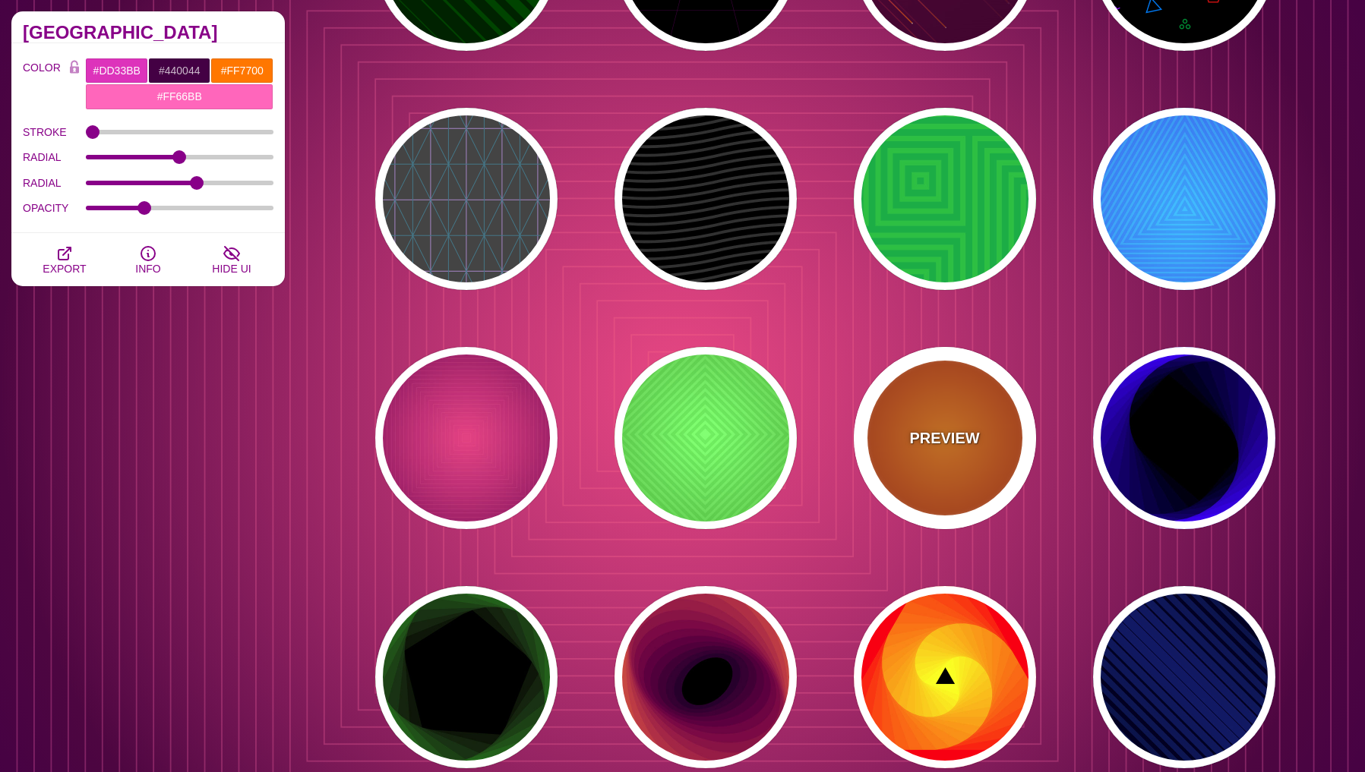
click at [941, 529] on div "PREVIEW" at bounding box center [945, 438] width 182 height 182
type input "#FF0000"
type input "#990000"
type input "#FFFF00"
type input "#FF4400"
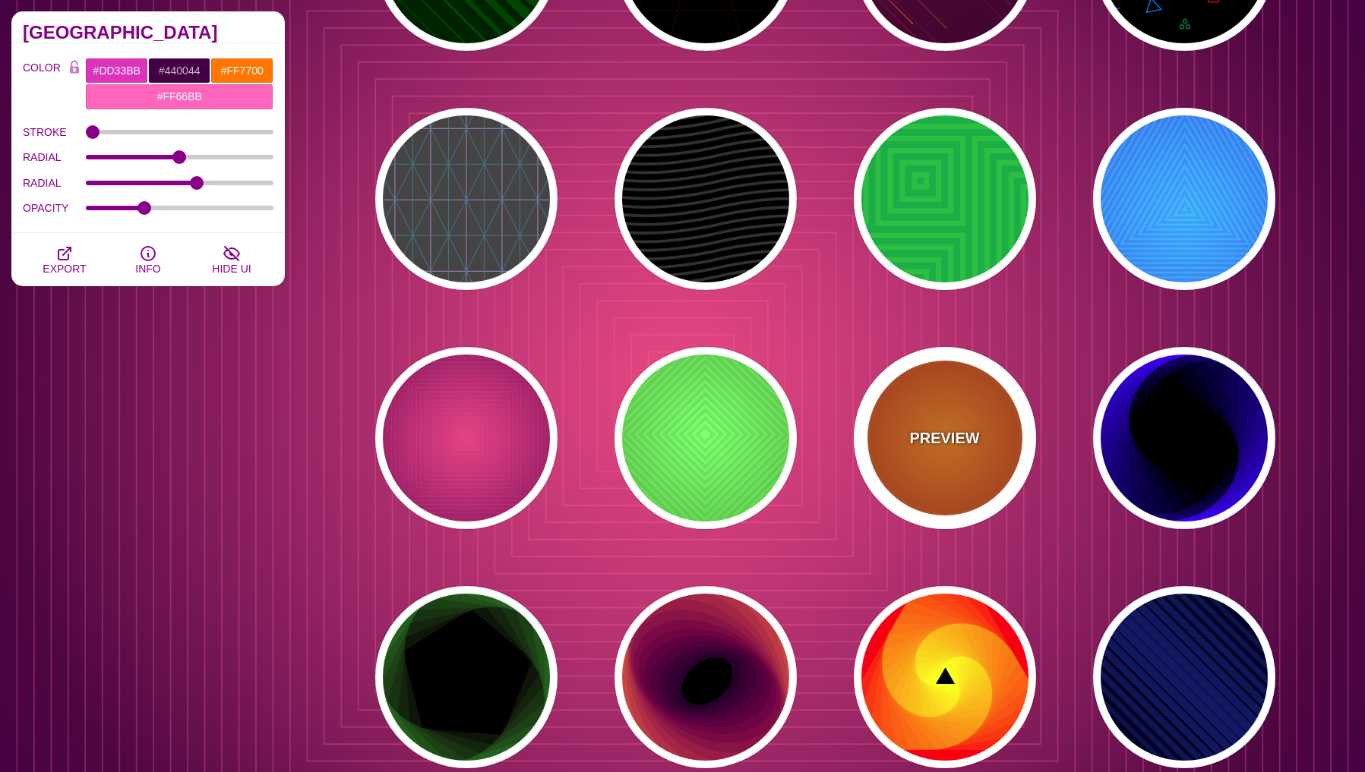
type input "2"
type input "60"
type input "70"
type input "0.5"
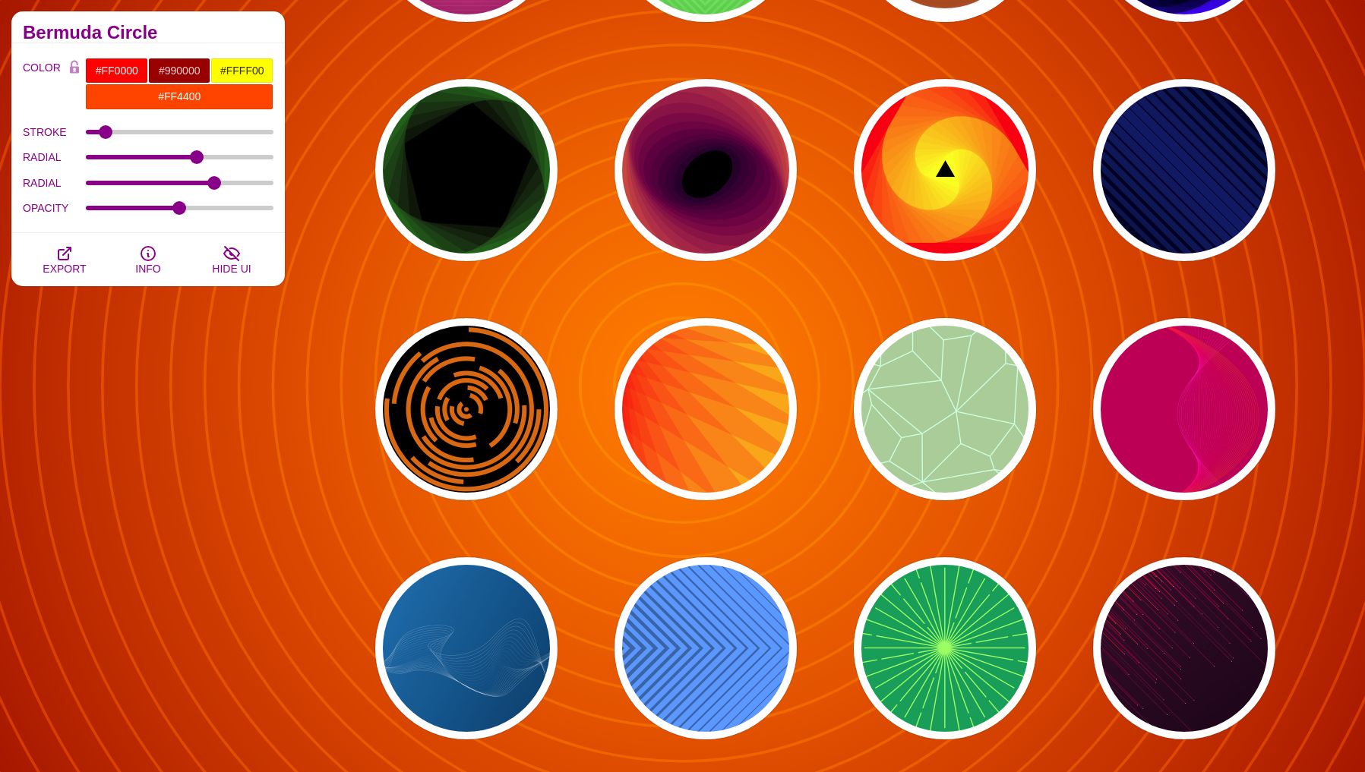
scroll to position [1072, 0]
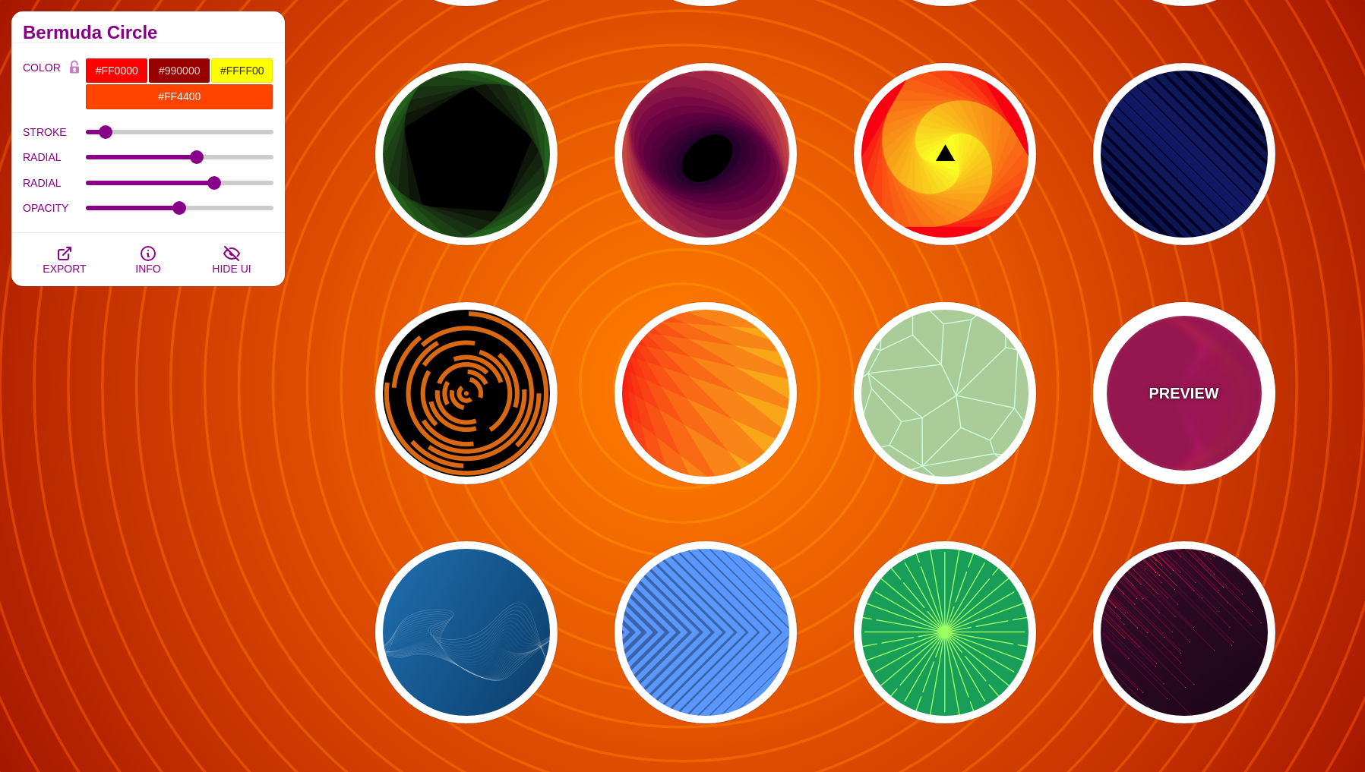
click at [1153, 478] on div "PREVIEW" at bounding box center [1184, 393] width 182 height 182
type input "#BB0055"
type input "#FF4400"
type input "#FF22BB"
type input "0"
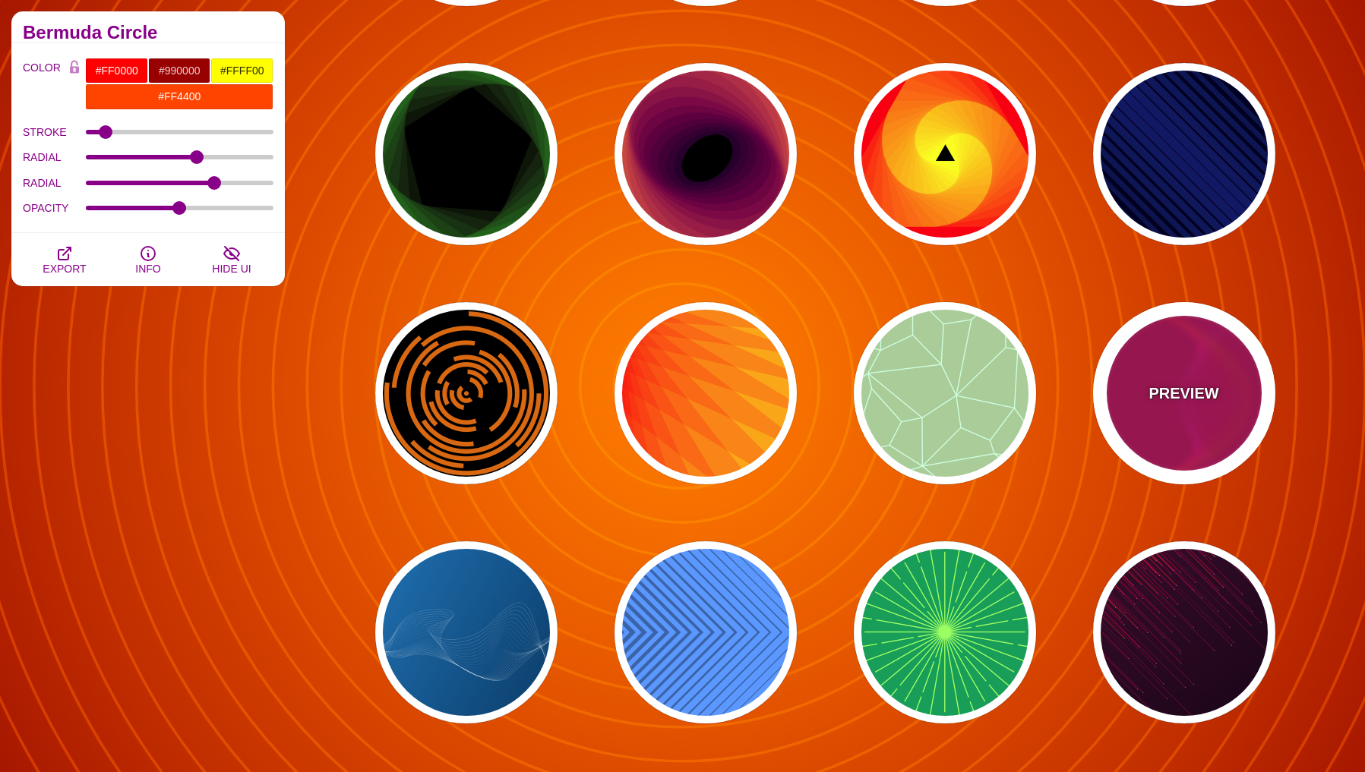
type input "1"
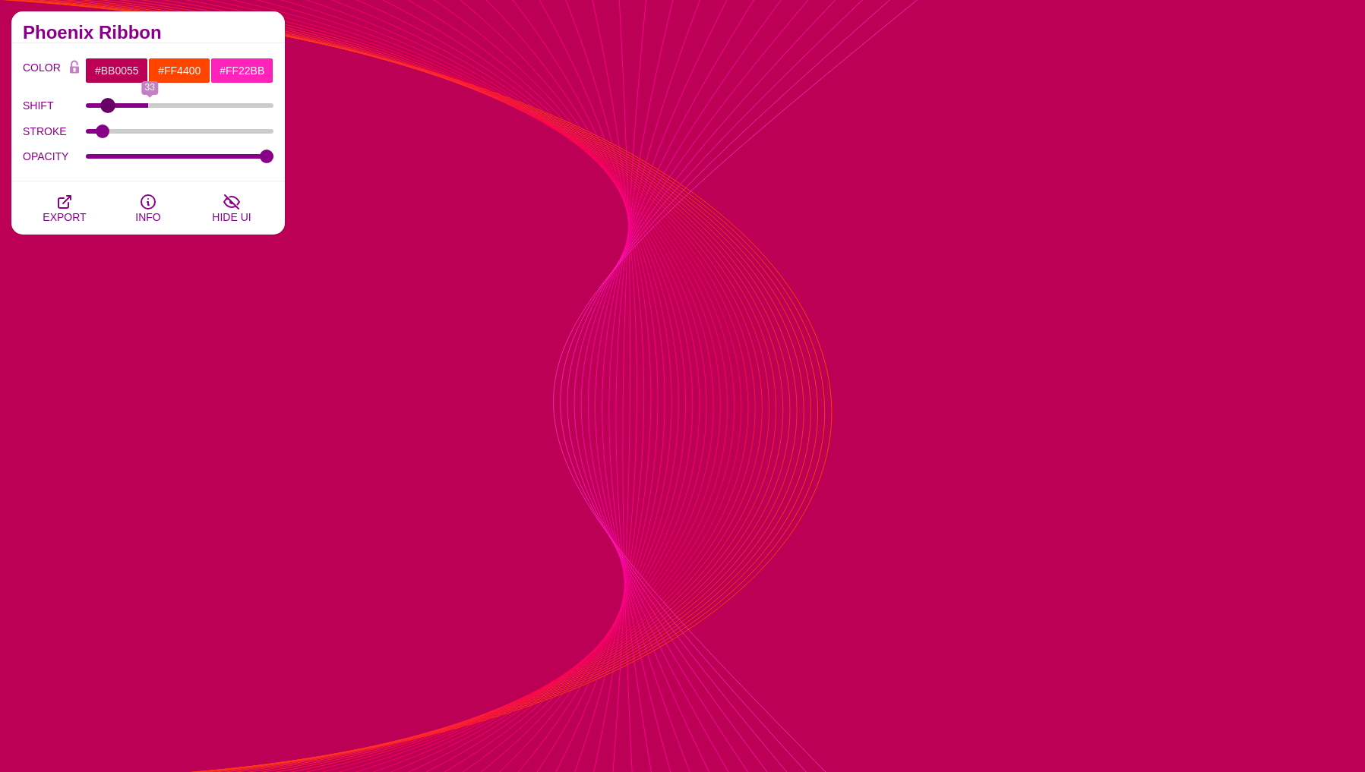
type input "0"
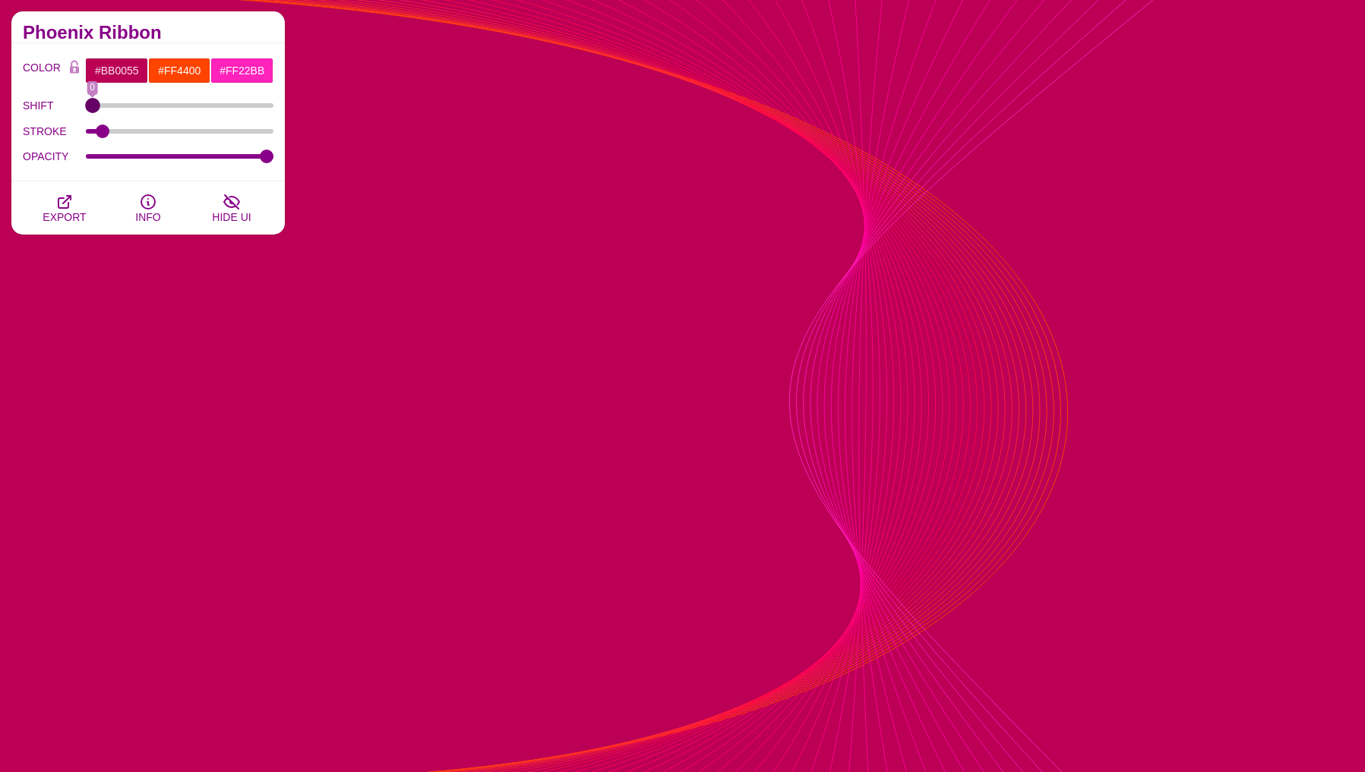
drag, startPoint x: 93, startPoint y: 109, endPoint x: -84, endPoint y: 155, distance: 182.0
click at [86, 109] on input "SHIFT" at bounding box center [180, 106] width 188 height 6
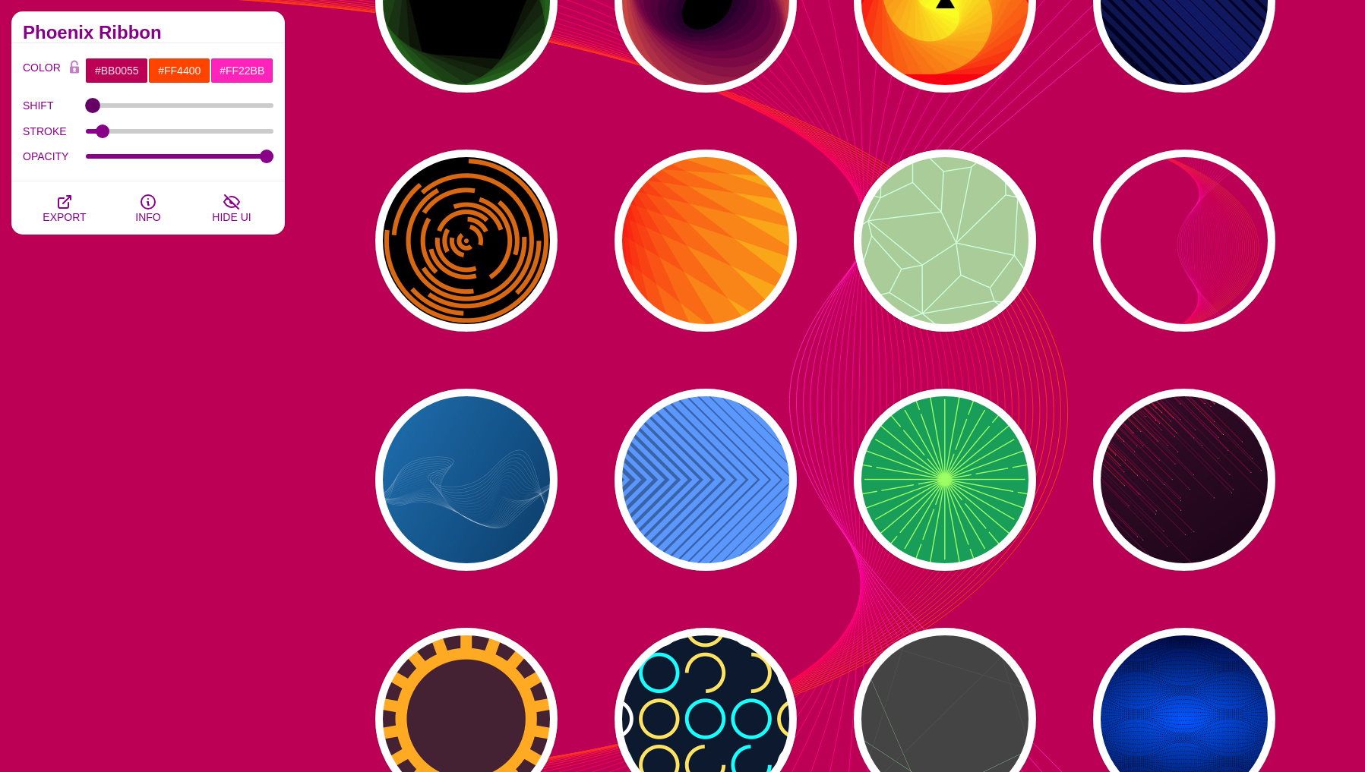
scroll to position [1309, 0]
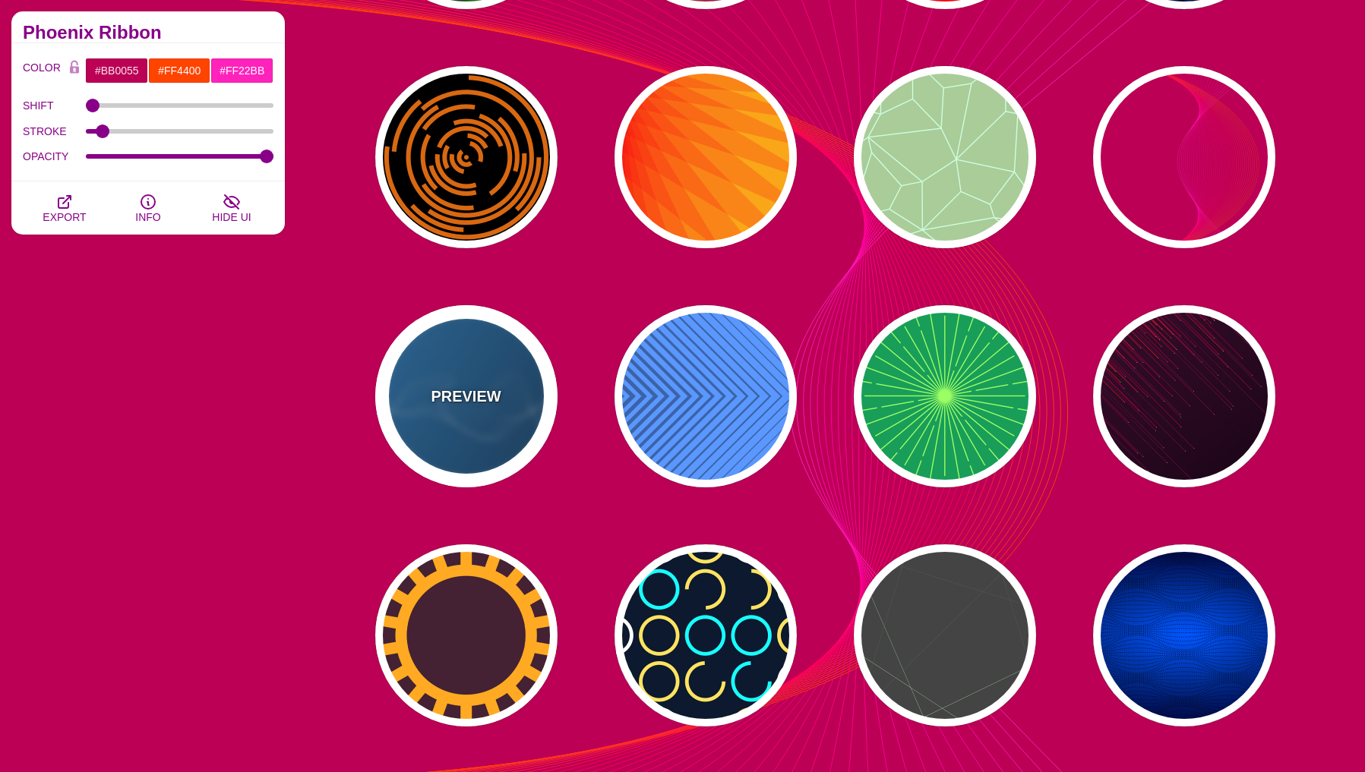
click at [454, 408] on p "PREVIEW" at bounding box center [466, 396] width 70 height 23
type input "#2277BB"
type input "#002244"
type input "#FFFFFF"
type input "1"
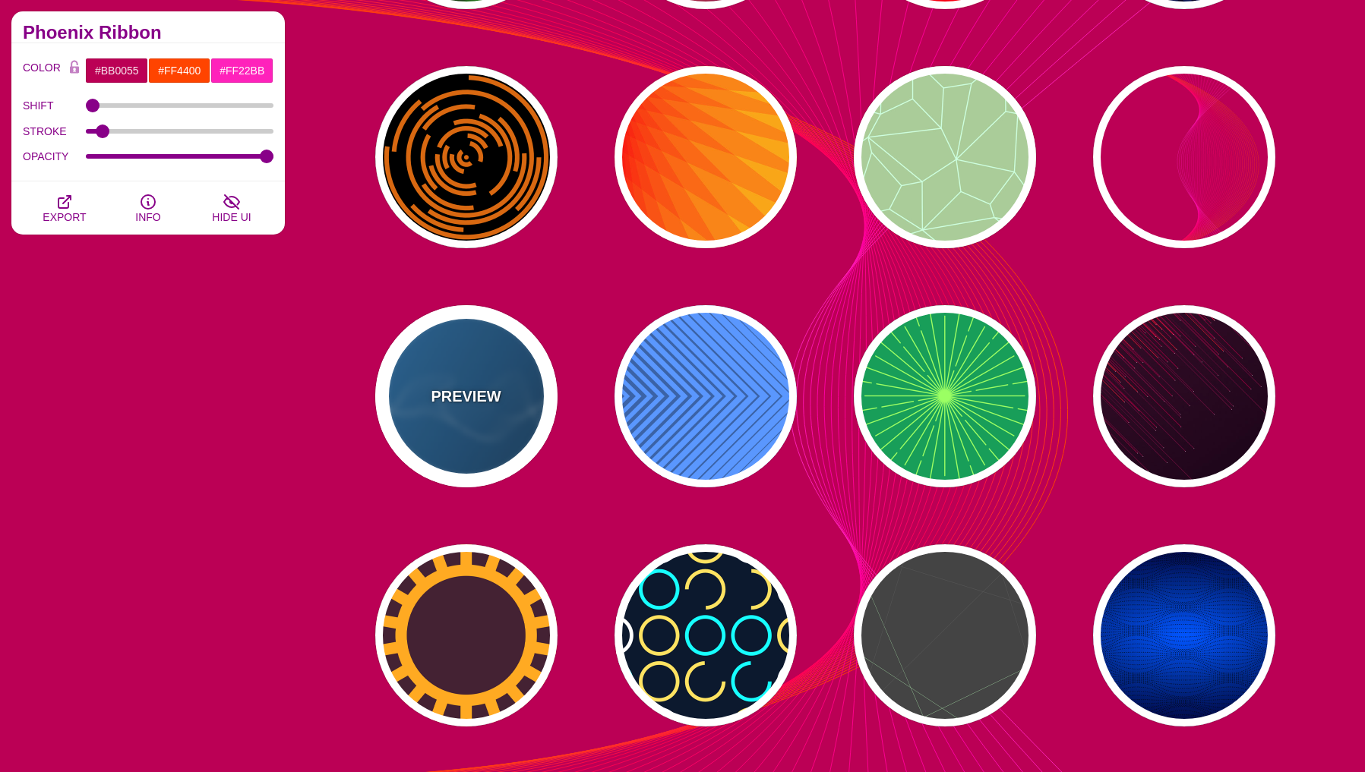
type input "0.5"
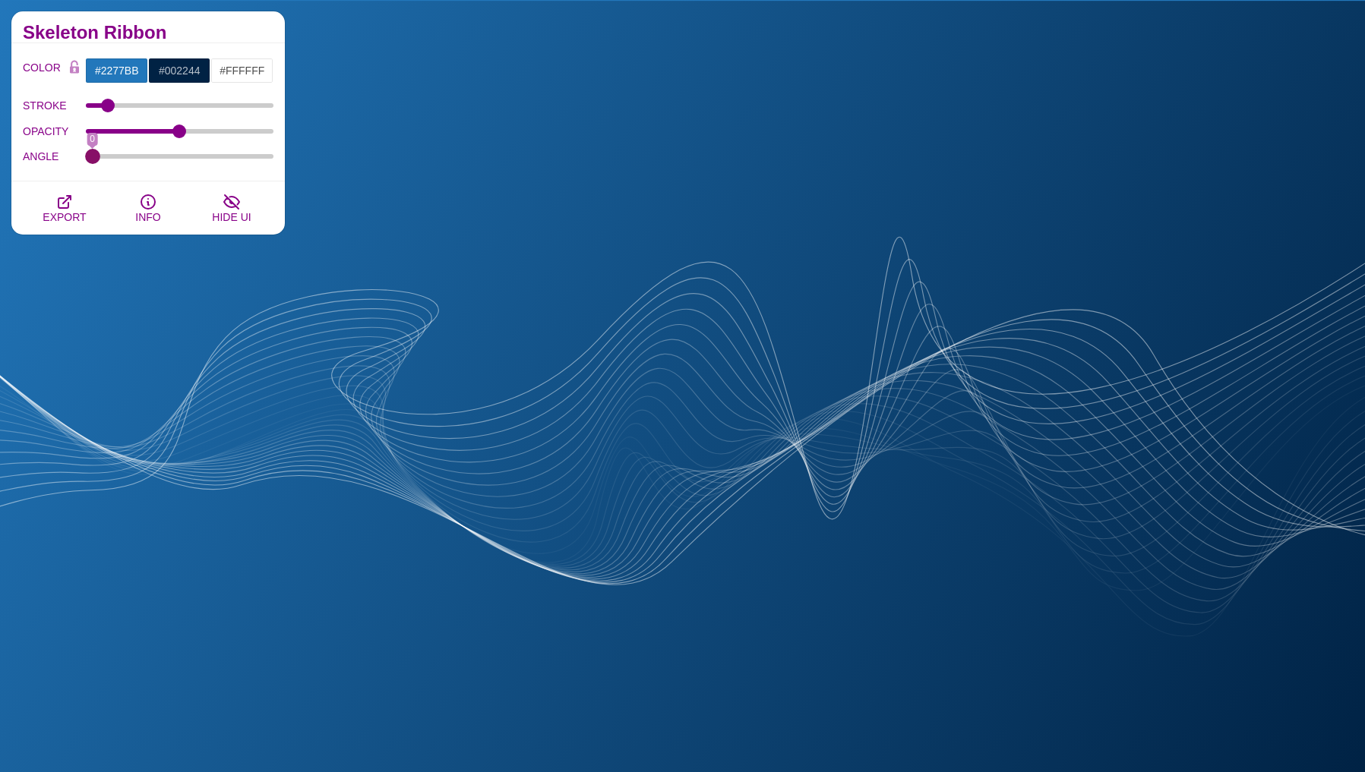
drag, startPoint x: 92, startPoint y: 155, endPoint x: 29, endPoint y: 178, distance: 67.3
type input "0"
click at [86, 159] on input "ANGLE" at bounding box center [180, 156] width 188 height 6
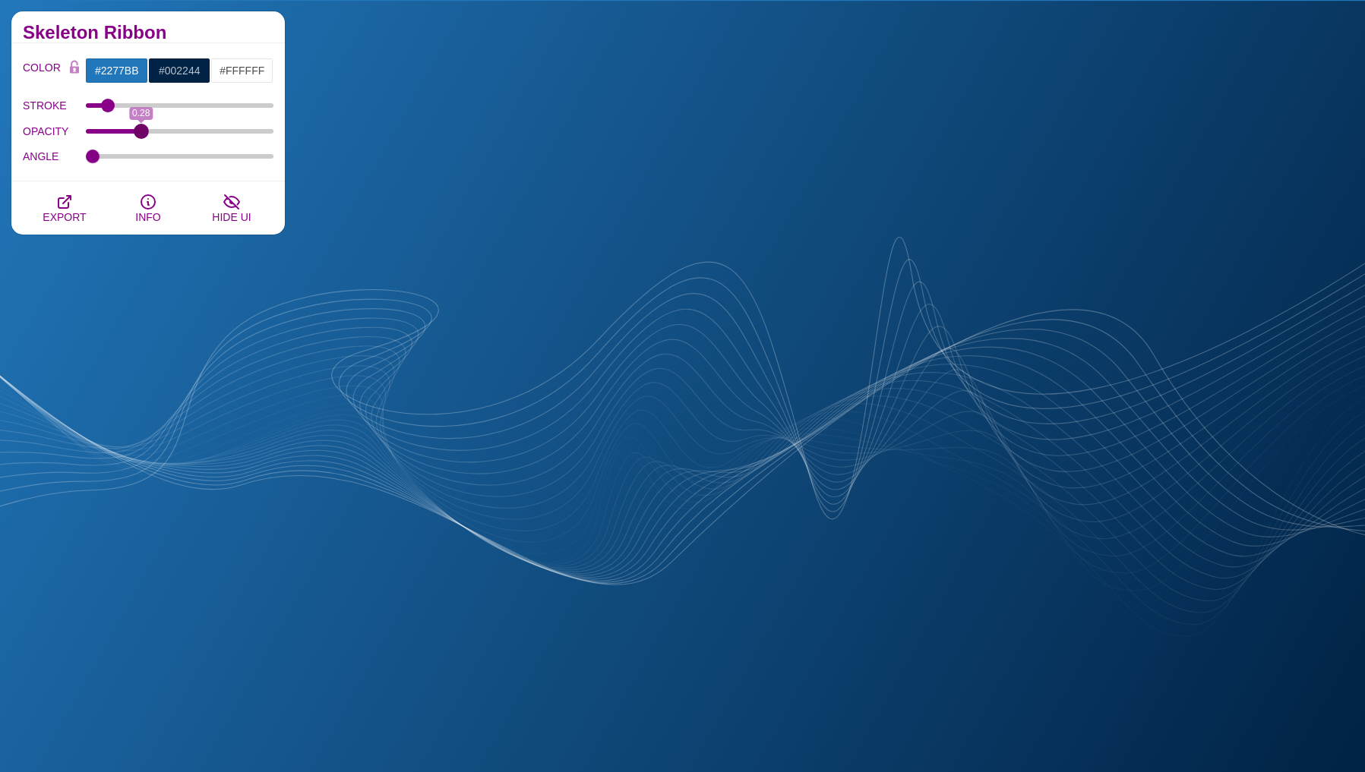
drag, startPoint x: 178, startPoint y: 134, endPoint x: 141, endPoint y: 143, distance: 39.1
type input "0.28"
click at [141, 134] on input "OPACITY" at bounding box center [180, 131] width 188 height 6
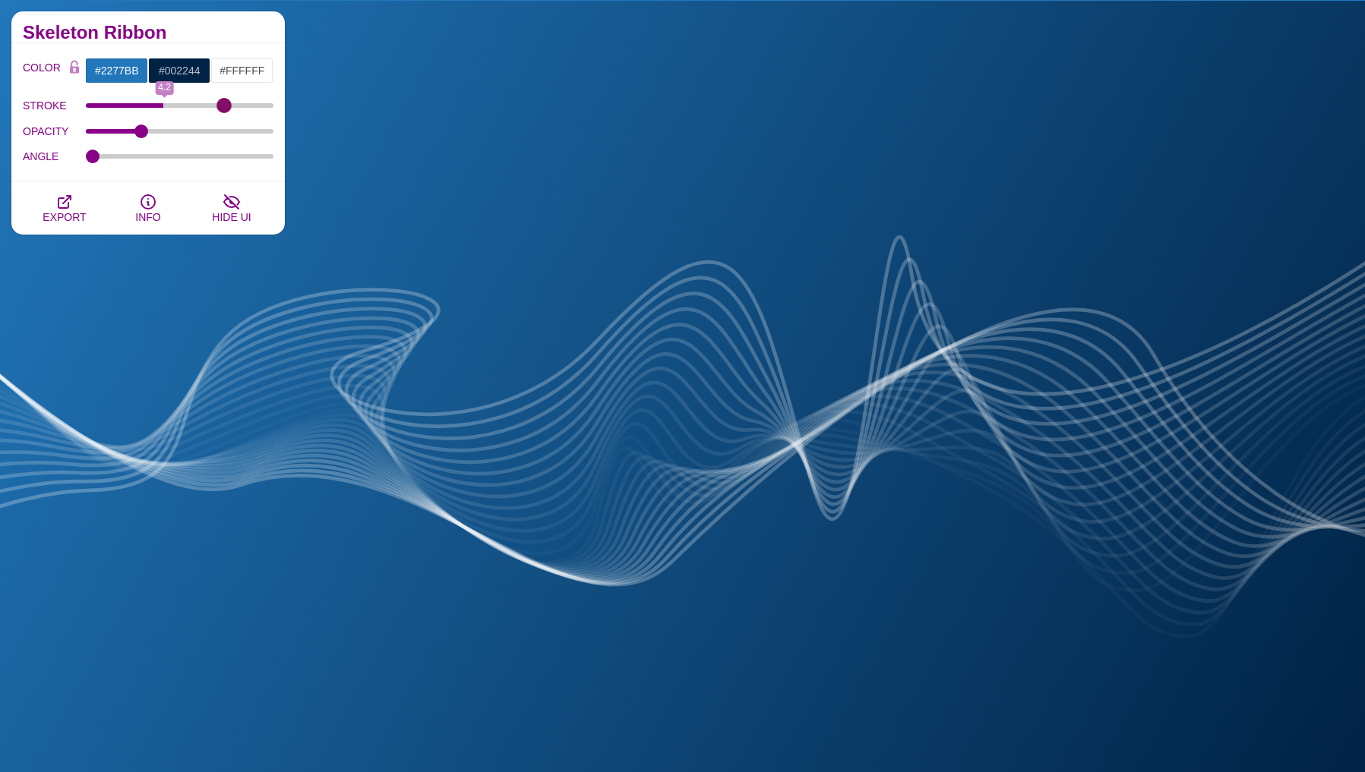
drag, startPoint x: 99, startPoint y: 105, endPoint x: 223, endPoint y: 105, distance: 124.6
type input "7.6"
click at [223, 105] on input "STROKE" at bounding box center [180, 106] width 188 height 6
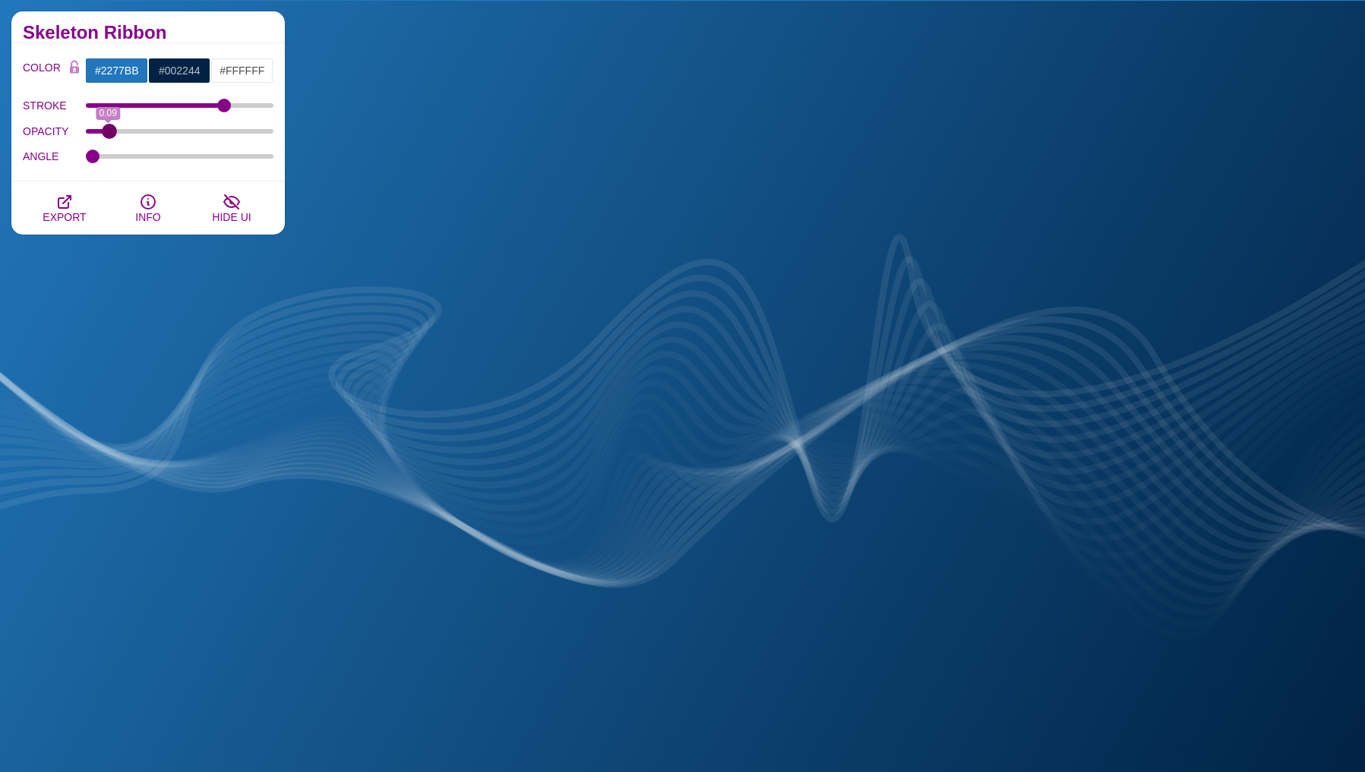
drag, startPoint x: 144, startPoint y: 127, endPoint x: 109, endPoint y: 133, distance: 35.5
type input "0.1"
click at [109, 133] on input "OPACITY" at bounding box center [180, 131] width 188 height 6
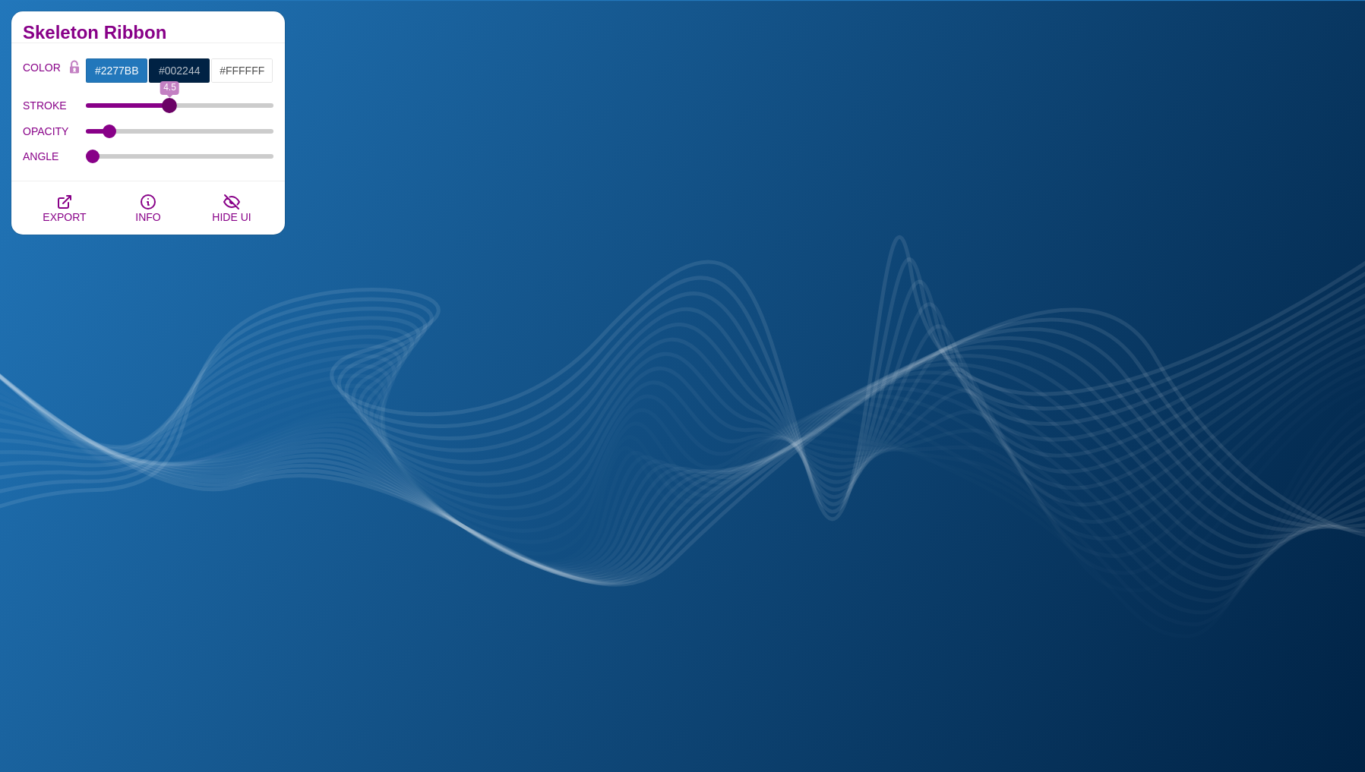
drag, startPoint x: 223, startPoint y: 103, endPoint x: 170, endPoint y: 105, distance: 52.5
click at [170, 105] on input "STROKE" at bounding box center [180, 106] width 188 height 6
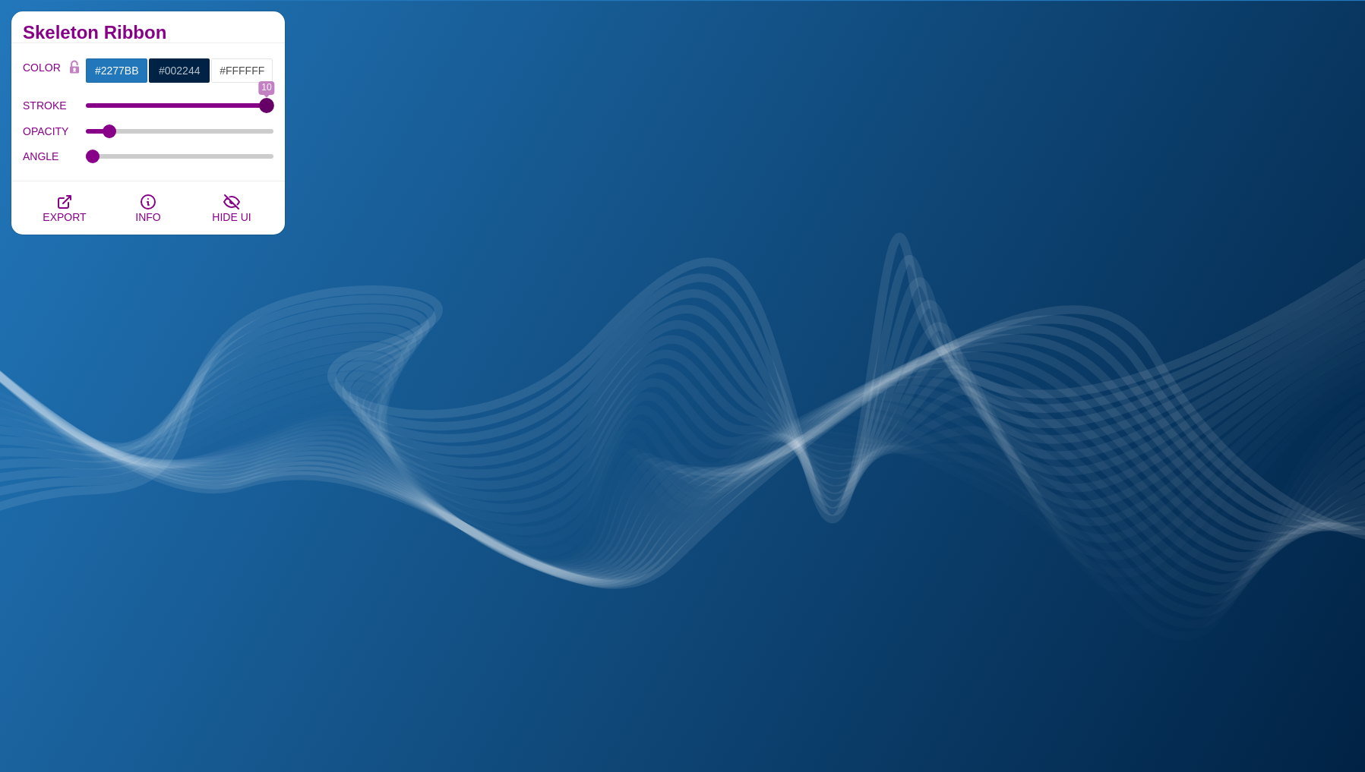
drag, startPoint x: 164, startPoint y: 104, endPoint x: 393, endPoint y: 135, distance: 230.7
type input "10"
click at [274, 109] on input "STROKE" at bounding box center [180, 106] width 188 height 6
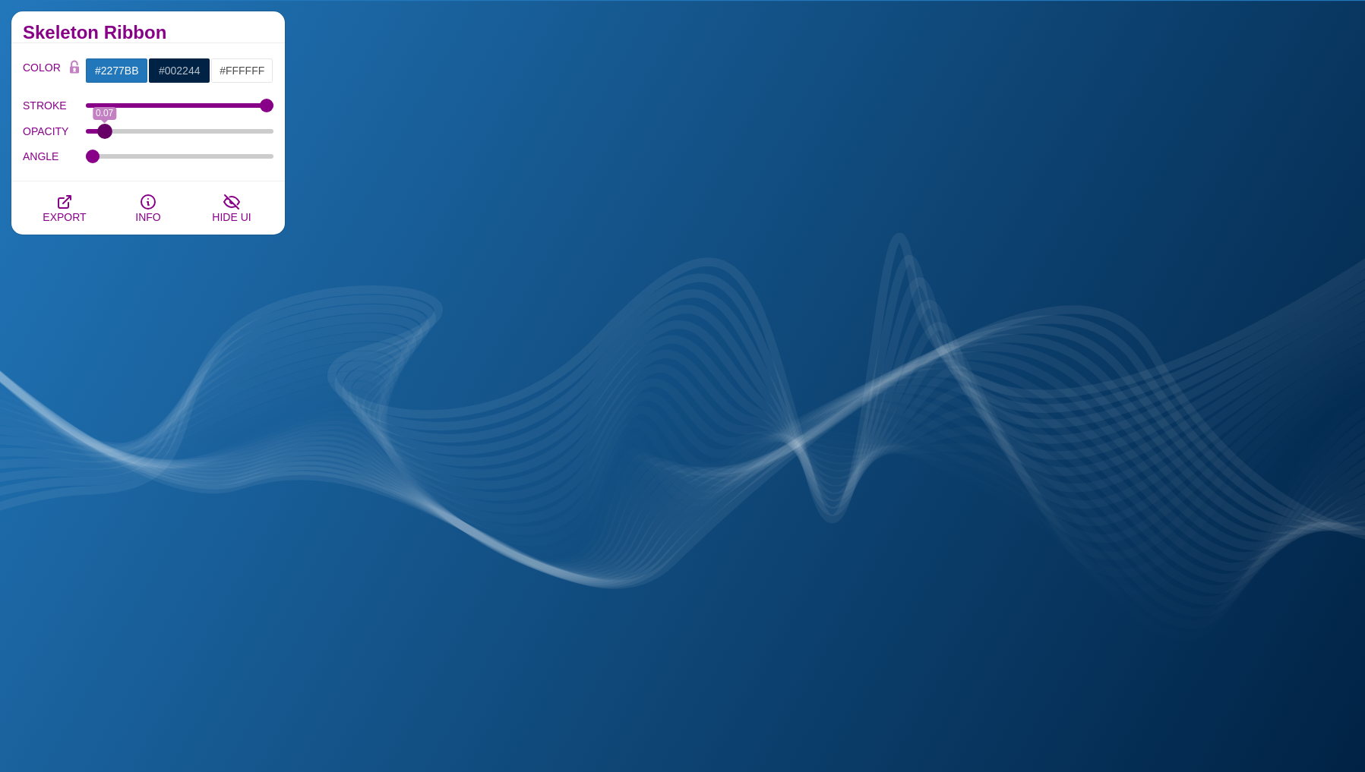
type input "0.07"
click at [104, 128] on input "OPACITY" at bounding box center [180, 131] width 188 height 6
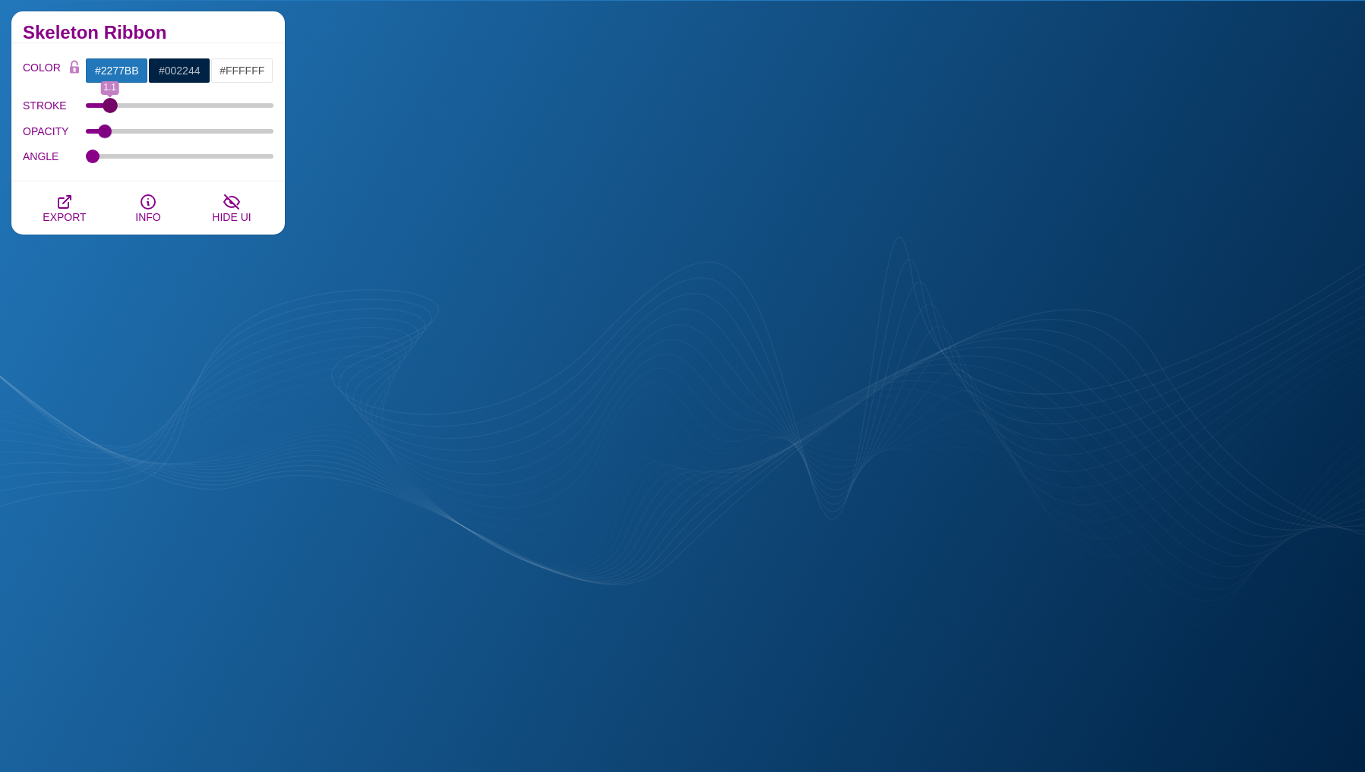
drag, startPoint x: 263, startPoint y: 109, endPoint x: 109, endPoint y: 91, distance: 154.4
type input "1.1"
click at [109, 103] on input "STROKE" at bounding box center [180, 106] width 188 height 6
drag, startPoint x: 104, startPoint y: 124, endPoint x: 127, endPoint y: 134, distance: 24.8
type input "0.2"
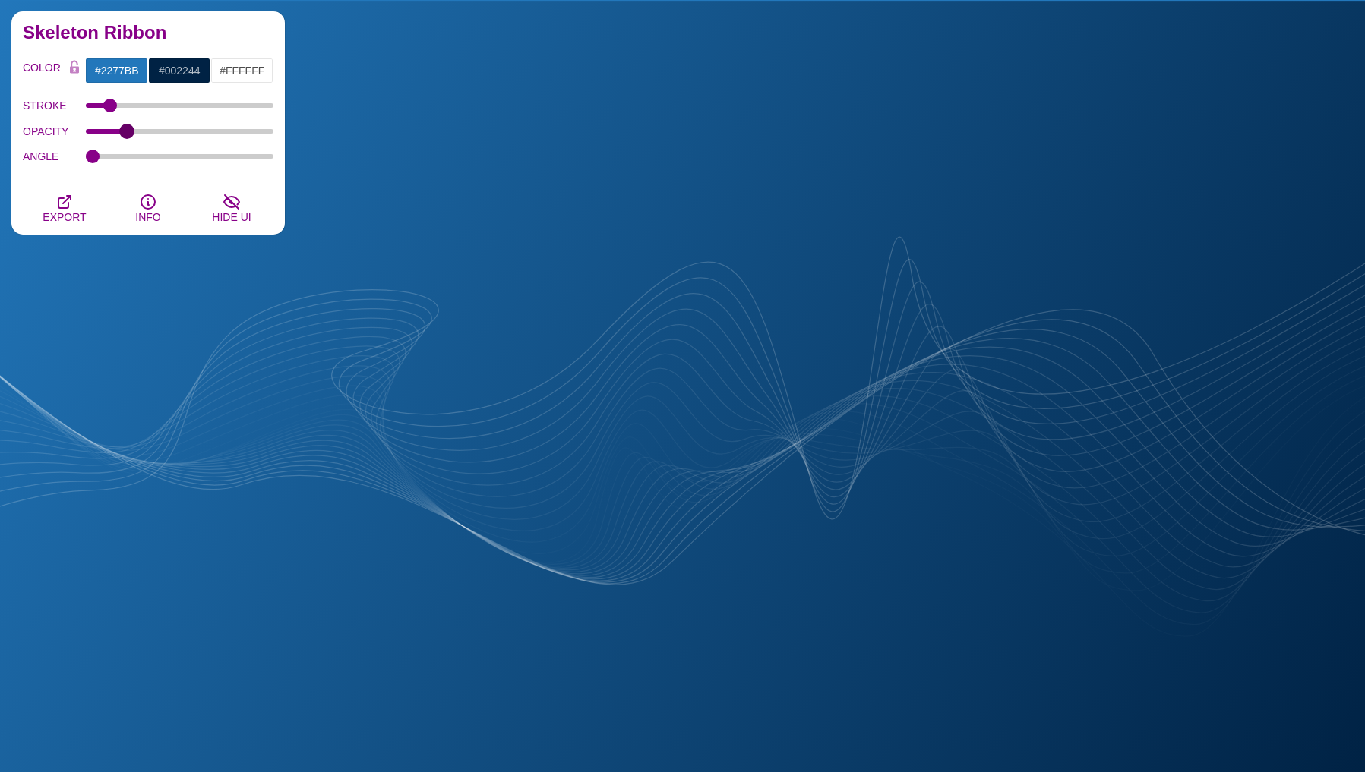
click at [127, 134] on input "OPACITY" at bounding box center [180, 131] width 188 height 6
click at [236, 71] on input "#FFFFFF" at bounding box center [241, 71] width 63 height 26
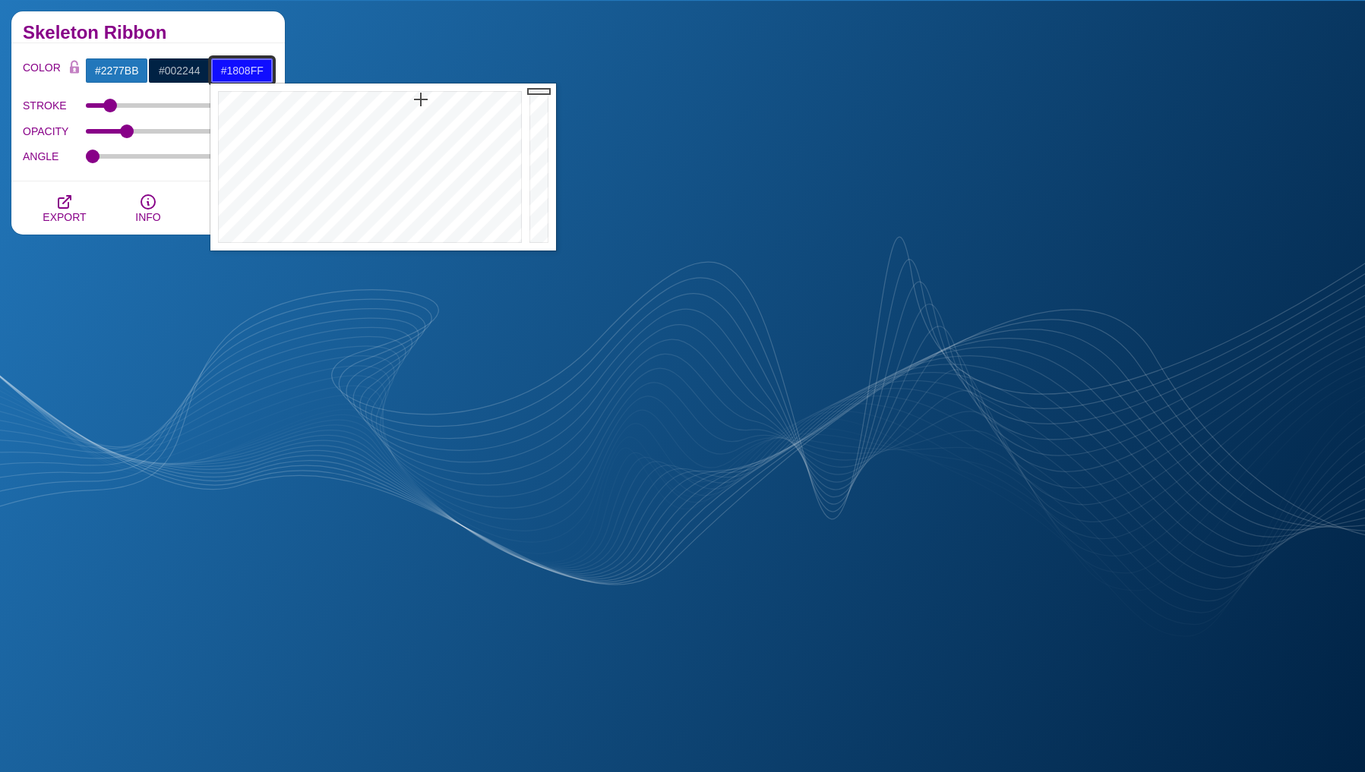
drag, startPoint x: 416, startPoint y: 132, endPoint x: 424, endPoint y: 96, distance: 37.2
click at [424, 96] on div at bounding box center [367, 167] width 315 height 167
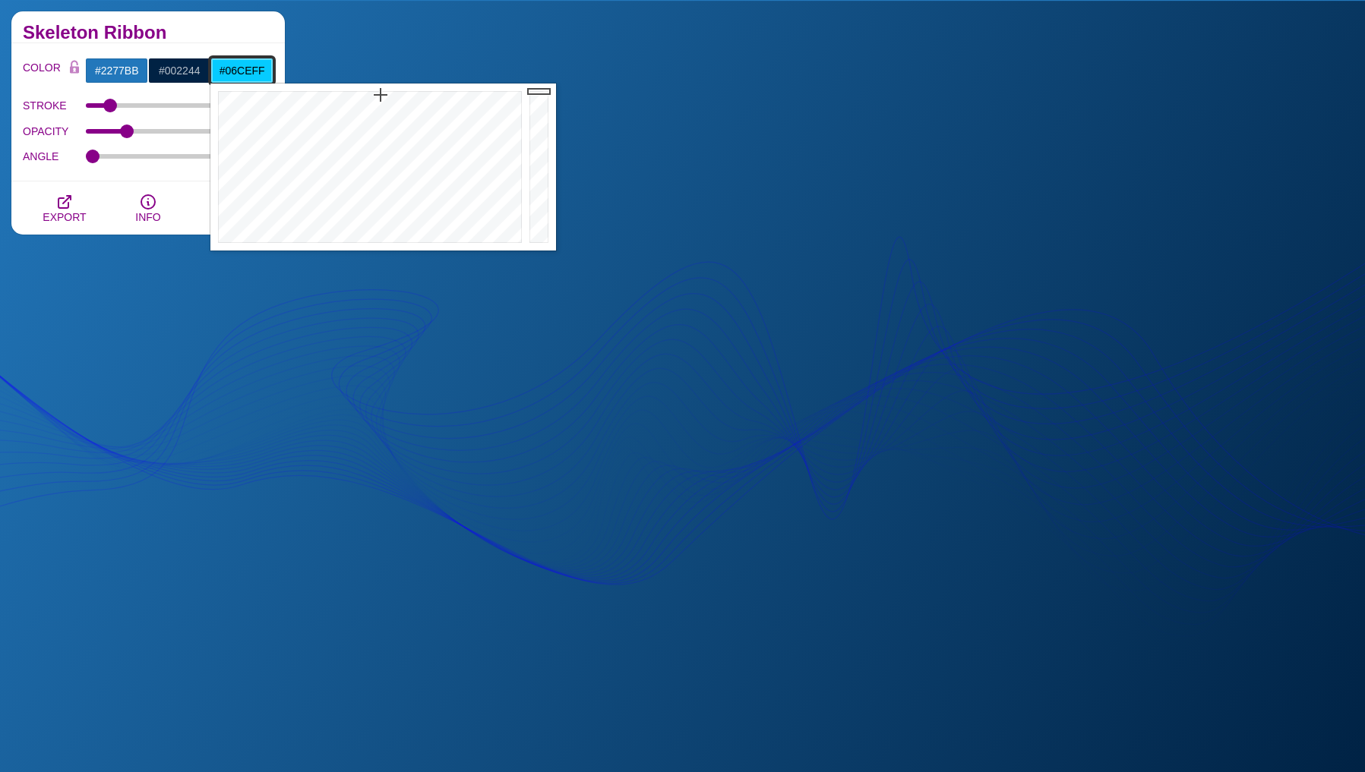
drag, startPoint x: 438, startPoint y: 118, endPoint x: 380, endPoint y: 95, distance: 62.8
click at [380, 95] on div at bounding box center [367, 167] width 315 height 167
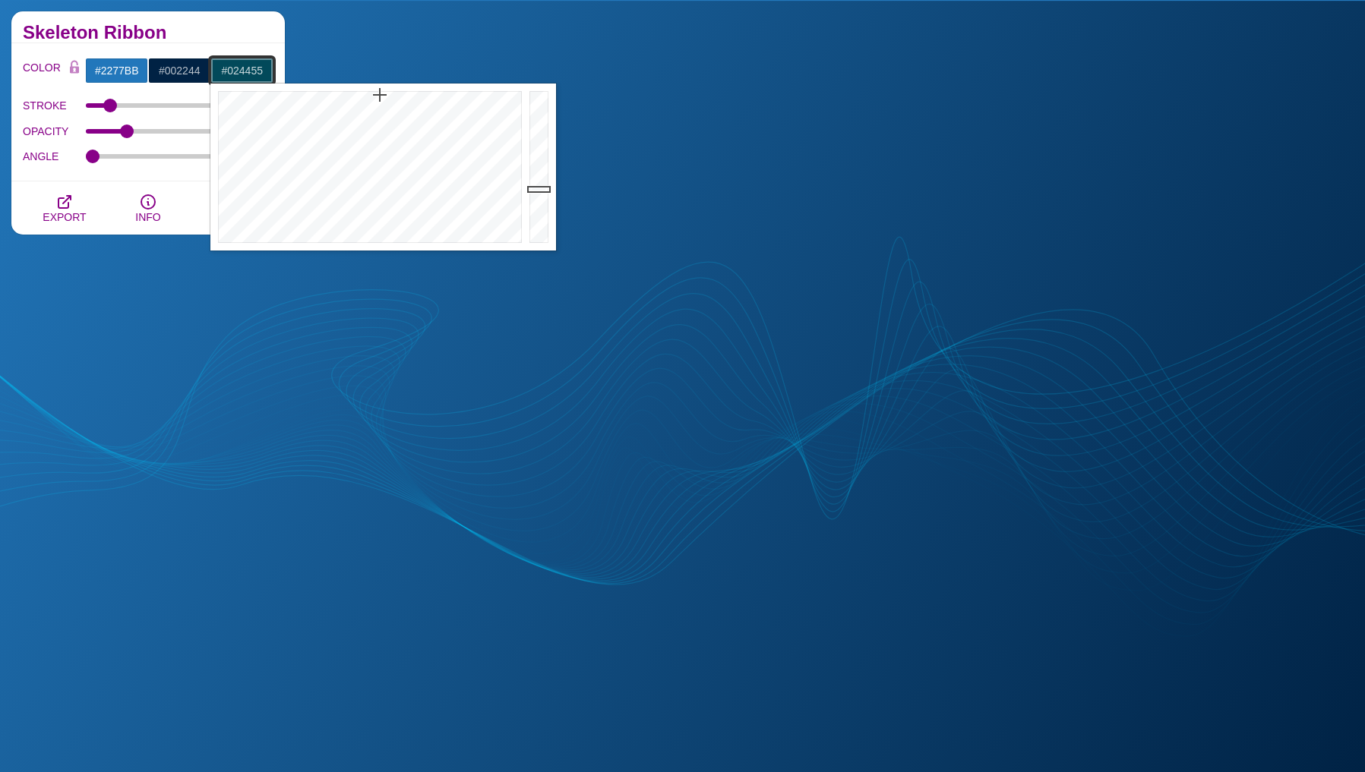
drag, startPoint x: 543, startPoint y: 127, endPoint x: 542, endPoint y: 189, distance: 62.3
click at [542, 191] on div at bounding box center [541, 167] width 30 height 167
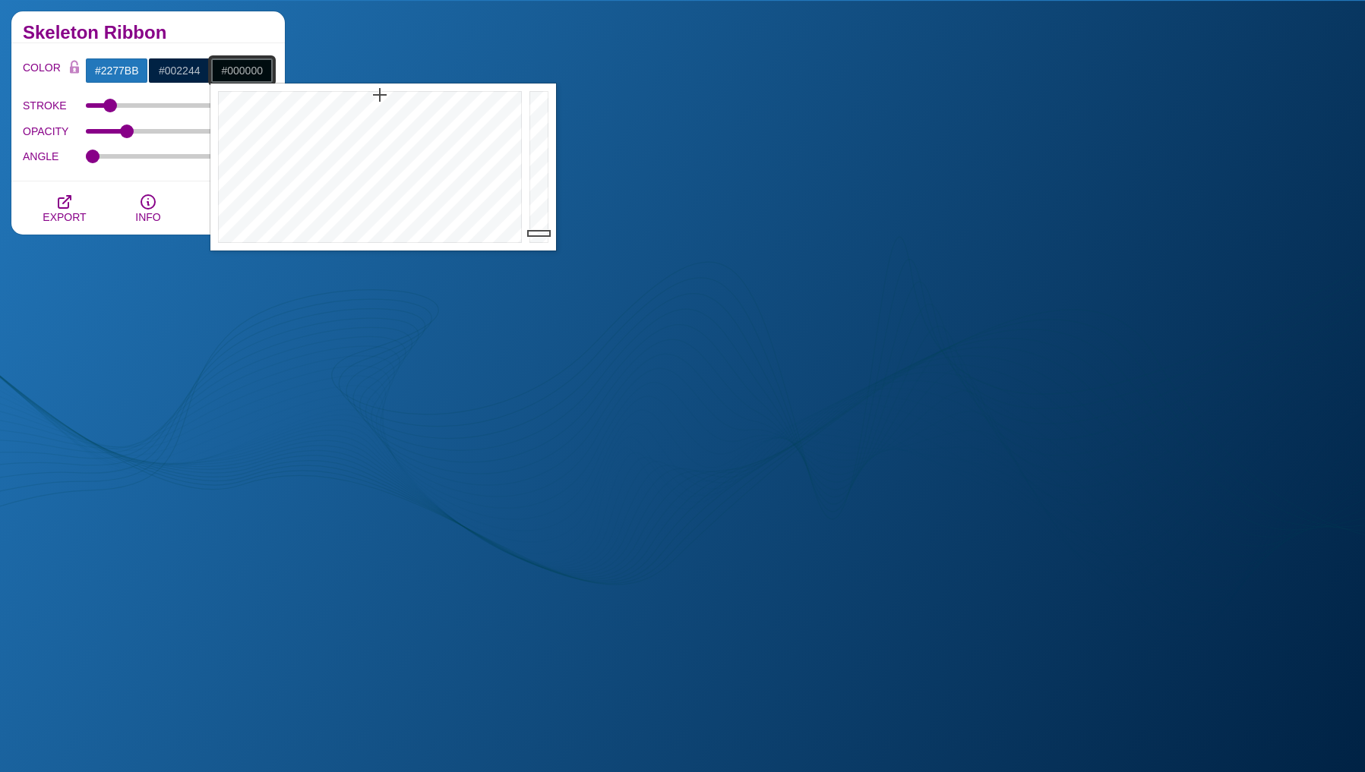
drag, startPoint x: 542, startPoint y: 189, endPoint x: 541, endPoint y: 245, distance: 55.4
click at [541, 245] on div at bounding box center [541, 167] width 30 height 167
drag, startPoint x: 427, startPoint y: 175, endPoint x: 511, endPoint y: 196, distance: 86.8
click at [506, 196] on div at bounding box center [367, 167] width 315 height 167
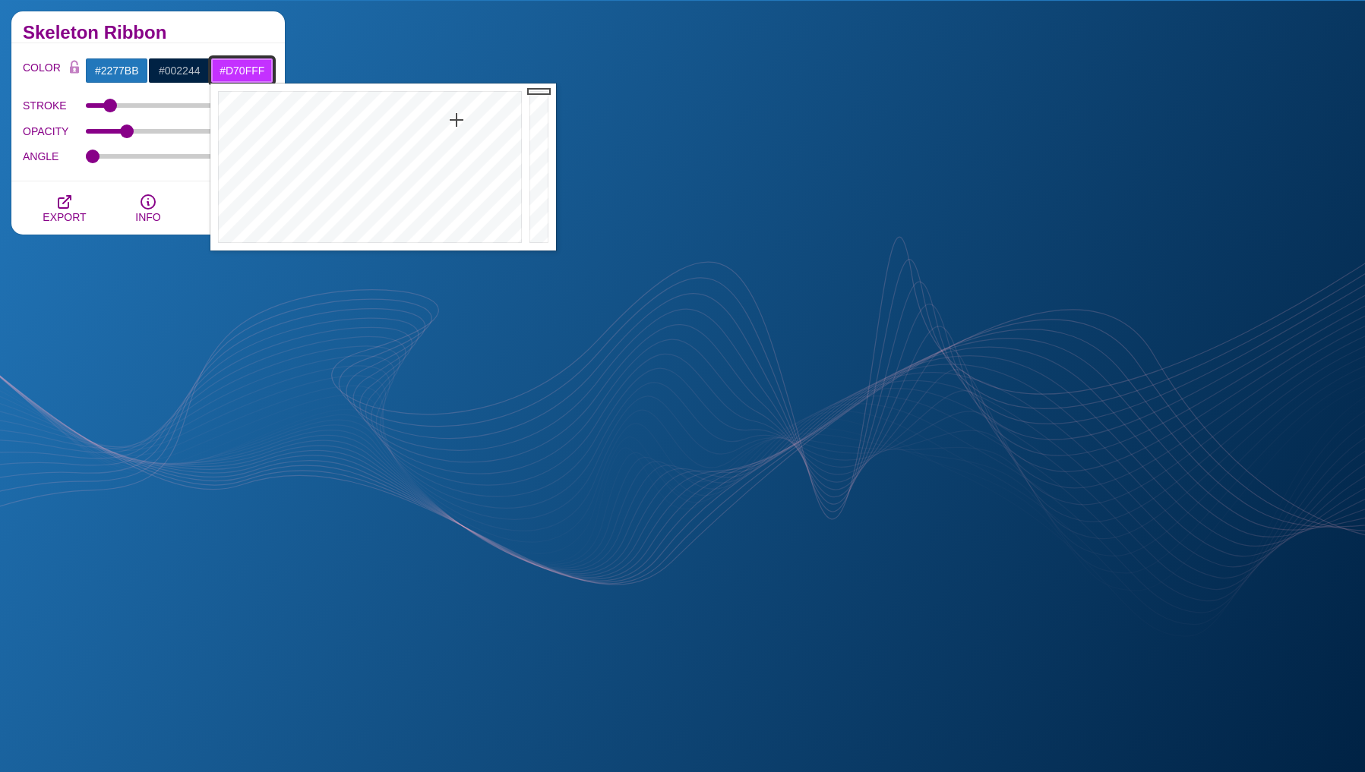
drag, startPoint x: 443, startPoint y: 185, endPoint x: 464, endPoint y: 94, distance: 92.9
click at [464, 94] on div at bounding box center [367, 167] width 315 height 167
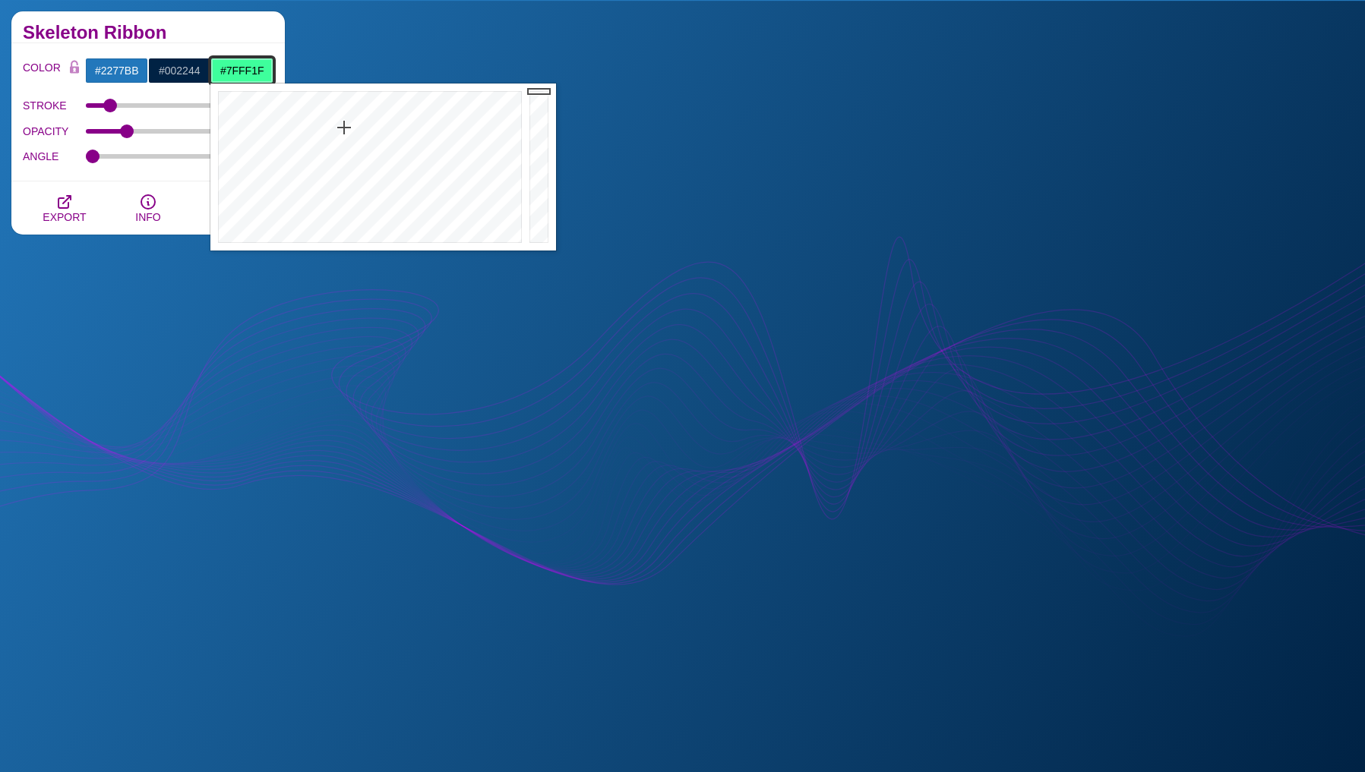
drag, startPoint x: 494, startPoint y: 141, endPoint x: 298, endPoint y: 109, distance: 198.5
click at [298, 109] on div at bounding box center [367, 167] width 315 height 167
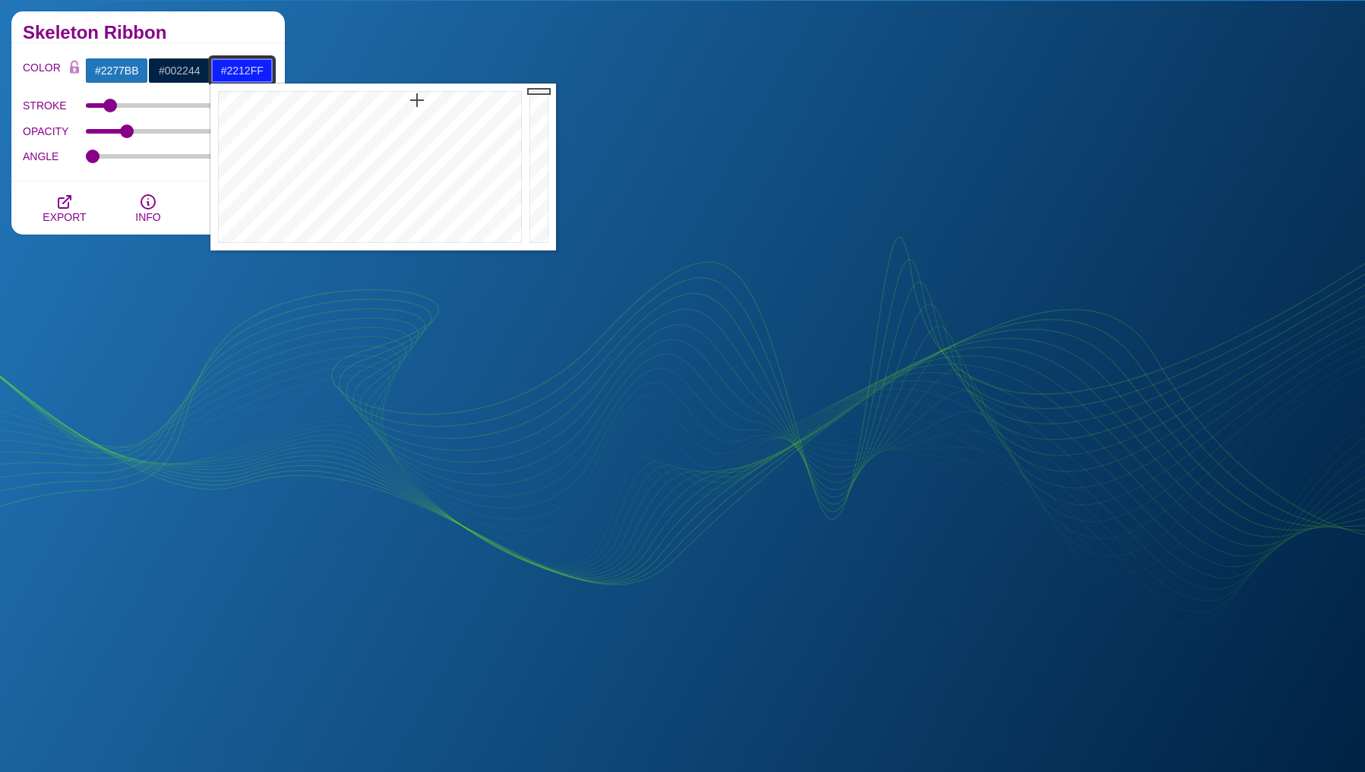
drag, startPoint x: 403, startPoint y: 192, endPoint x: 424, endPoint y: 102, distance: 92.9
click at [424, 102] on div at bounding box center [367, 167] width 315 height 167
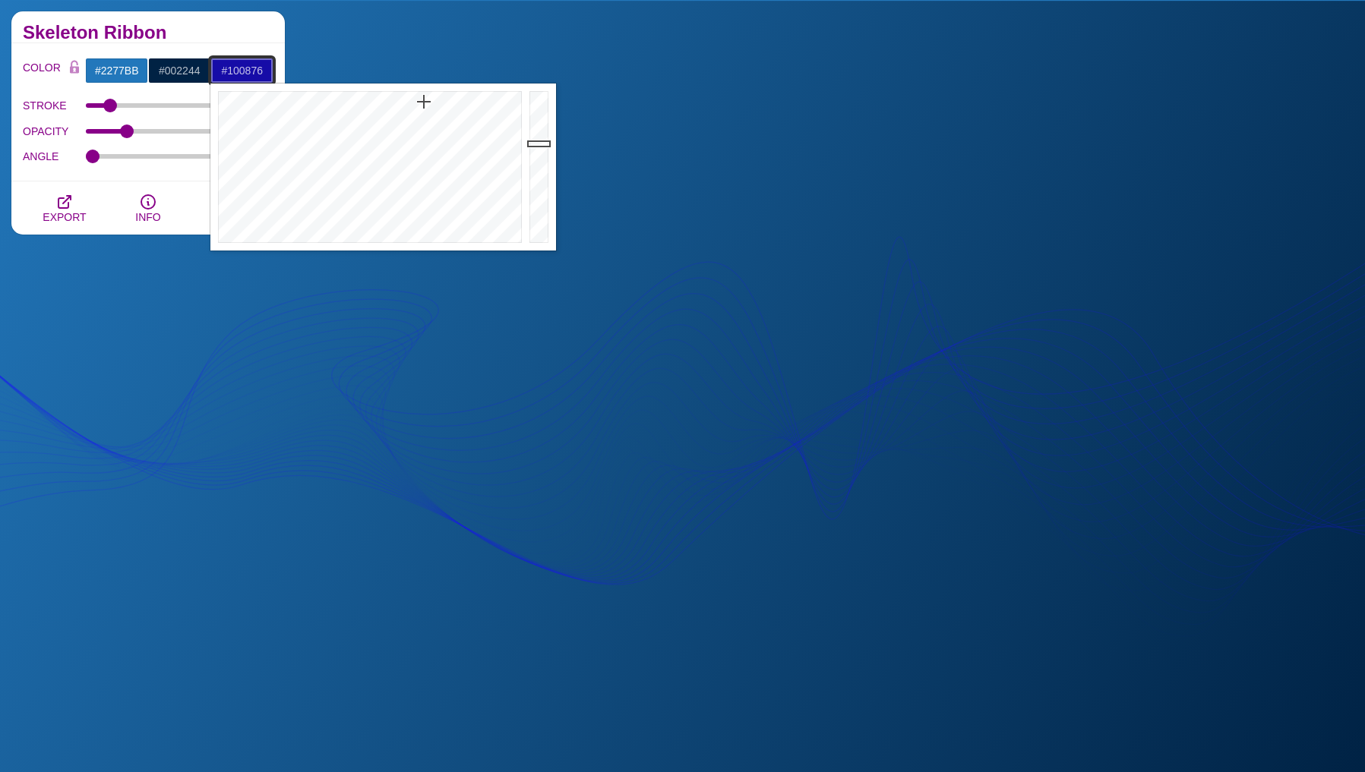
type input "#100875"
drag, startPoint x: 539, startPoint y: 101, endPoint x: 539, endPoint y: 173, distance: 72.2
click at [539, 173] on div at bounding box center [541, 167] width 30 height 167
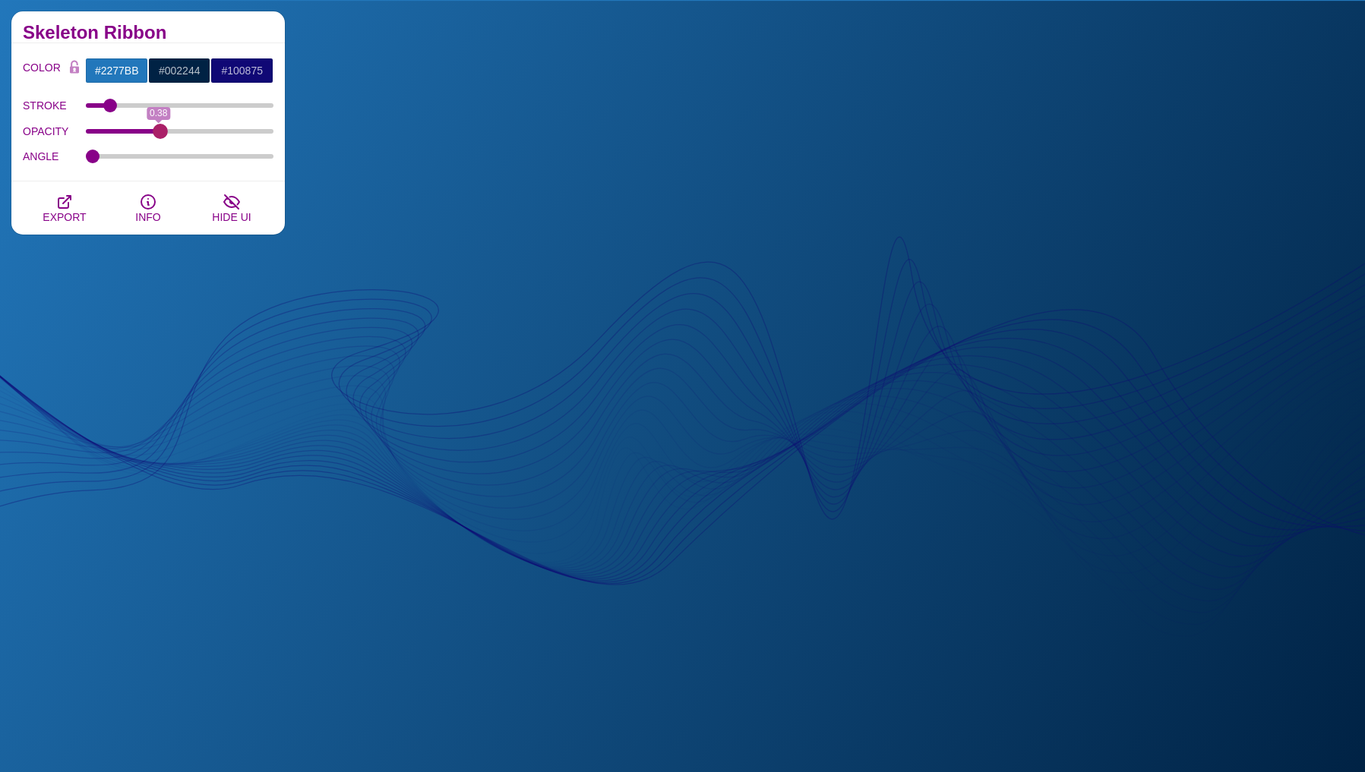
type input "0.39"
drag, startPoint x: 134, startPoint y: 128, endPoint x: 160, endPoint y: 139, distance: 28.2
click at [160, 139] on div "OPACITY 0.38" at bounding box center [148, 131] width 251 height 26
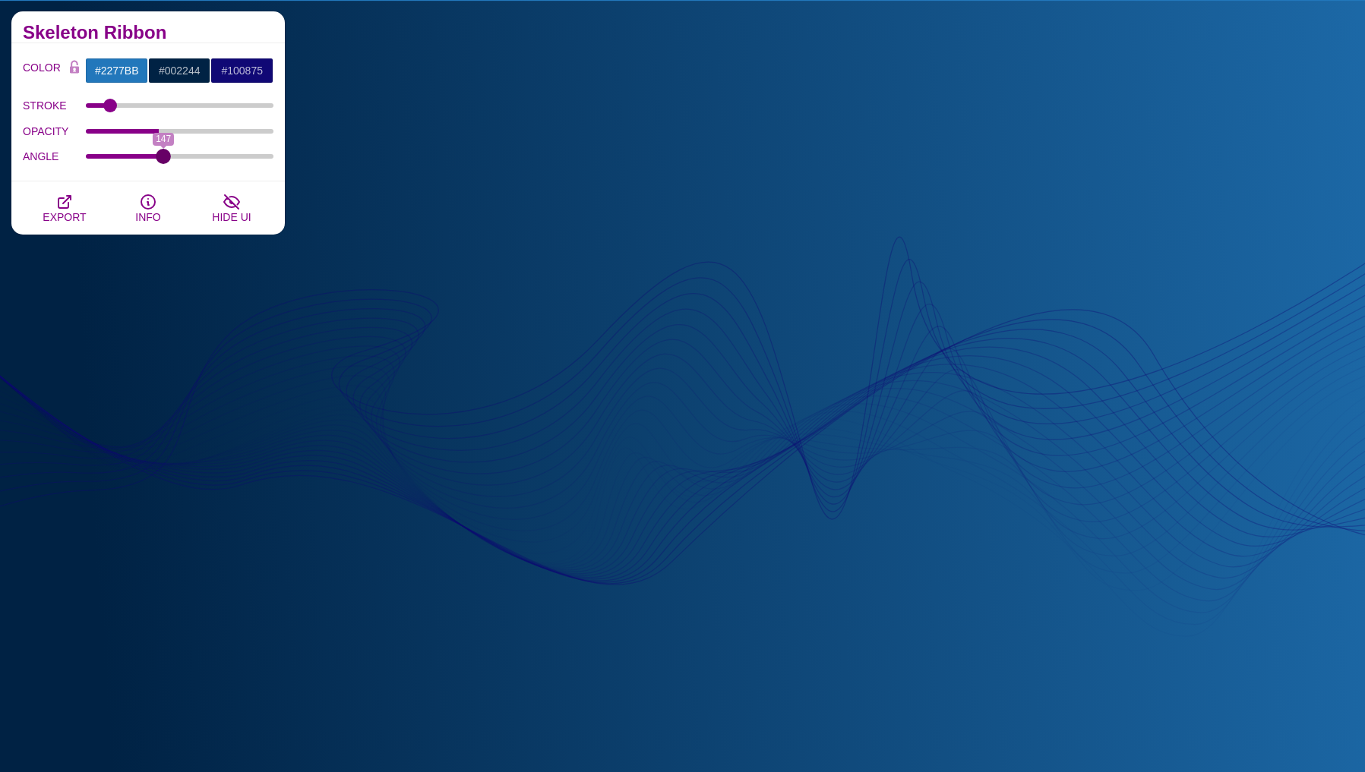
drag, startPoint x: 92, startPoint y: 155, endPoint x: 163, endPoint y: 169, distance: 72.7
type input "147"
click at [163, 159] on input "ANGLE" at bounding box center [180, 156] width 188 height 6
click at [247, 73] on input "#100875" at bounding box center [241, 71] width 63 height 26
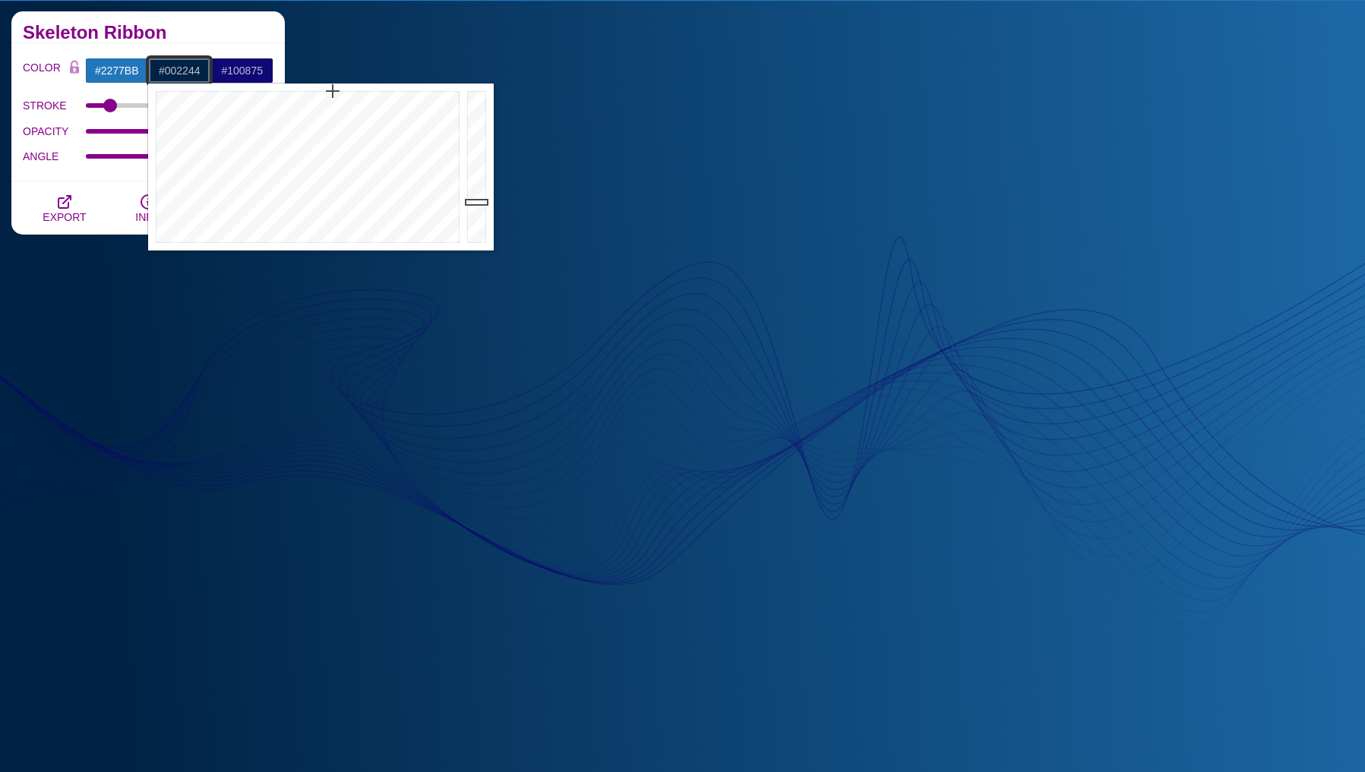
click at [185, 68] on input "#002244" at bounding box center [179, 71] width 63 height 26
click at [240, 68] on input "#100875" at bounding box center [241, 71] width 63 height 26
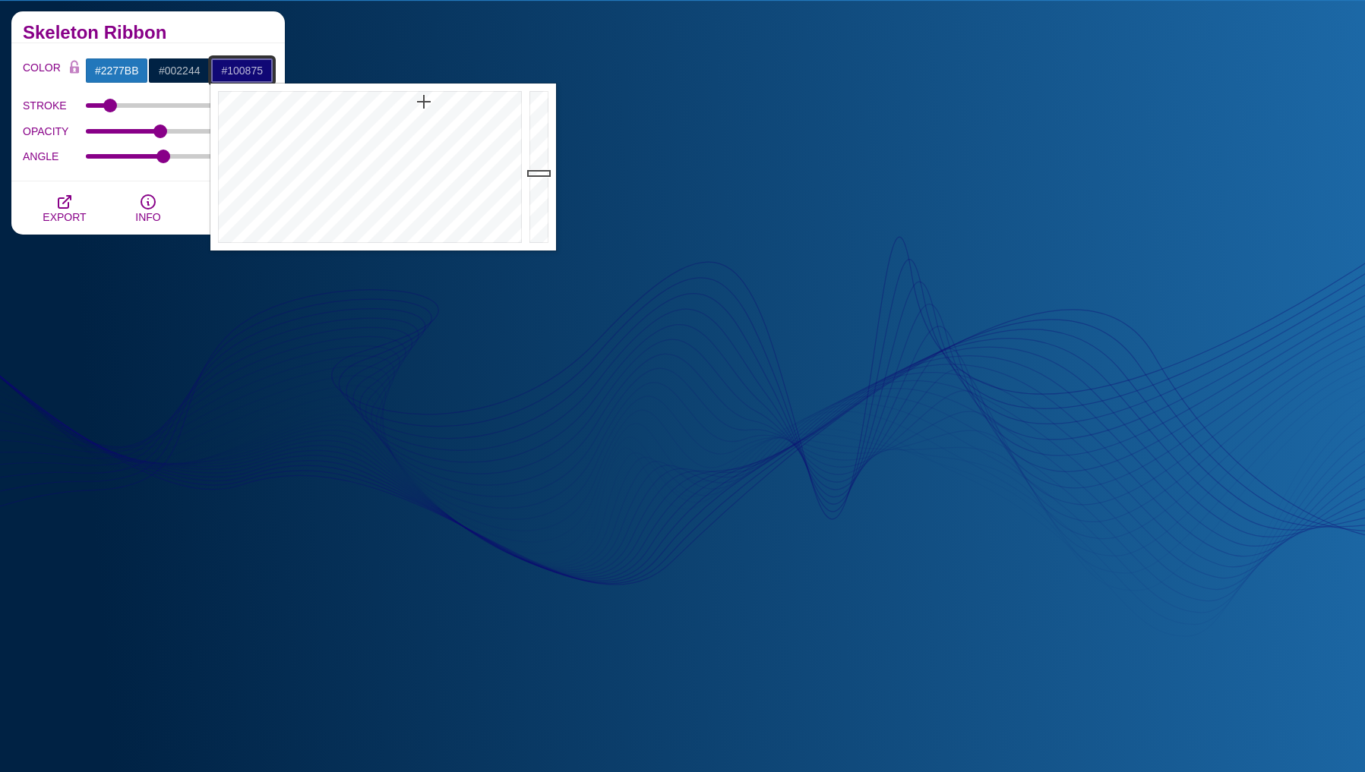
click at [240, 68] on input "#100875" at bounding box center [241, 71] width 63 height 26
paste input "002244"
type input "#002244"
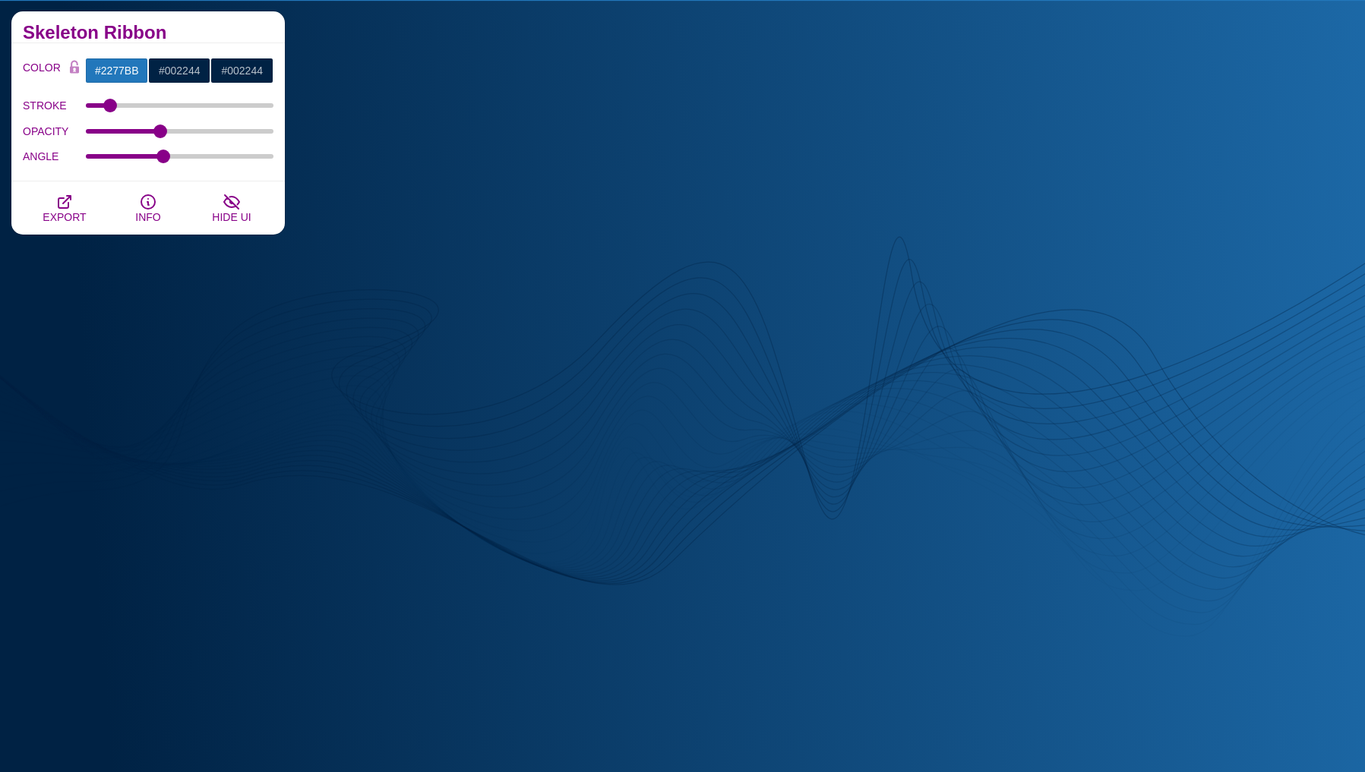
click at [243, 54] on div "COLOR #2277BB #002244 #002244 #FF4400 #555555 #666666 #777777 #888888 #999999 B…" at bounding box center [147, 112] width 273 height 138
drag, startPoint x: 154, startPoint y: 129, endPoint x: 169, endPoint y: 129, distance: 14.4
click at [169, 129] on input "OPACITY" at bounding box center [180, 131] width 188 height 6
drag, startPoint x: 168, startPoint y: 131, endPoint x: 180, endPoint y: 129, distance: 12.2
type input "0.51"
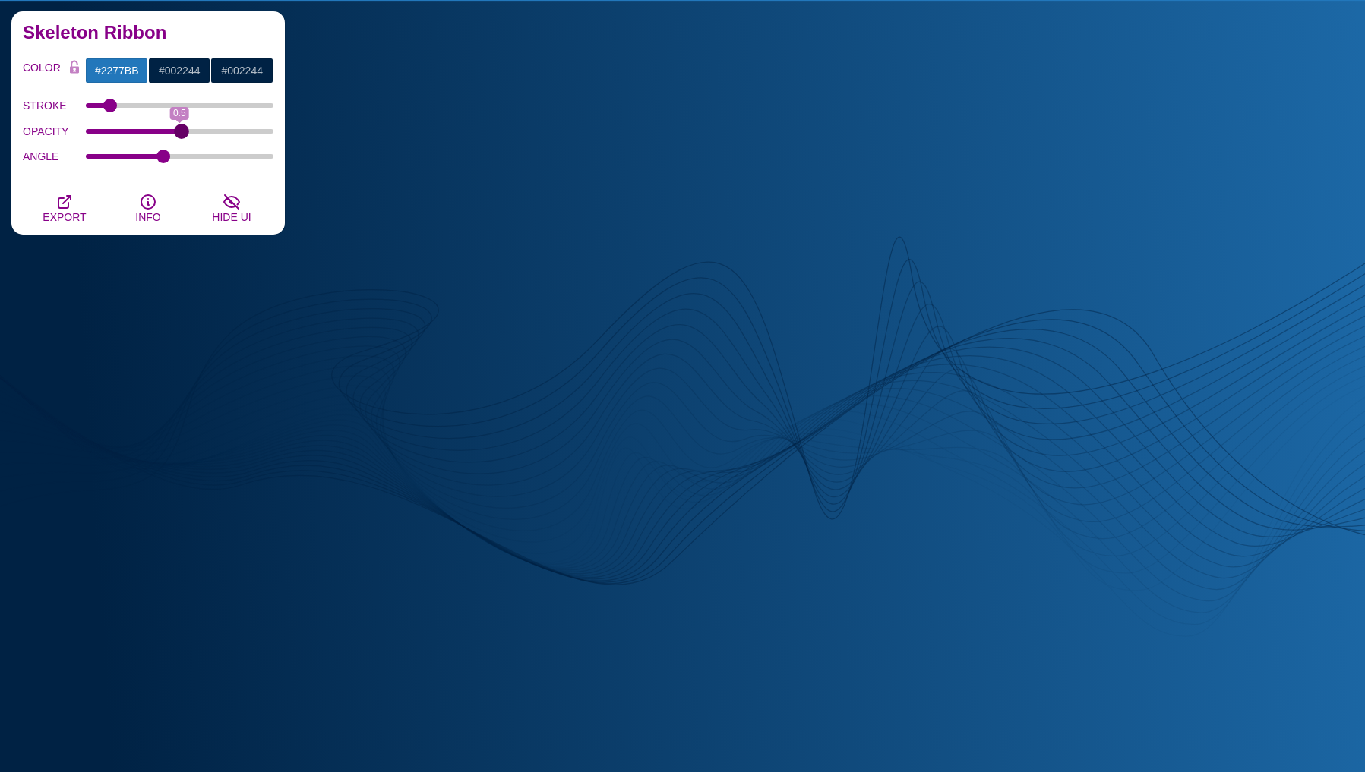
click at [180, 129] on input "OPACITY" at bounding box center [180, 131] width 188 height 6
click at [61, 198] on icon "button" at bounding box center [64, 202] width 12 height 12
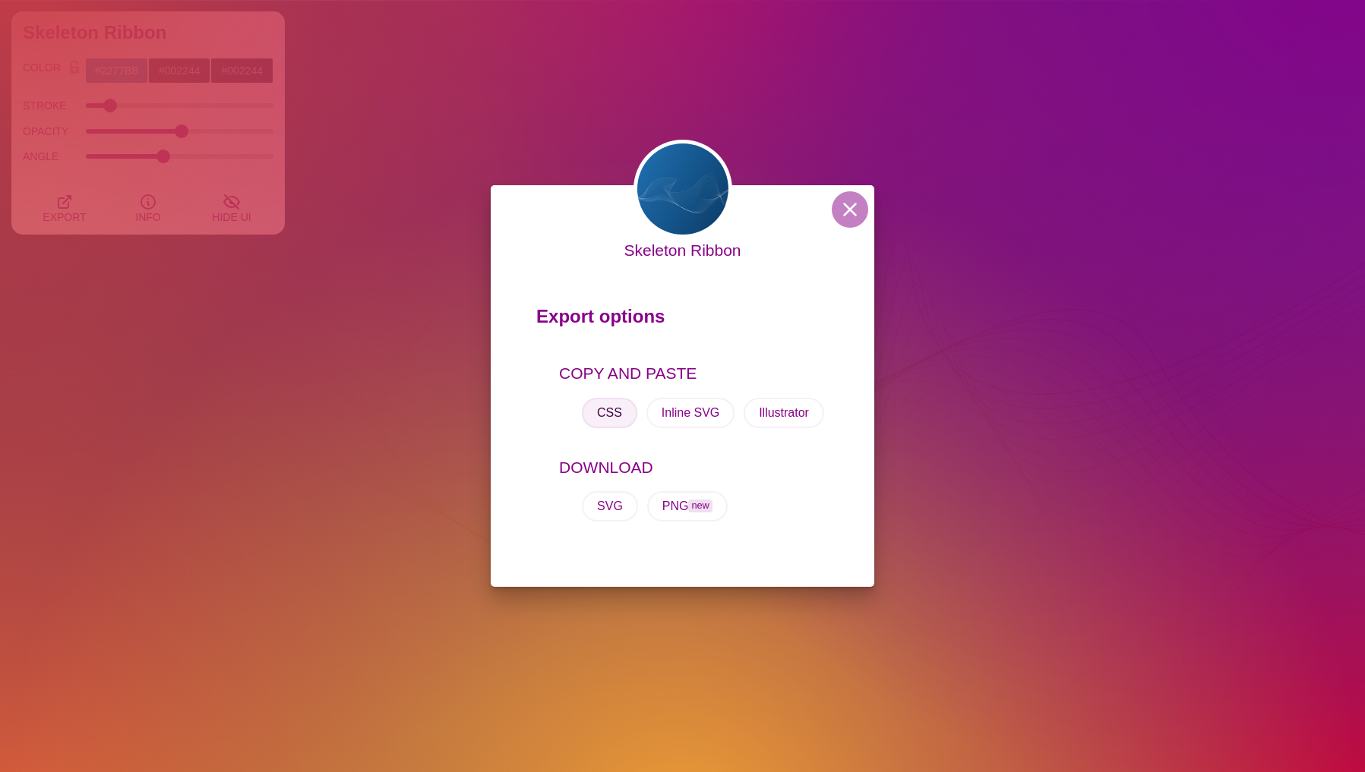
click at [605, 417] on button "CSS" at bounding box center [609, 413] width 55 height 30
click at [669, 415] on button "Inline SVG" at bounding box center [690, 413] width 88 height 30
